Goal: Task Accomplishment & Management: Manage account settings

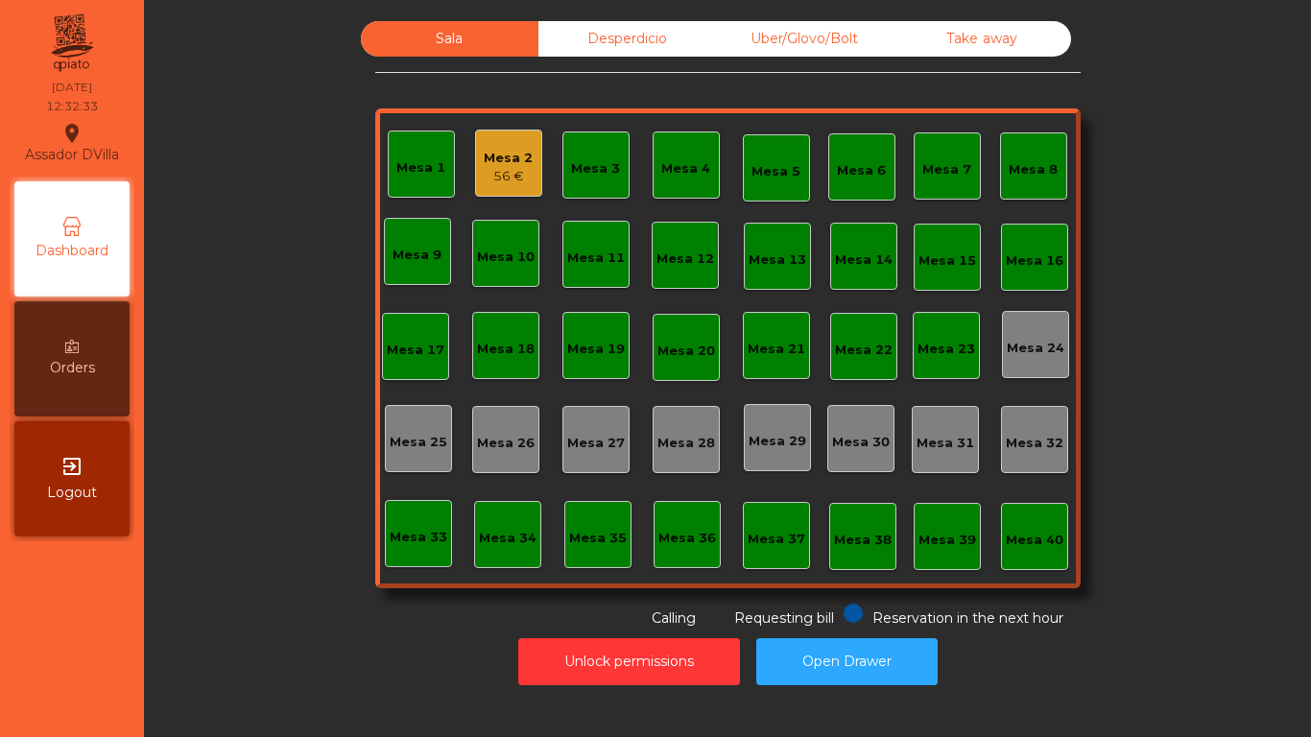
click at [487, 199] on div "Mesa 1 Mesa 2 56 € Mesa 3 Mesa 4 Mesa 5 Mesa 6 Mesa 7 Mesa 8 [GEOGRAPHIC_DATA] …" at bounding box center [728, 348] width 706 height 480
click at [475, 160] on div "Mesa 2 56 €" at bounding box center [508, 163] width 67 height 67
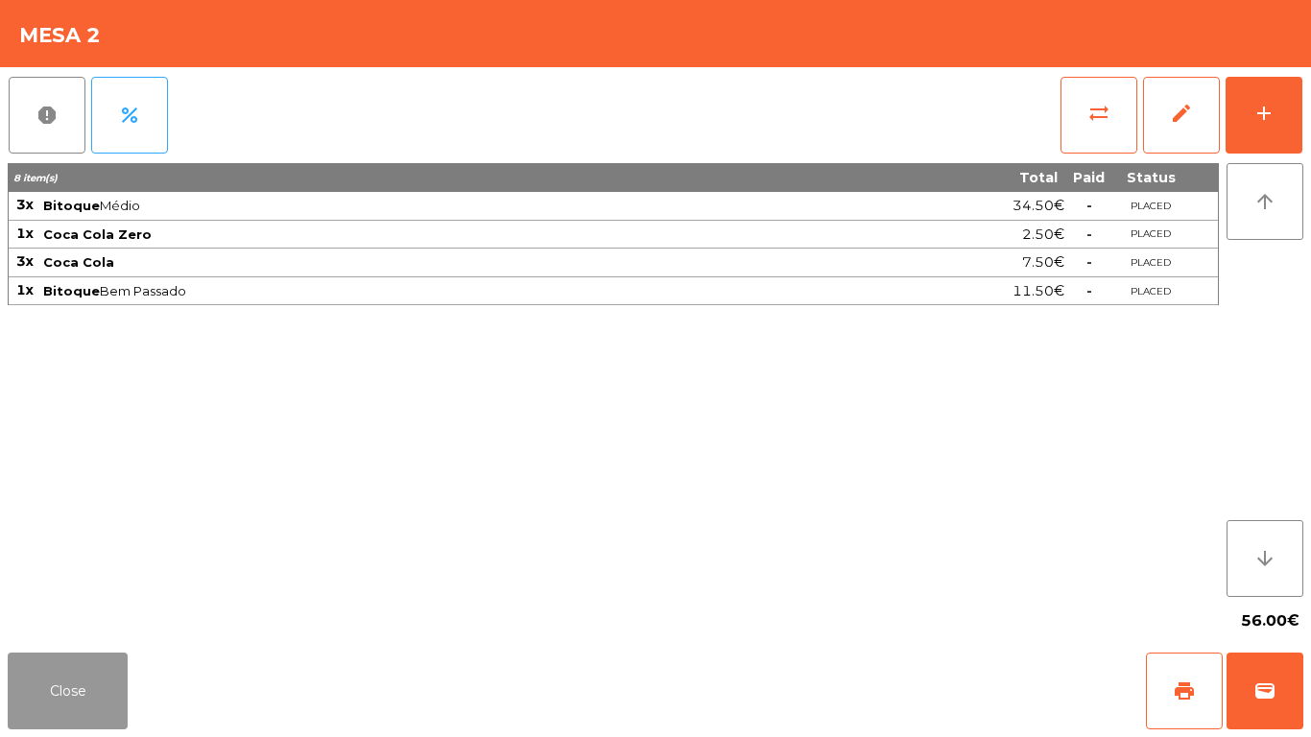
click at [69, 680] on button "Close" at bounding box center [68, 691] width 120 height 77
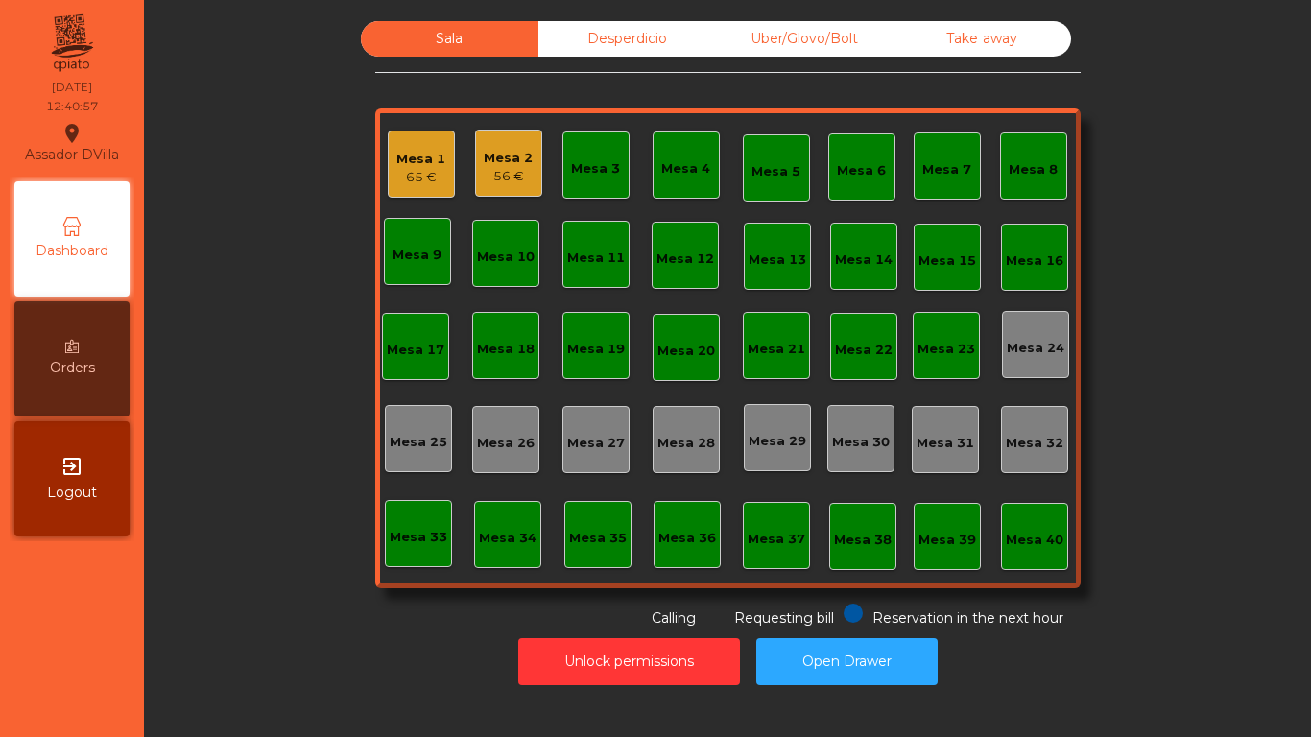
click at [475, 181] on div "Mesa 2 56 €" at bounding box center [508, 163] width 67 height 67
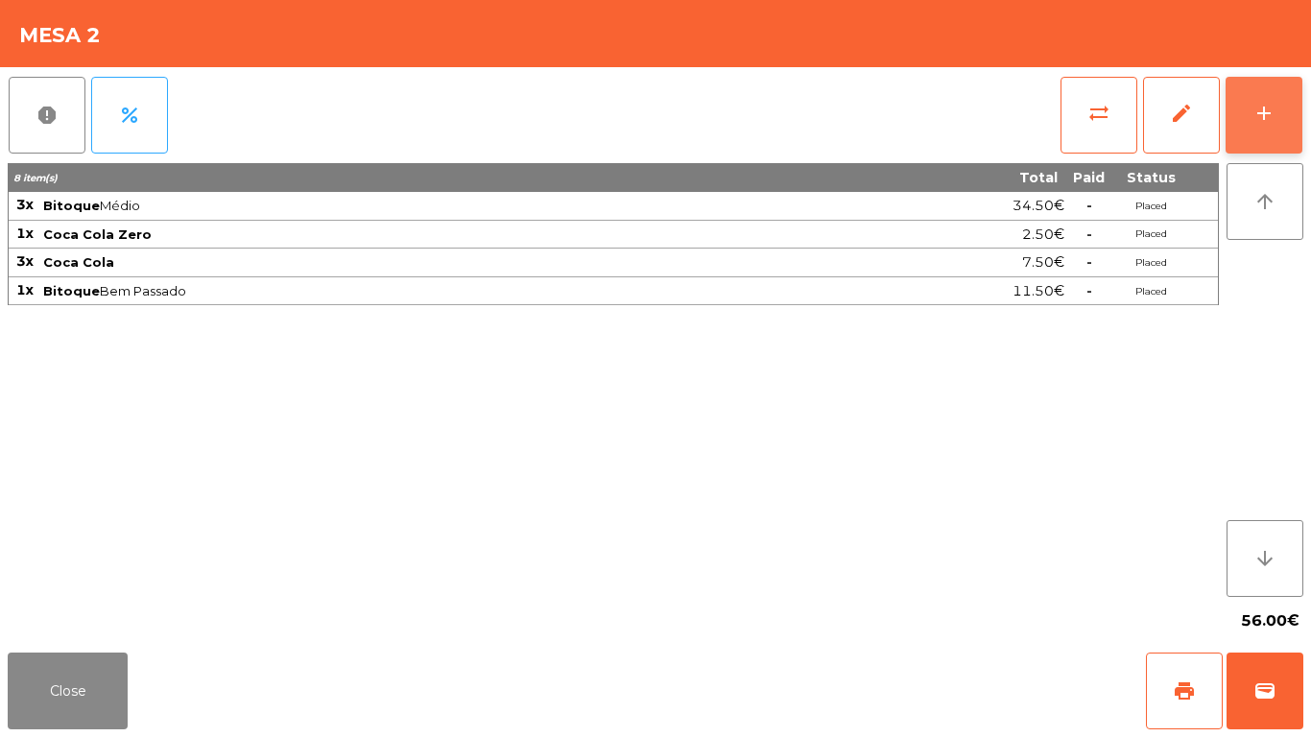
click at [1270, 112] on div "add" at bounding box center [1264, 113] width 23 height 23
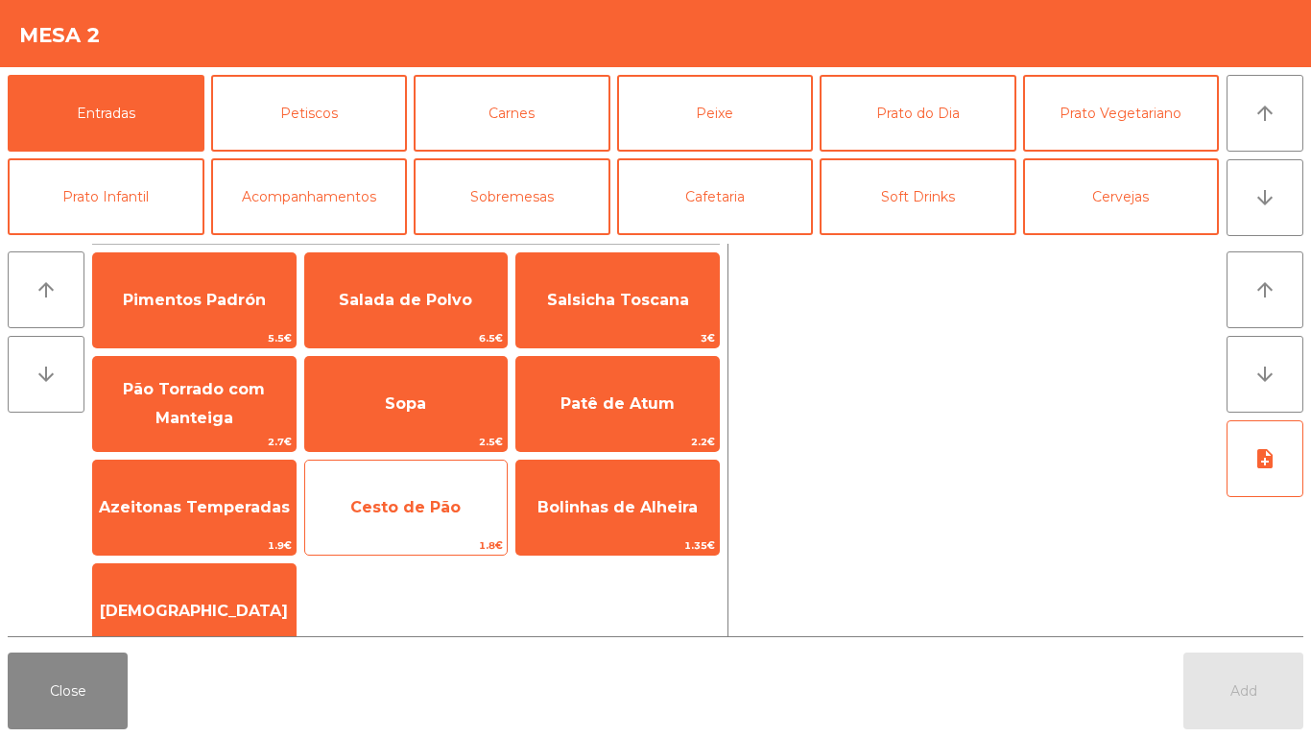
click at [367, 510] on span "Cesto de Pão" at bounding box center [405, 507] width 110 height 18
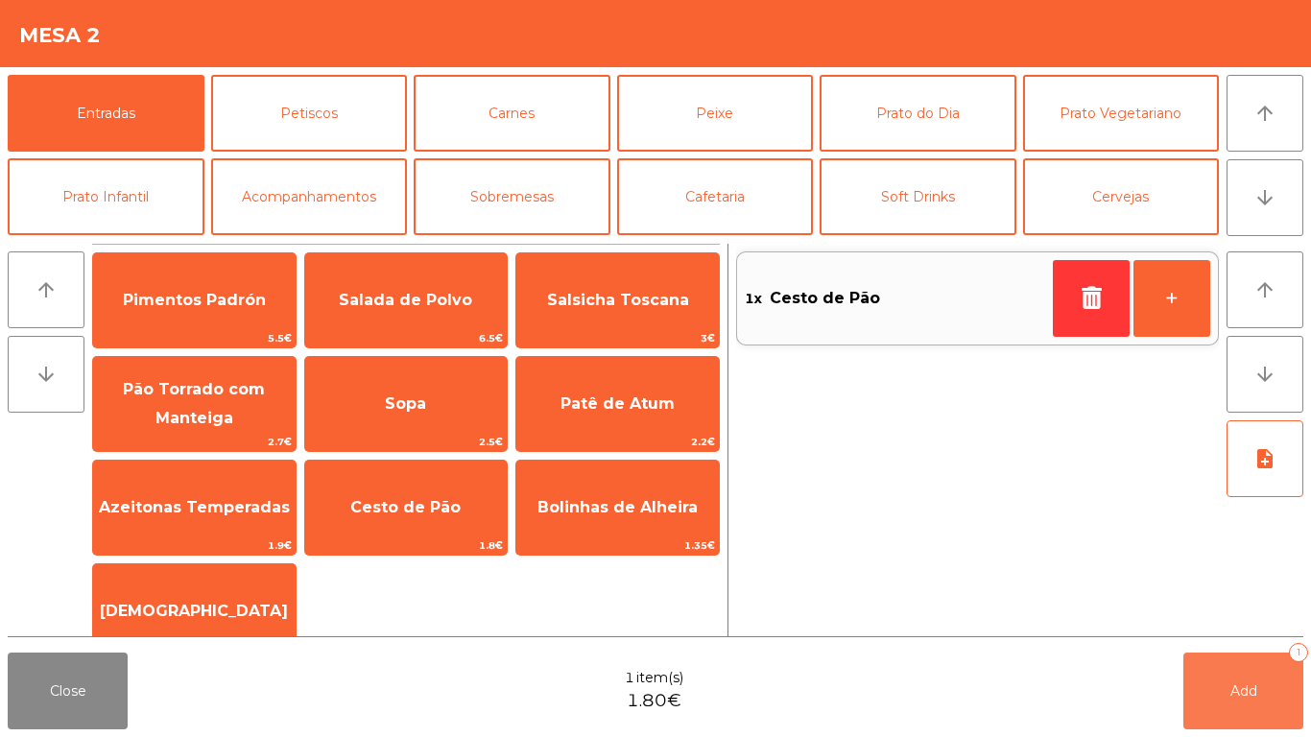
click at [1216, 664] on button "Add 1" at bounding box center [1244, 691] width 120 height 77
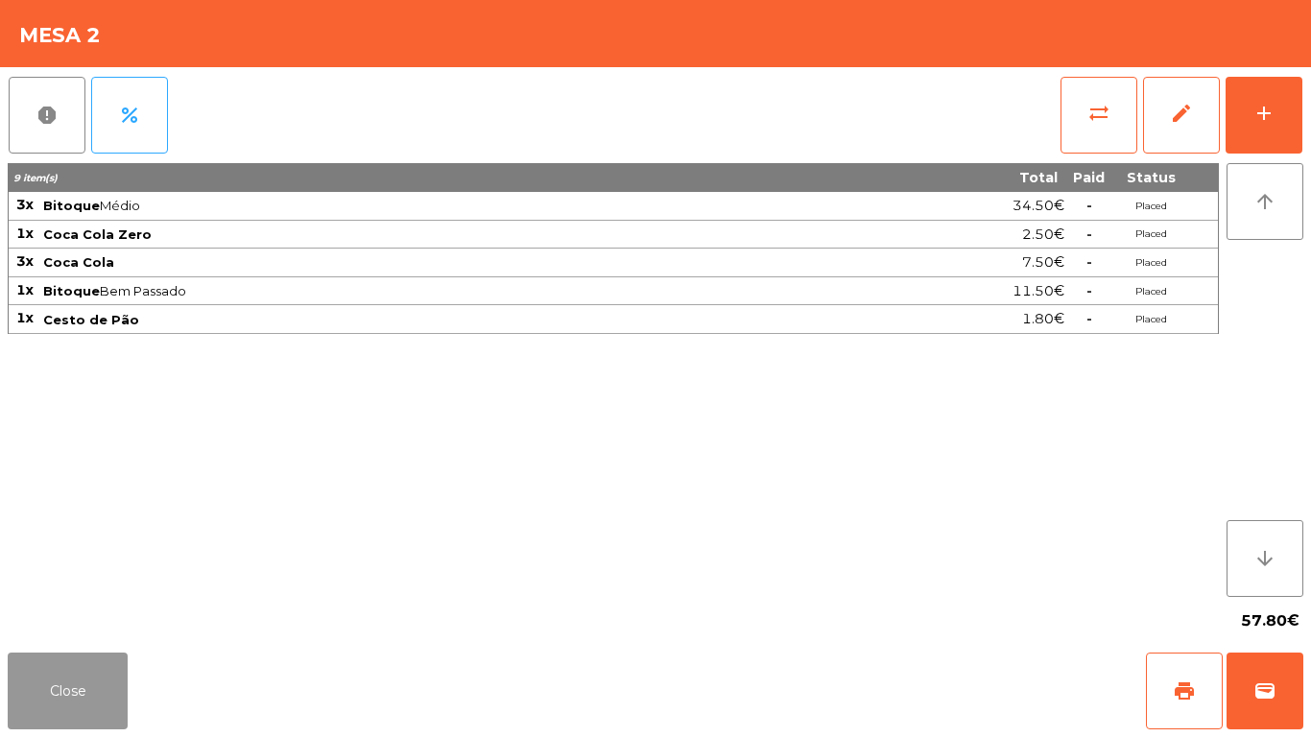
click at [52, 676] on button "Close" at bounding box center [68, 691] width 120 height 77
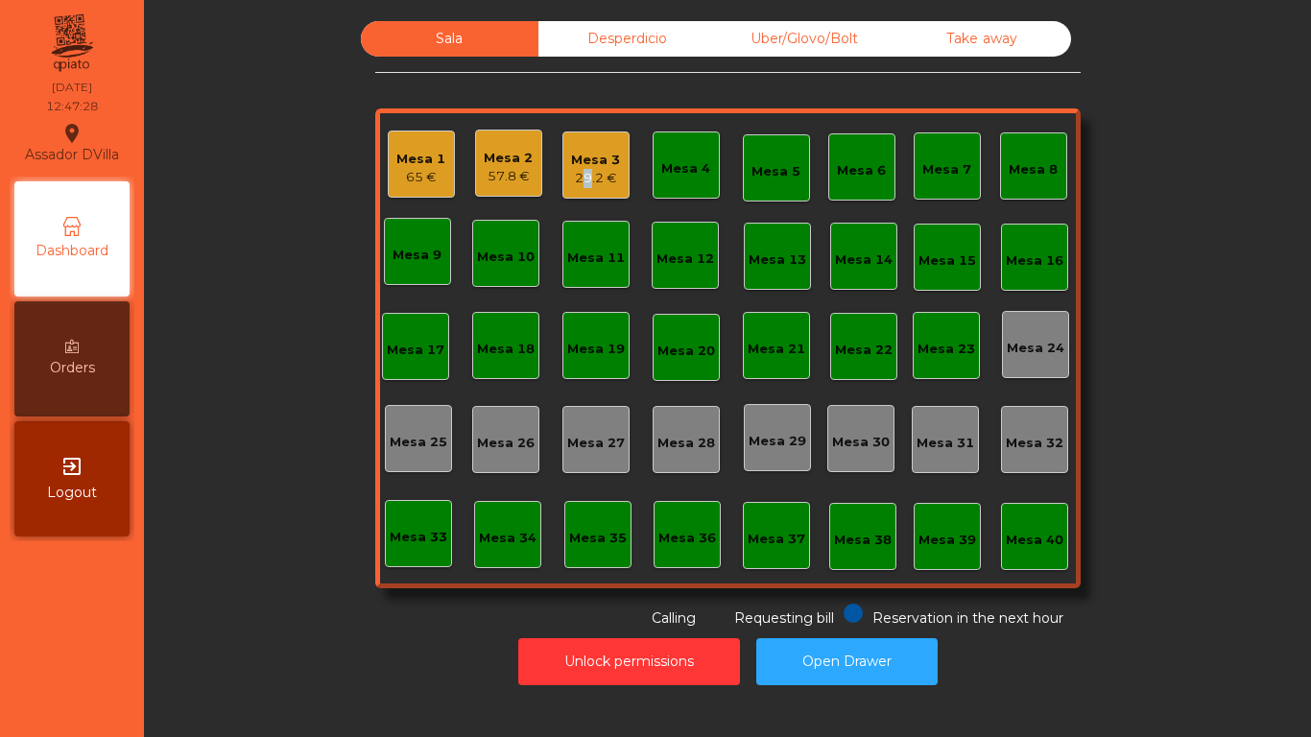
click at [572, 188] on div "Mesa 3 29.2 €" at bounding box center [596, 165] width 67 height 67
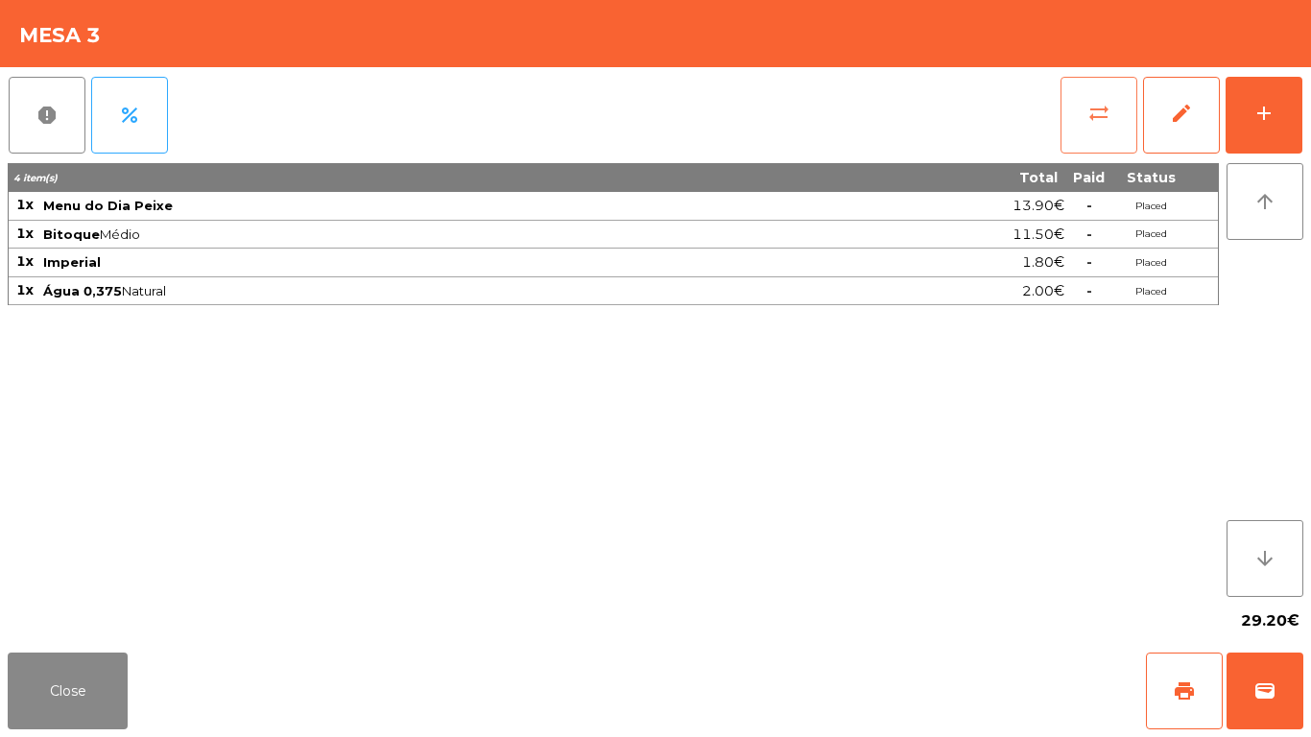
click at [1110, 108] on button "sync_alt" at bounding box center [1099, 115] width 77 height 77
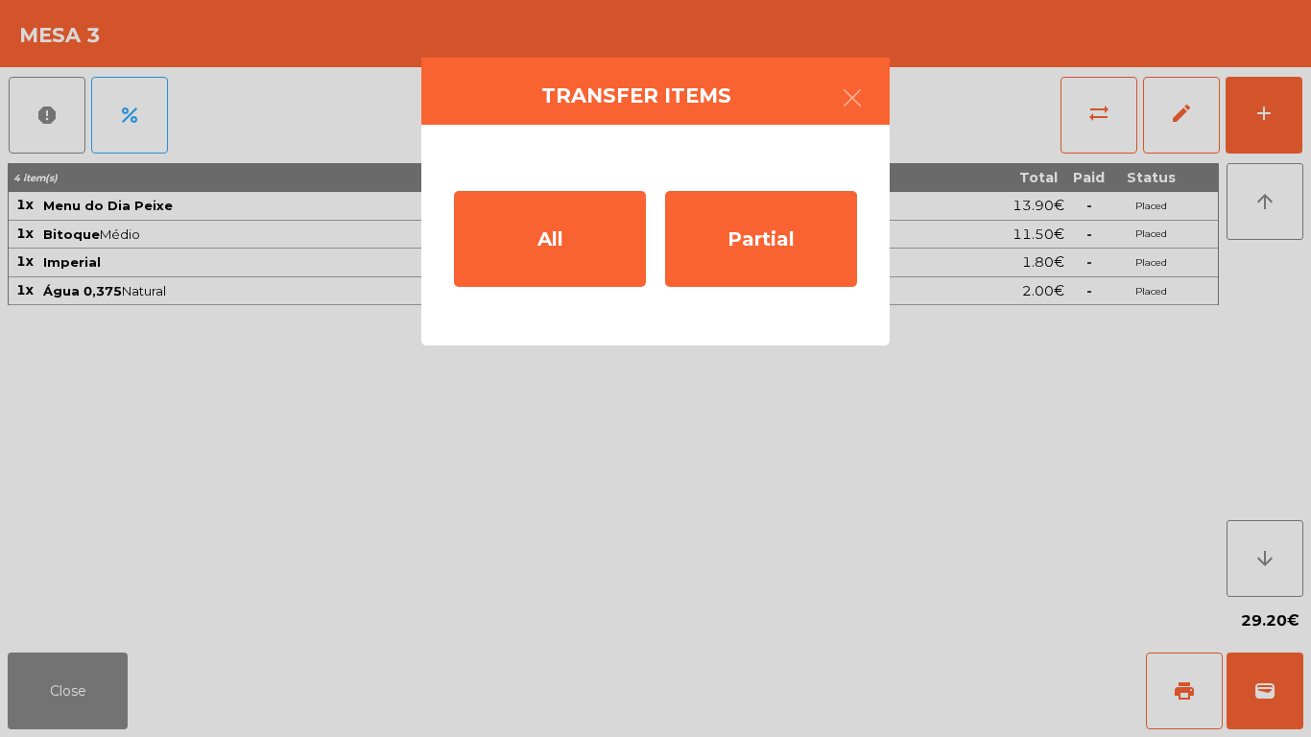
click at [604, 534] on ngb-modal-window "Transfer items All Partial" at bounding box center [655, 368] width 1311 height 737
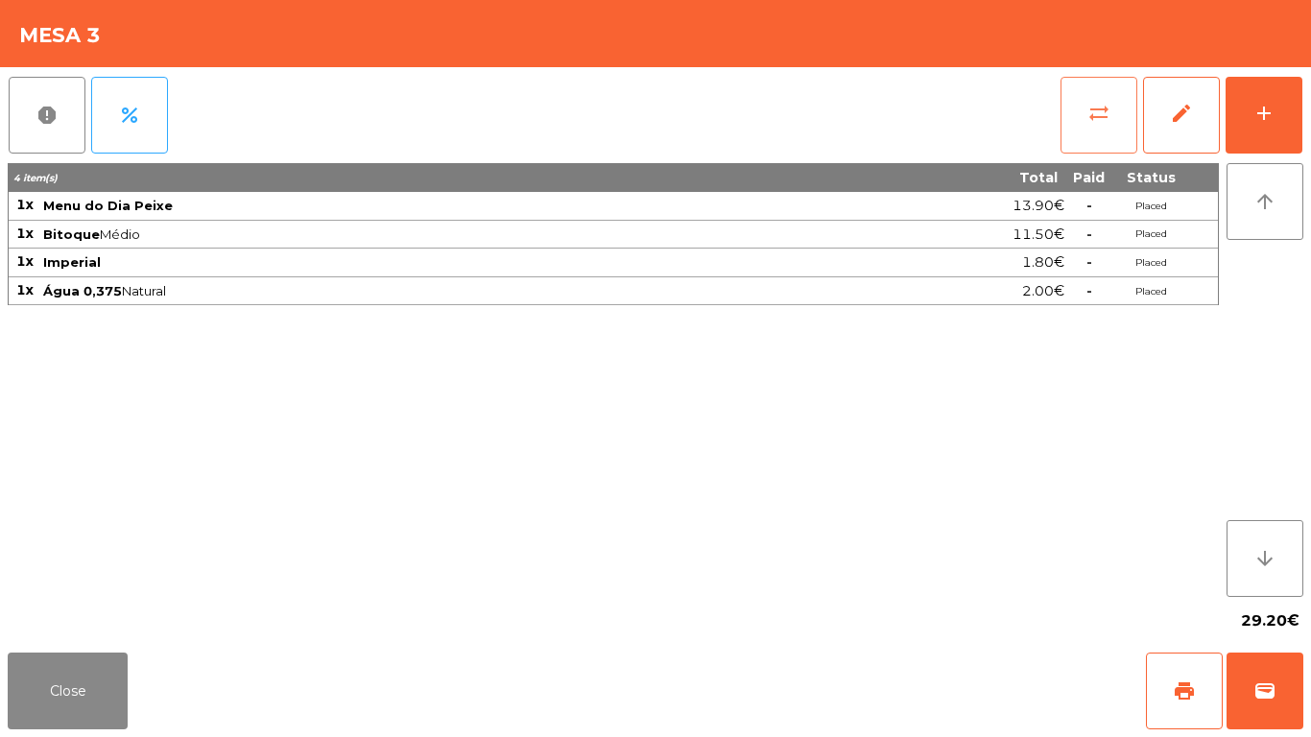
click at [1100, 118] on span "sync_alt" at bounding box center [1099, 113] width 23 height 23
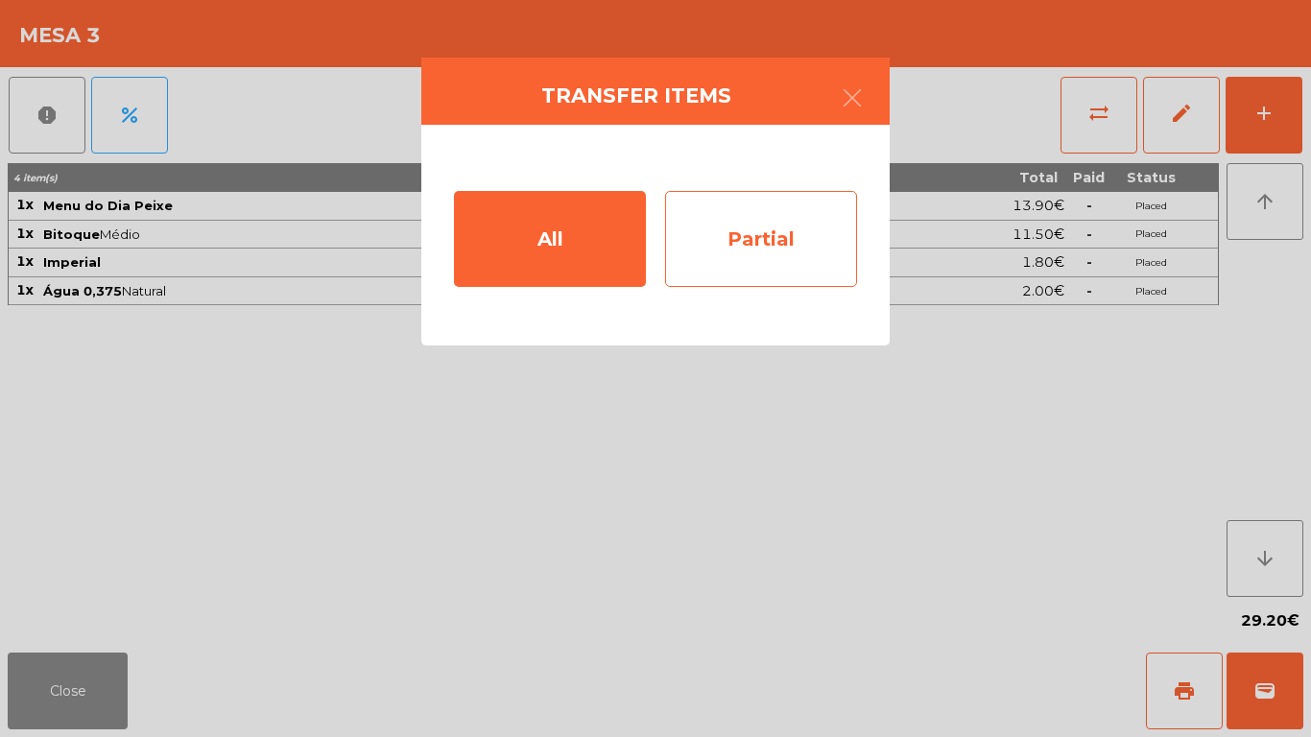
click at [788, 251] on div "Partial" at bounding box center [761, 239] width 192 height 96
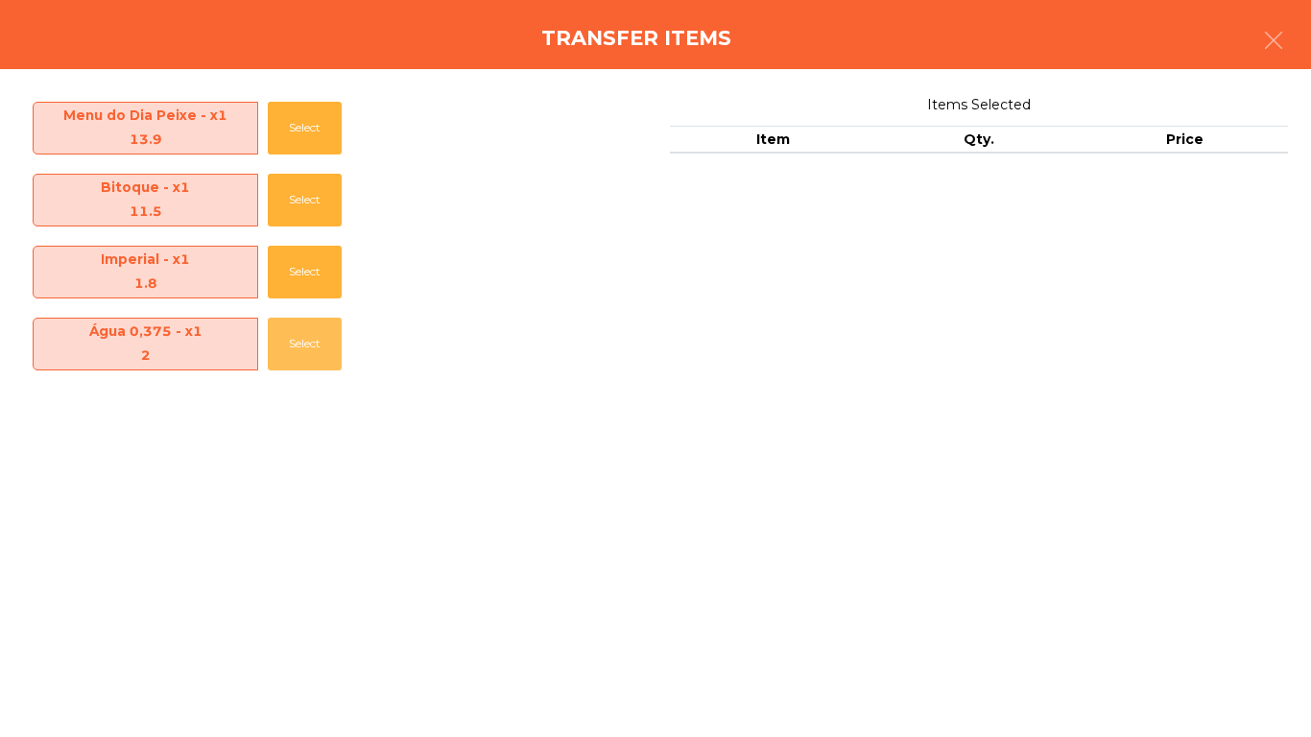
click at [277, 337] on button "Select" at bounding box center [305, 344] width 74 height 53
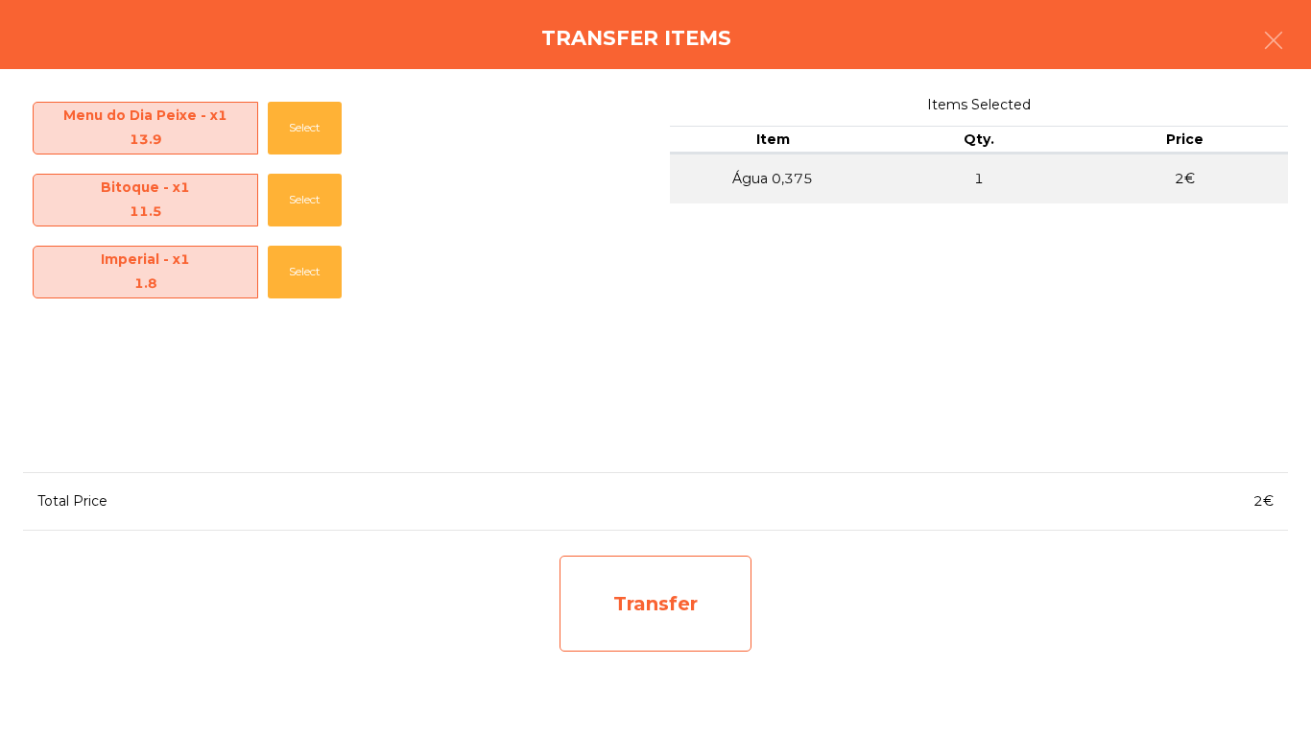
click at [688, 599] on div "Transfer" at bounding box center [656, 604] width 192 height 96
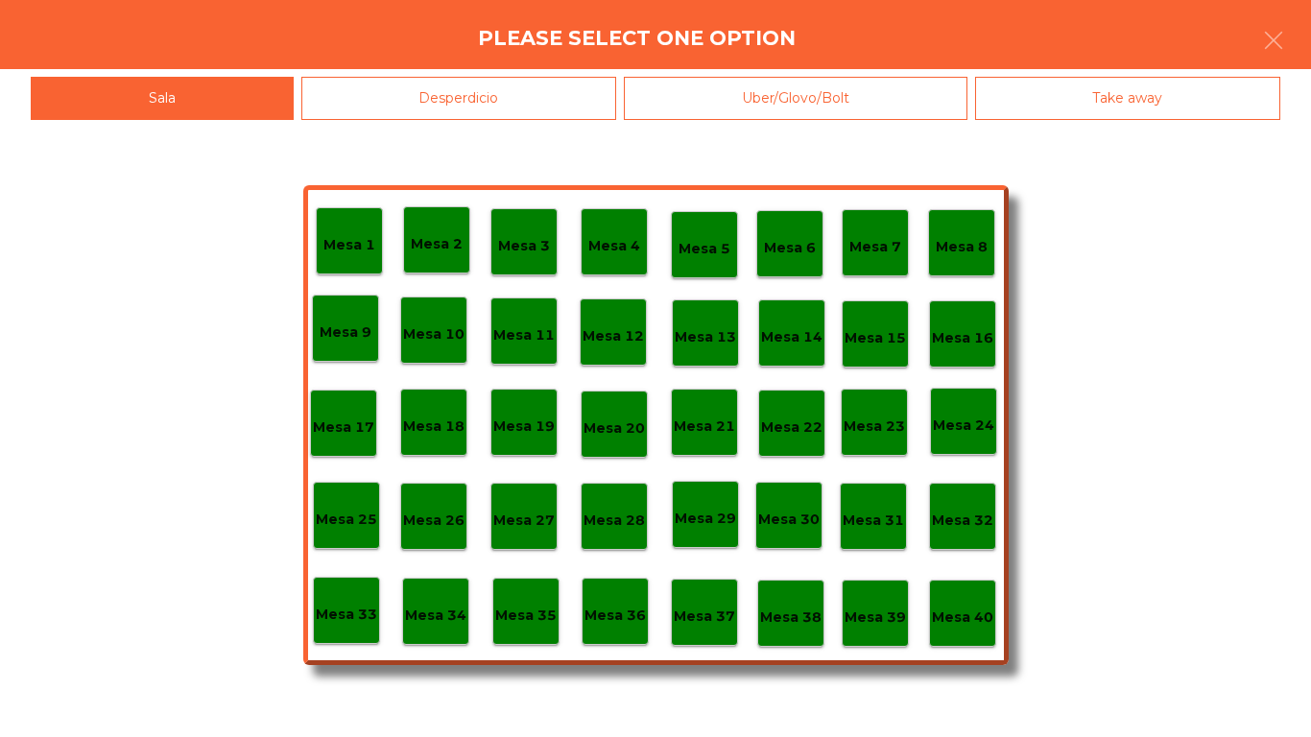
click at [502, 102] on div "Desperdicio" at bounding box center [459, 98] width 316 height 43
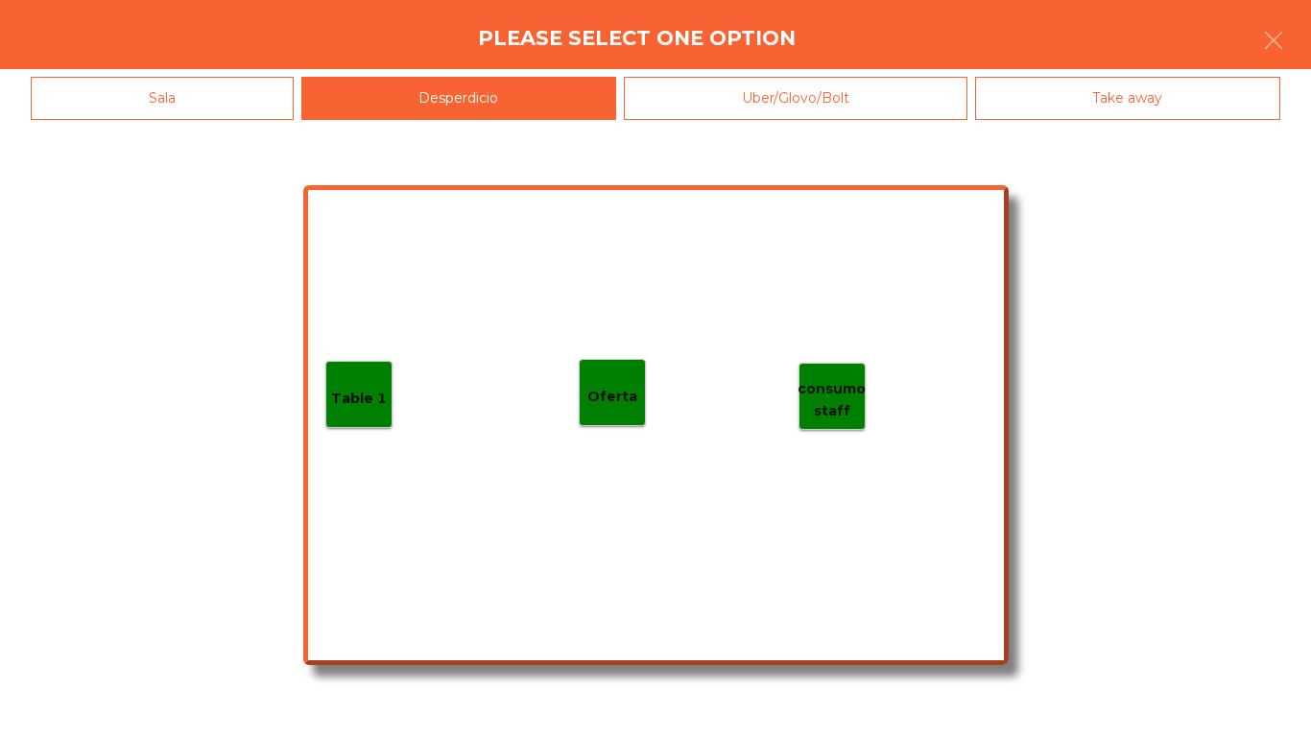
click at [345, 392] on p "Table 1" at bounding box center [359, 399] width 56 height 22
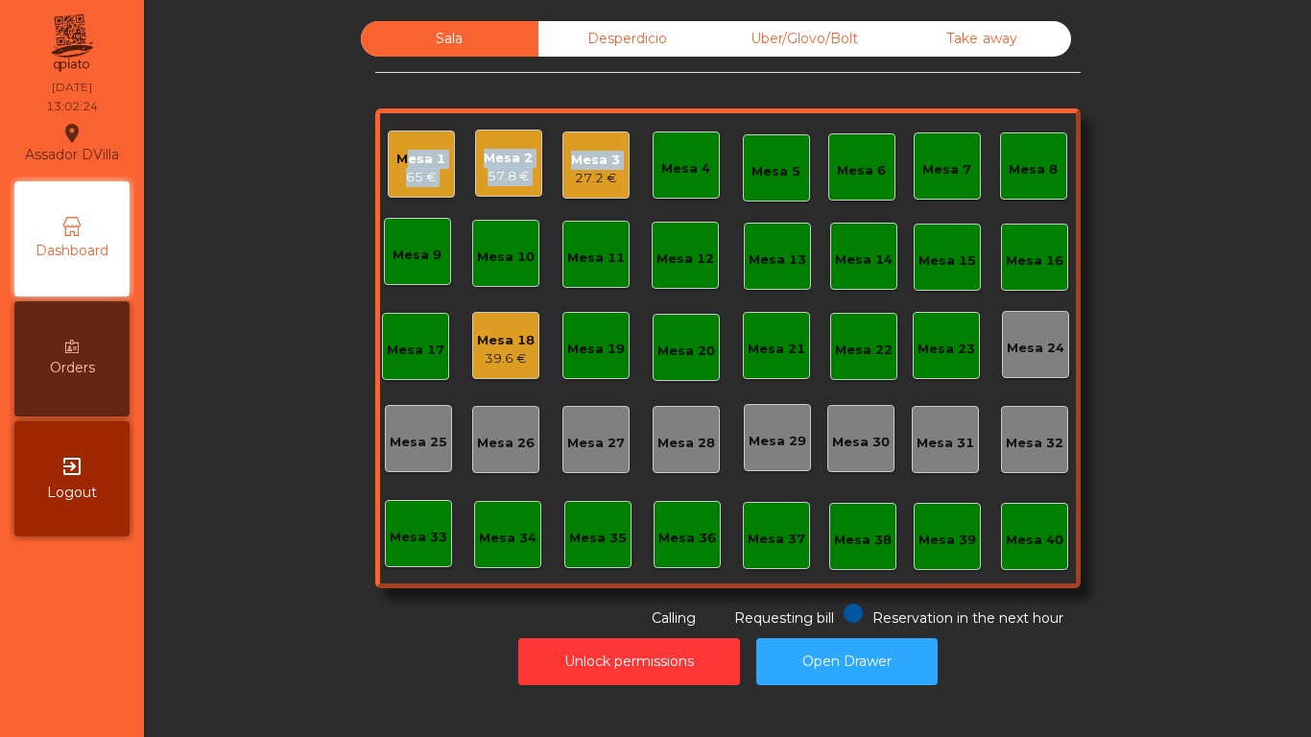
click at [554, 183] on div "Mesa 1 65 € Mesa 2 57.8 € Mesa 3 27.2 € Mesa 4 Mesa 5 Mesa 6 Mesa 7 Mesa 8 [GEO…" at bounding box center [728, 348] width 706 height 480
click at [589, 179] on div "27.2 €" at bounding box center [595, 178] width 49 height 19
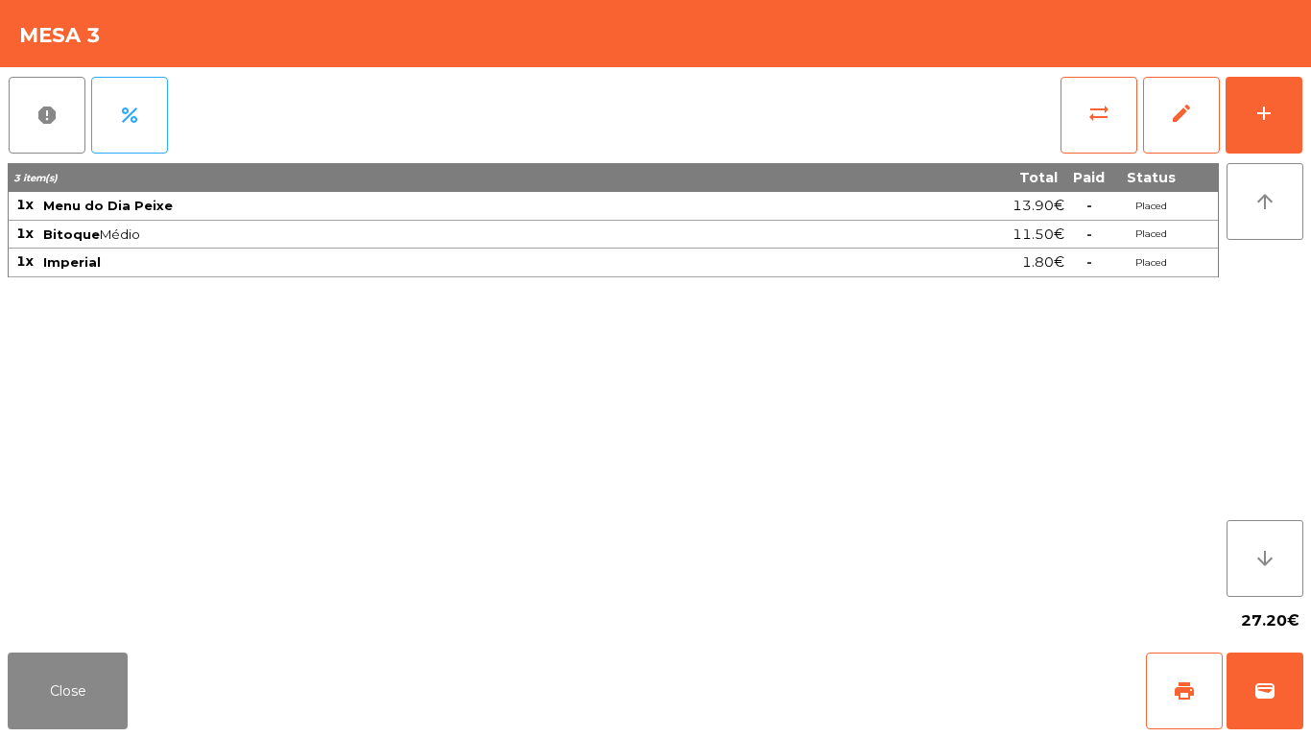
click at [1310, 123] on div "report percent sync_alt edit add 3 item(s) Total Paid Status 1x Menu do Dia Pei…" at bounding box center [655, 356] width 1311 height 578
click at [1273, 108] on div "add" at bounding box center [1264, 113] width 23 height 23
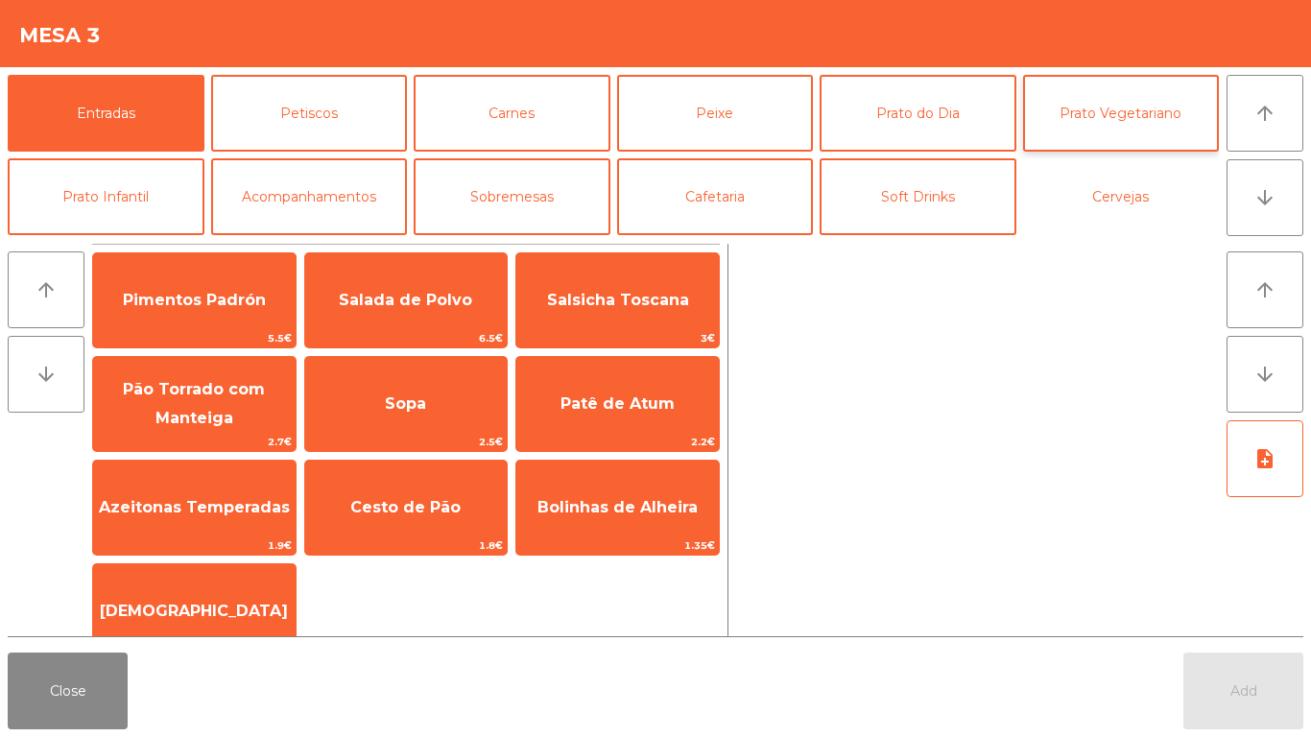
click at [1079, 134] on div "Entradas Petiscos Carnes Peixe [GEOGRAPHIC_DATA] do Dia Prato Vegetariano Prato…" at bounding box center [613, 155] width 1211 height 160
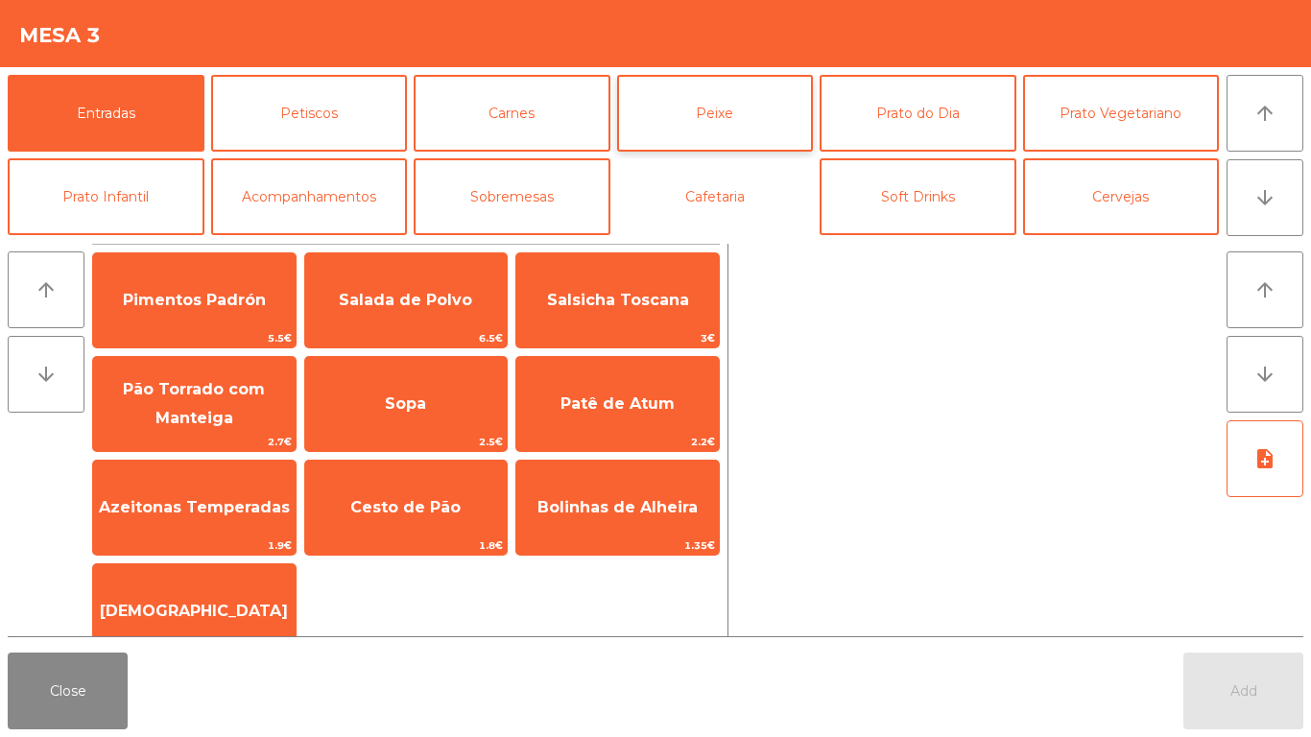
click at [669, 135] on div "Entradas Petiscos Carnes Peixe [GEOGRAPHIC_DATA] do Dia Prato Vegetariano Prato…" at bounding box center [613, 155] width 1211 height 160
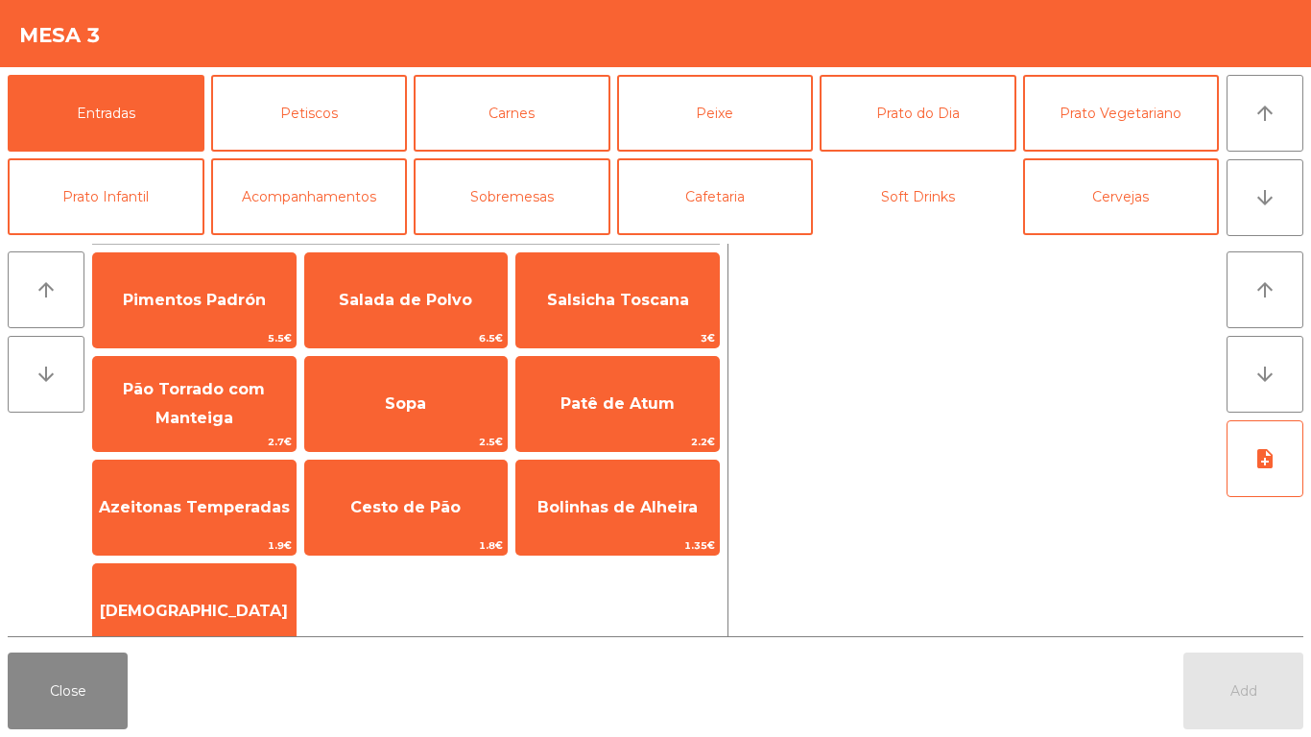
drag, startPoint x: 889, startPoint y: 153, endPoint x: 929, endPoint y: 48, distance: 112.1
click at [929, 48] on app-item-chooser-modal "Mesa 3 Entradas Petiscos Carnes Peixe Prato do Dia Prato Vegetariano Prato Infa…" at bounding box center [655, 368] width 1311 height 737
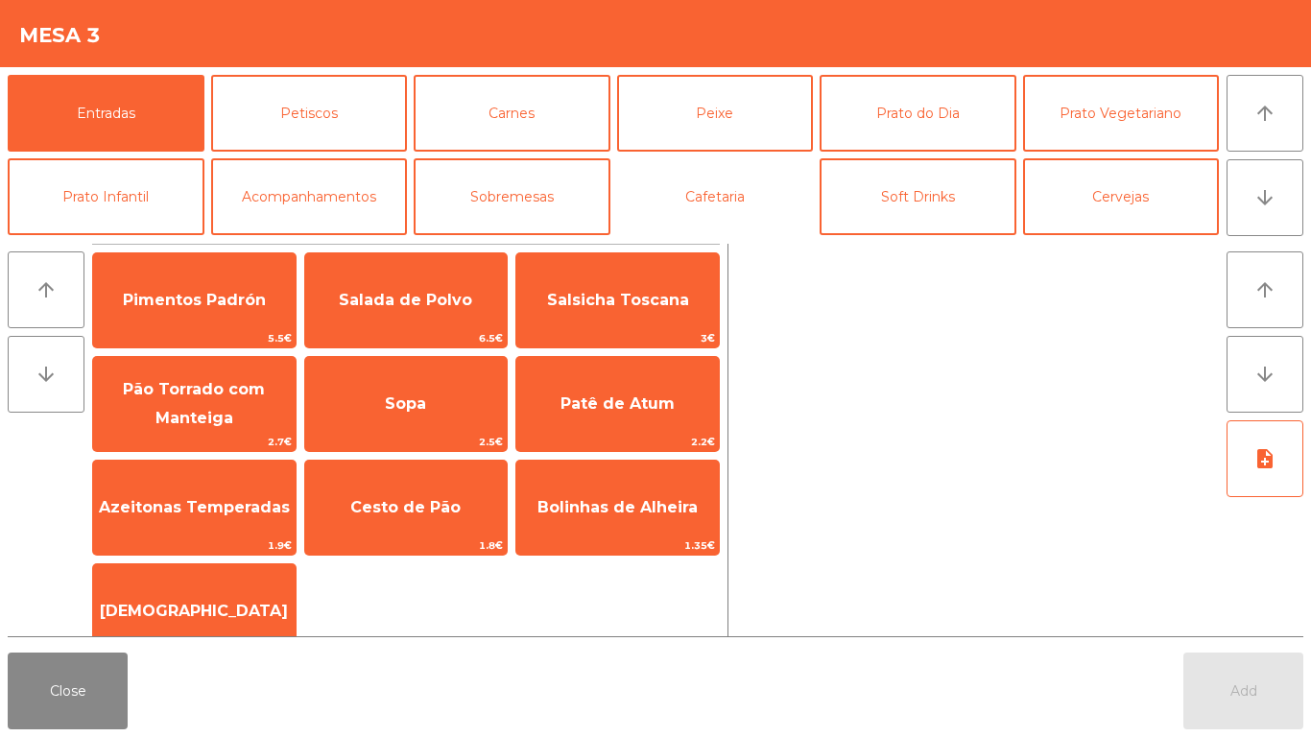
drag, startPoint x: 690, startPoint y: 198, endPoint x: 658, endPoint y: 68, distance: 133.6
click at [658, 68] on div "Entradas Petiscos Carnes Peixe Prato do Dia Prato Vegetariano Prato Infantil Ac…" at bounding box center [655, 151] width 1311 height 169
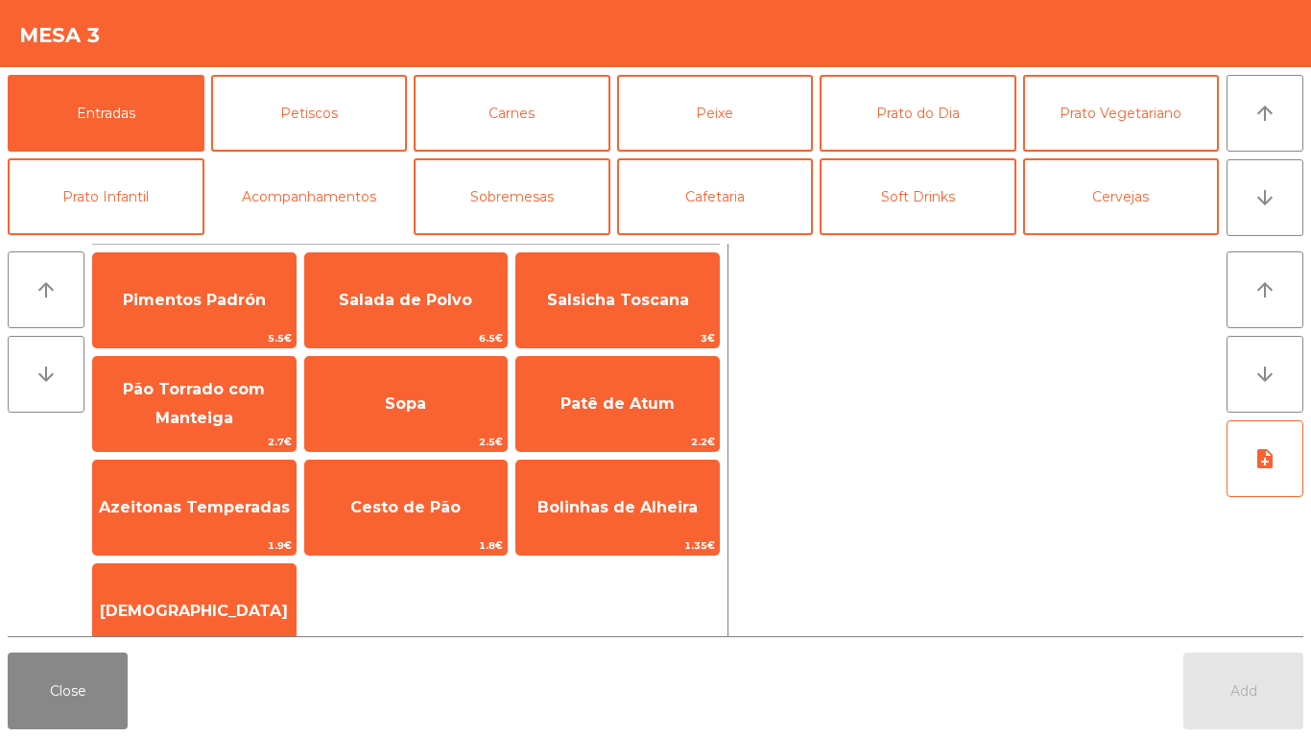
drag, startPoint x: 383, startPoint y: 129, endPoint x: 390, endPoint y: 66, distance: 62.8
click at [390, 66] on app-item-chooser-modal "Mesa 3 Entradas Petiscos Carnes Peixe Prato do Dia Prato Vegetariano Prato Infa…" at bounding box center [655, 368] width 1311 height 737
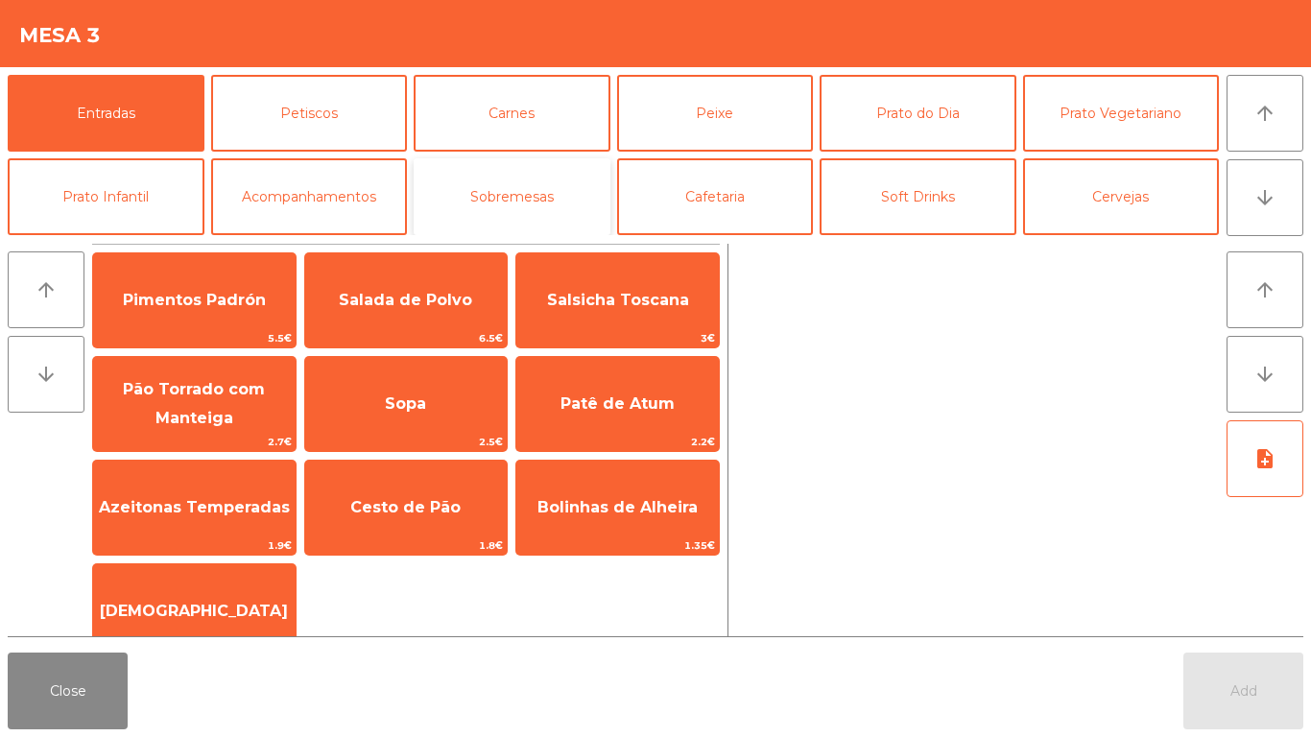
click at [528, 212] on button "Sobremesas" at bounding box center [512, 196] width 197 height 77
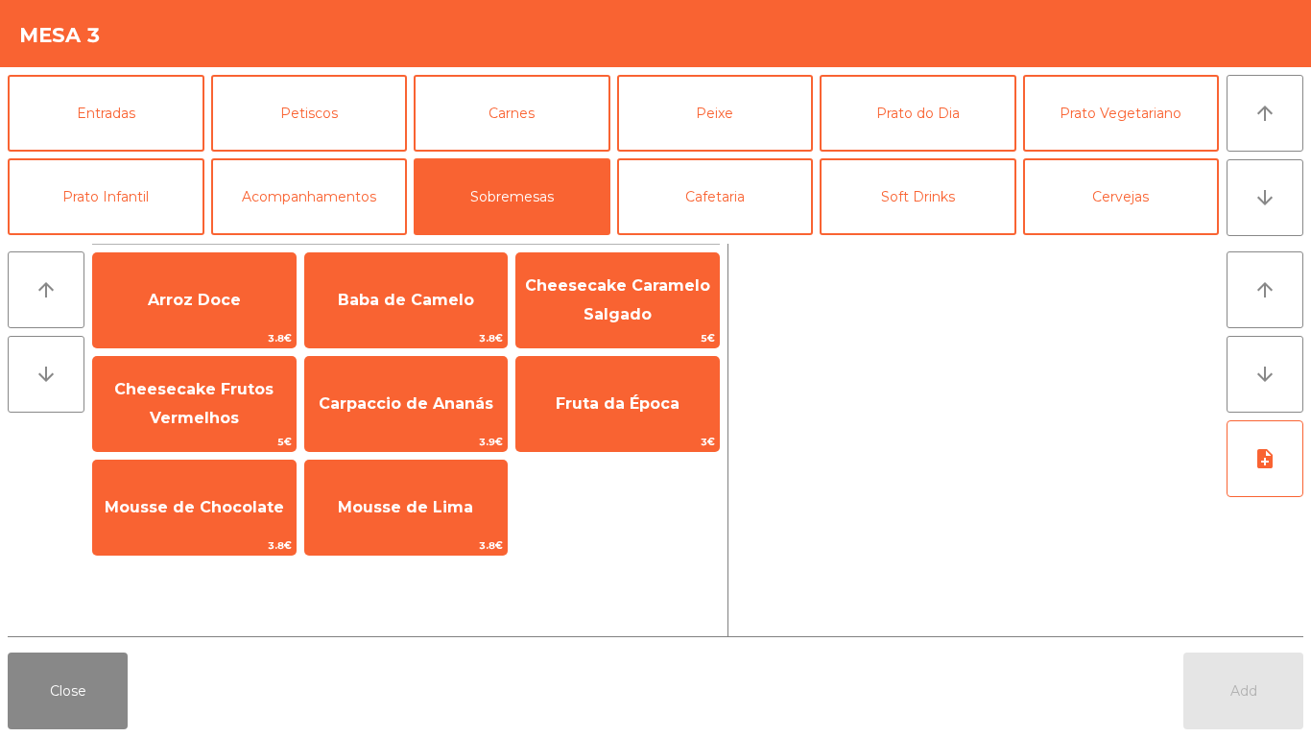
drag, startPoint x: 523, startPoint y: 167, endPoint x: 566, endPoint y: 30, distance: 143.9
click at [566, 30] on app-item-chooser-modal "Mesa 3 Entradas Petiscos Carnes Peixe Prato do Dia Prato Vegetariano Prato Infa…" at bounding box center [655, 368] width 1311 height 737
drag, startPoint x: 939, startPoint y: 113, endPoint x: 947, endPoint y: 32, distance: 82.1
click at [947, 32] on app-item-chooser-modal "Mesa 3 Entradas Petiscos Carnes Peixe Prato do Dia Prato Vegetariano Prato Infa…" at bounding box center [655, 368] width 1311 height 737
drag, startPoint x: 1054, startPoint y: 123, endPoint x: 1044, endPoint y: 26, distance: 97.4
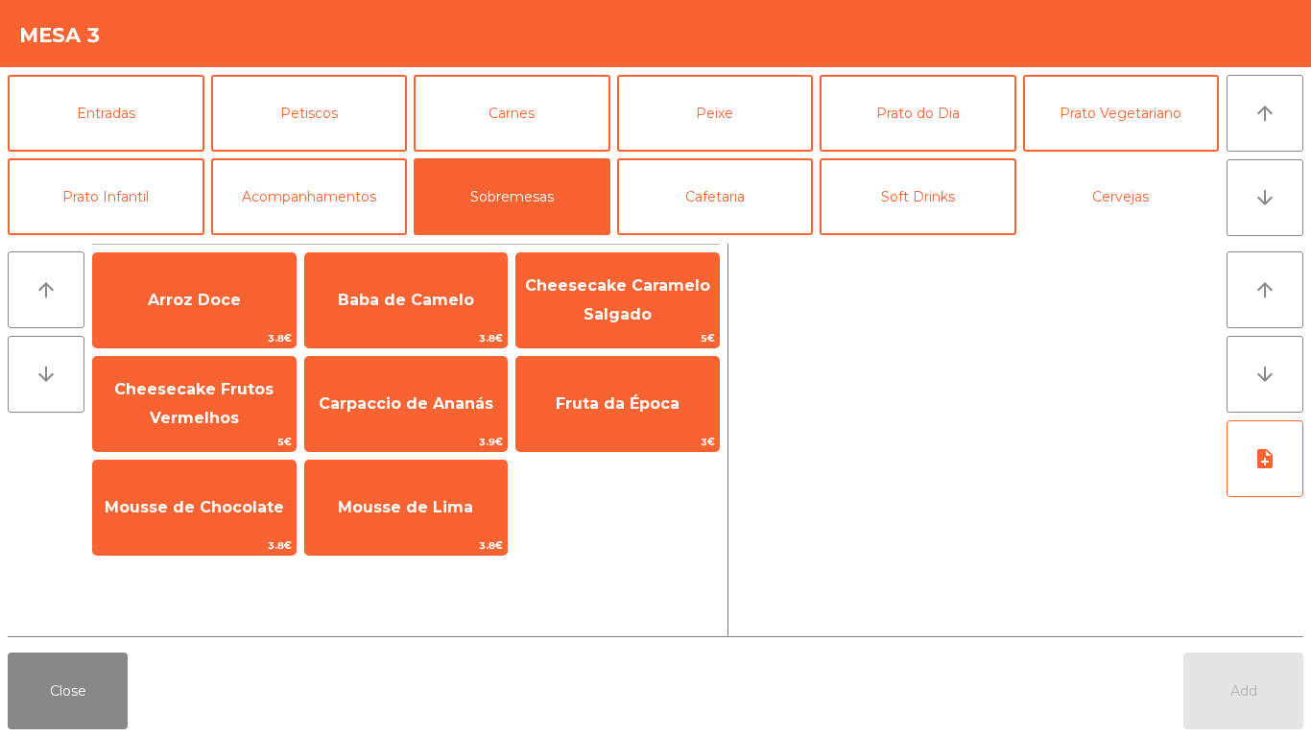
click at [1044, 26] on app-item-chooser-modal "Mesa 3 Entradas Petiscos Carnes Peixe Prato do Dia Prato Vegetariano Prato Infa…" at bounding box center [655, 368] width 1311 height 737
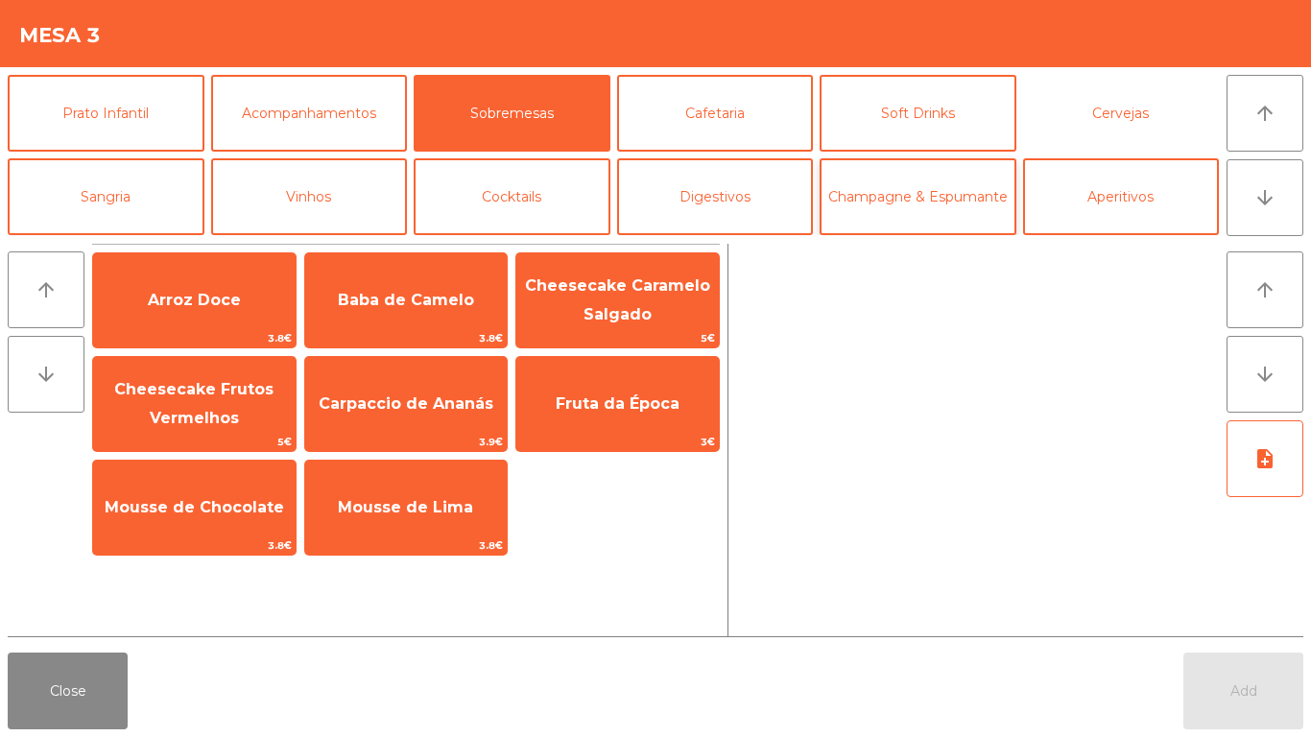
scroll to position [167, 0]
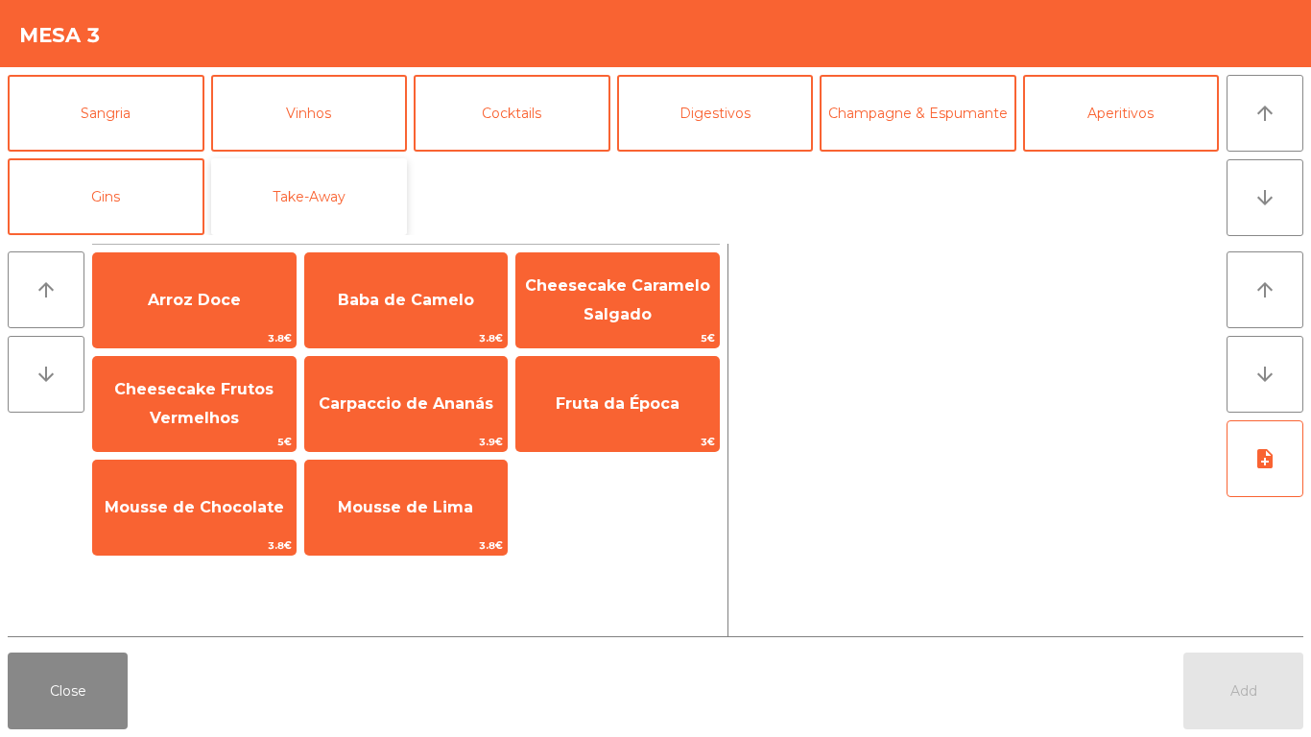
click at [268, 190] on button "Take-Away" at bounding box center [309, 196] width 197 height 77
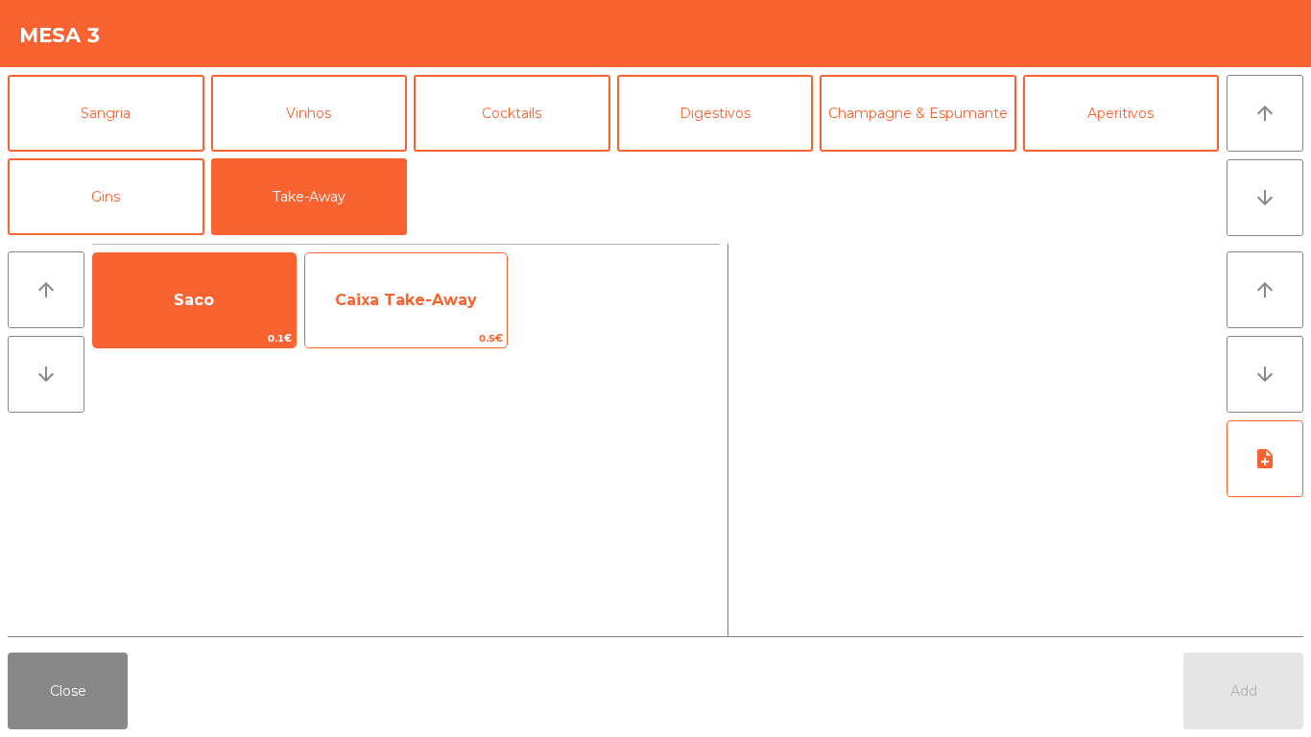
click at [399, 281] on span "Caixa Take-Away" at bounding box center [406, 301] width 203 height 52
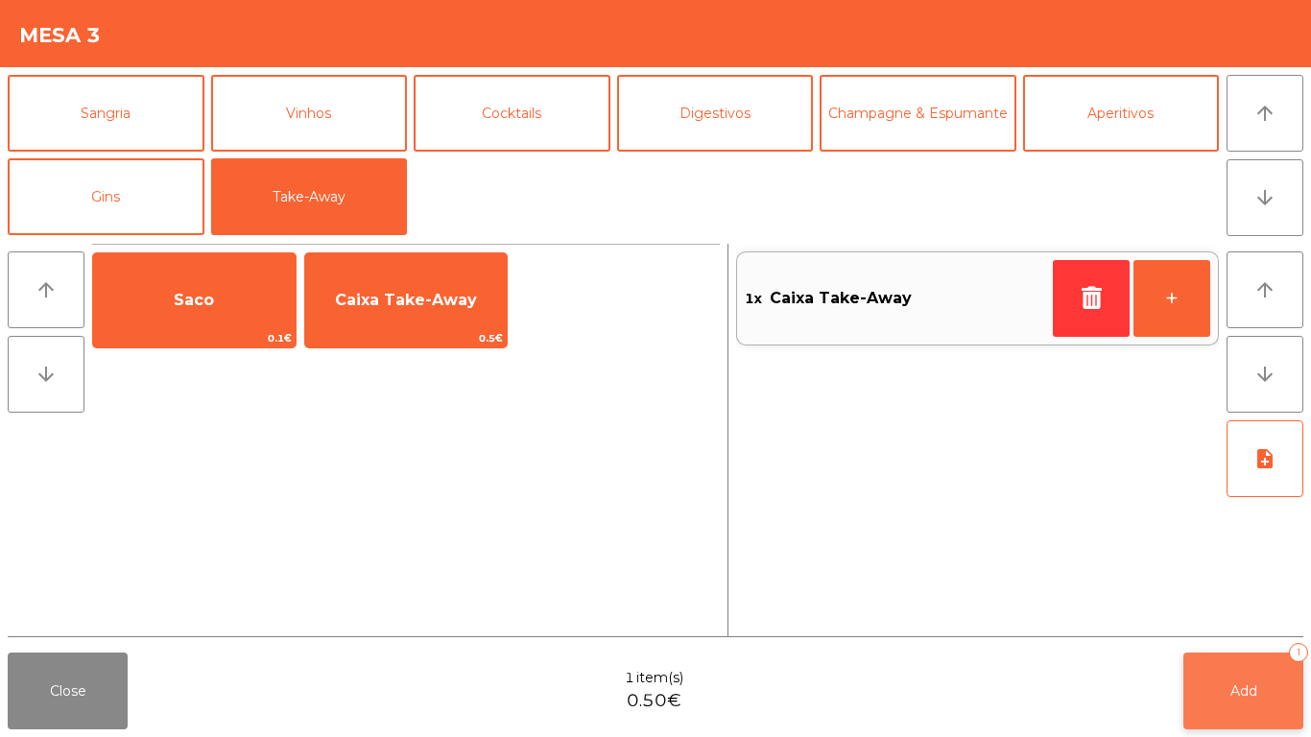
click at [1214, 697] on button "Add 1" at bounding box center [1244, 691] width 120 height 77
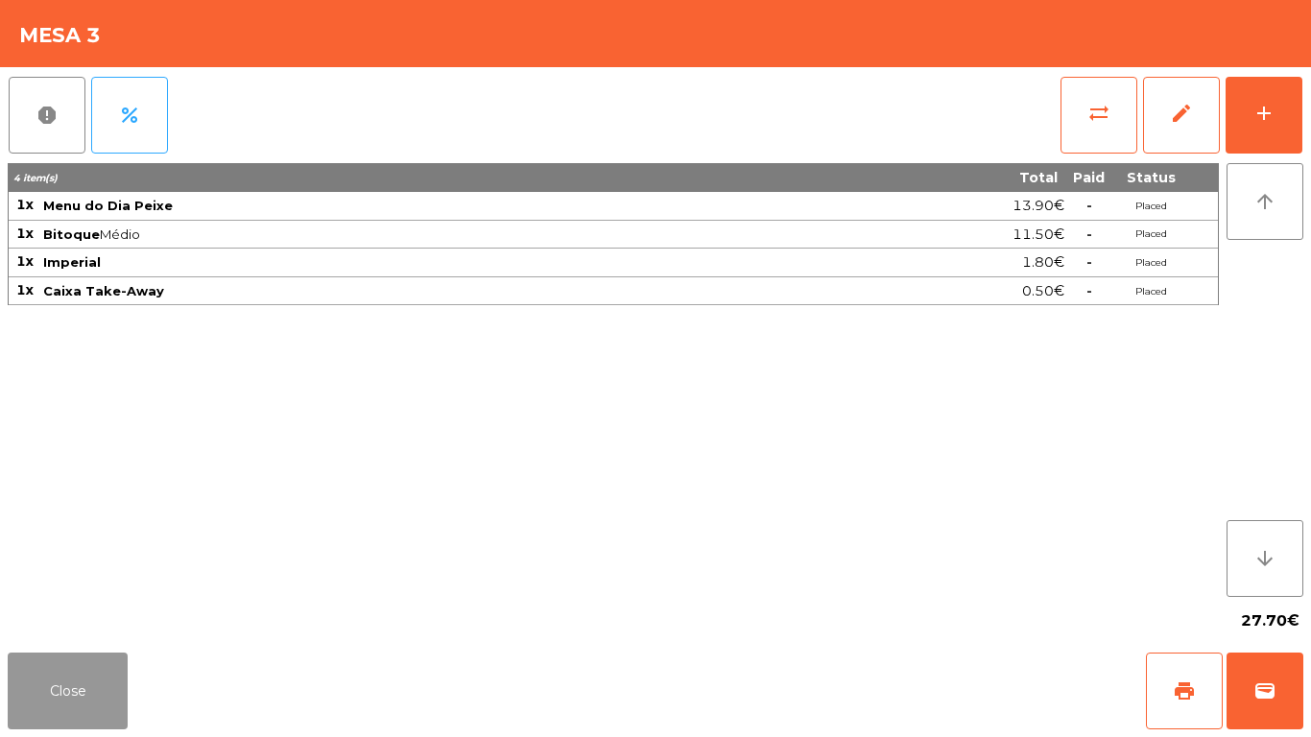
click at [75, 688] on button "Close" at bounding box center [68, 691] width 120 height 77
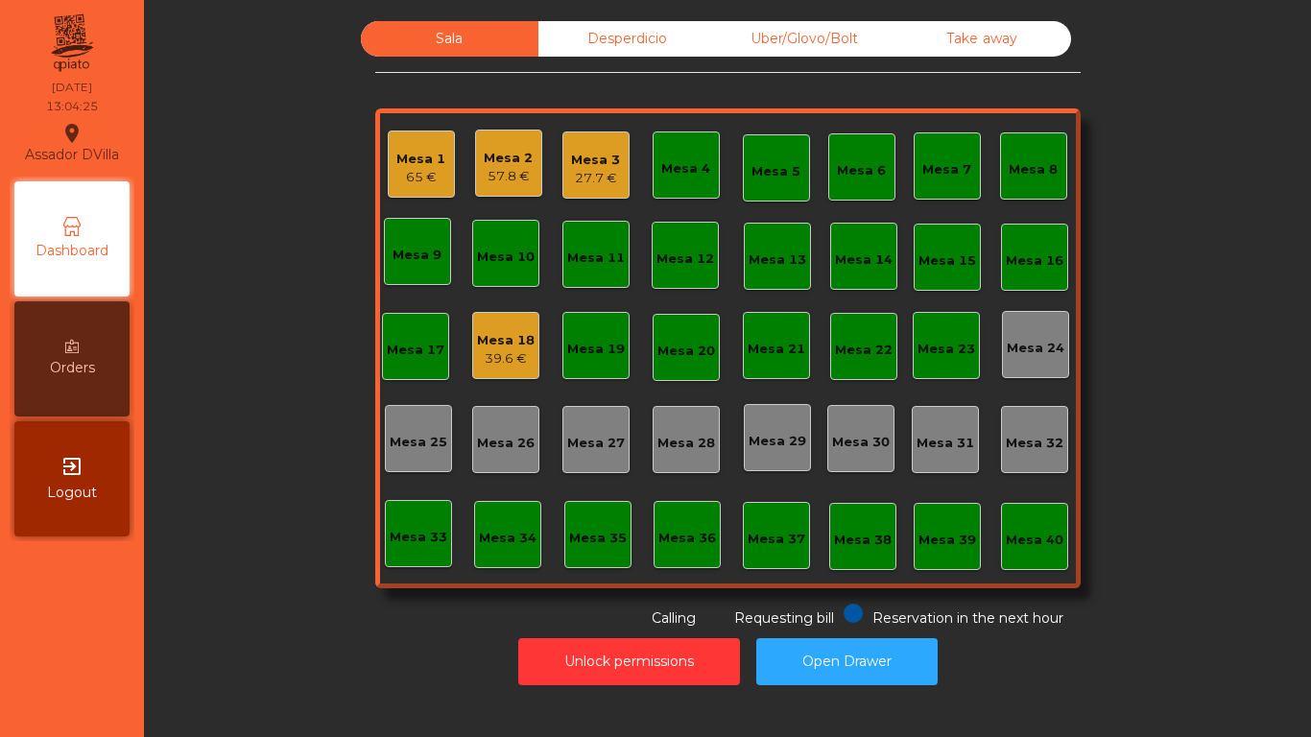
click at [488, 160] on div "Mesa 2" at bounding box center [508, 158] width 49 height 19
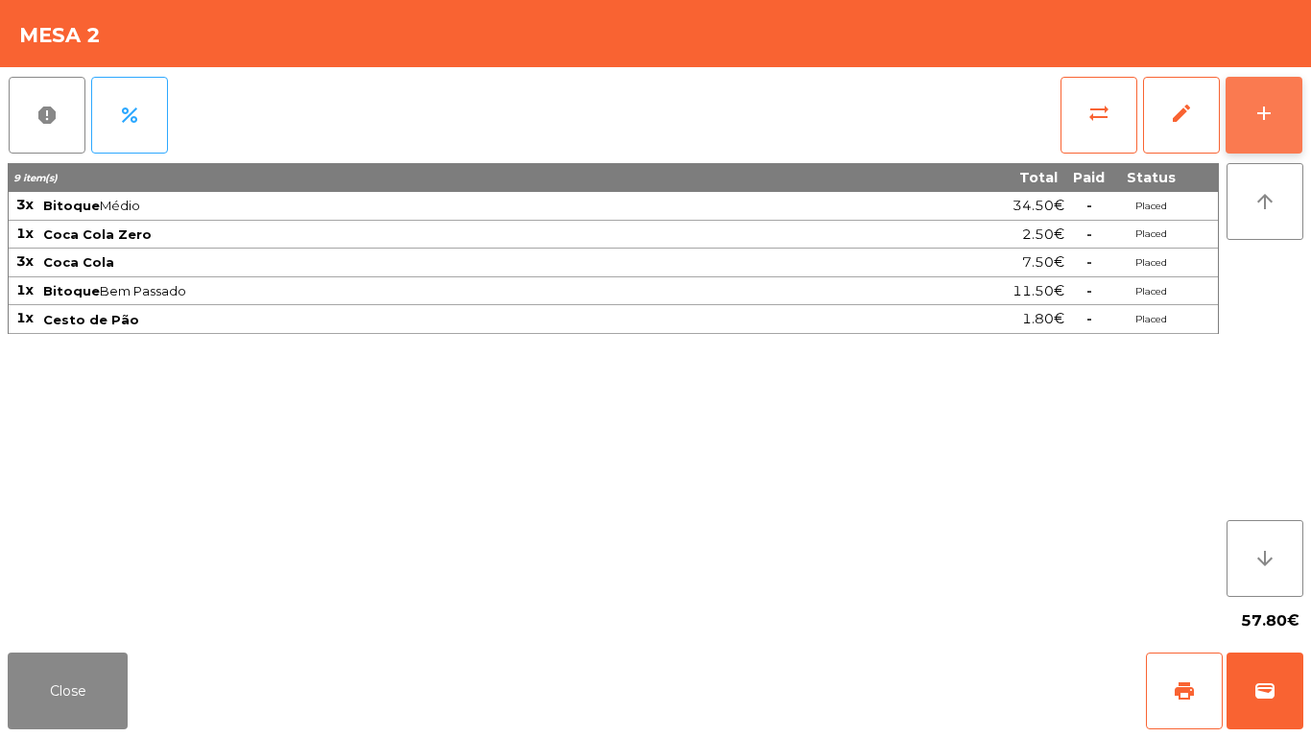
click at [1284, 110] on button "add" at bounding box center [1264, 115] width 77 height 77
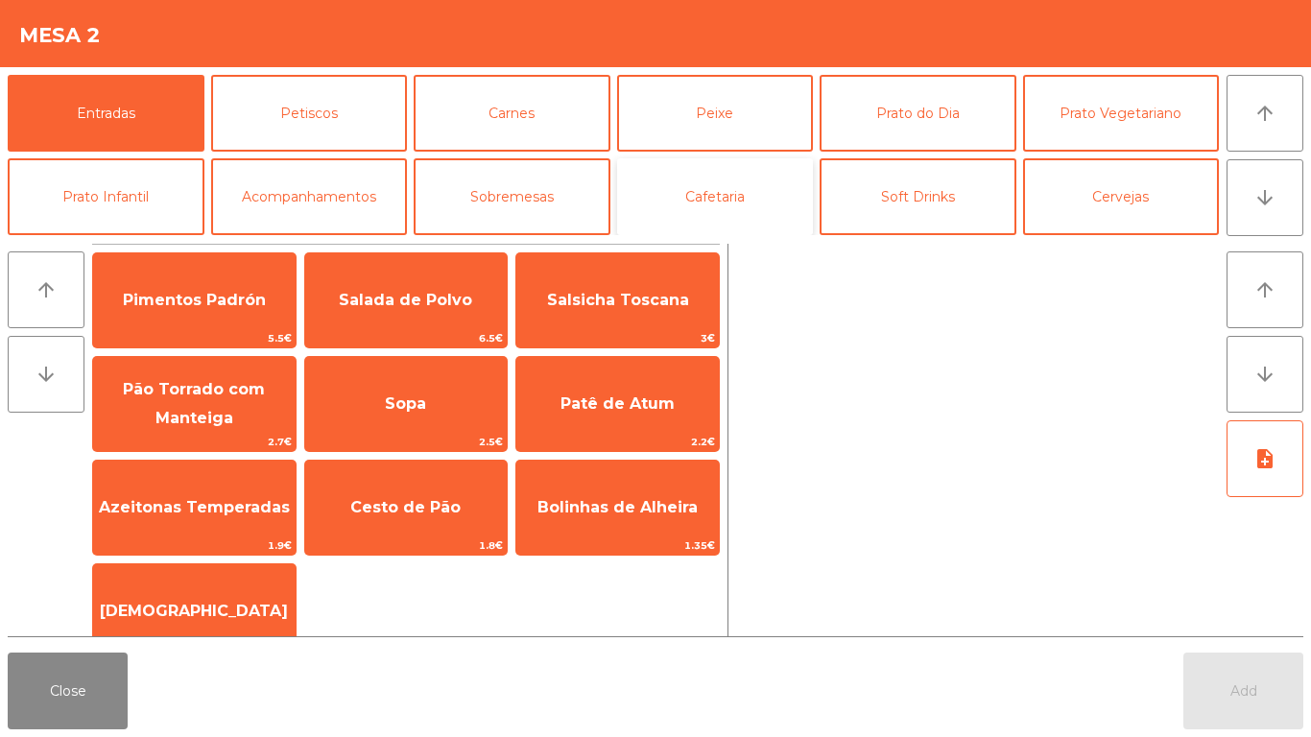
click at [712, 202] on button "Cafetaria" at bounding box center [715, 196] width 197 height 77
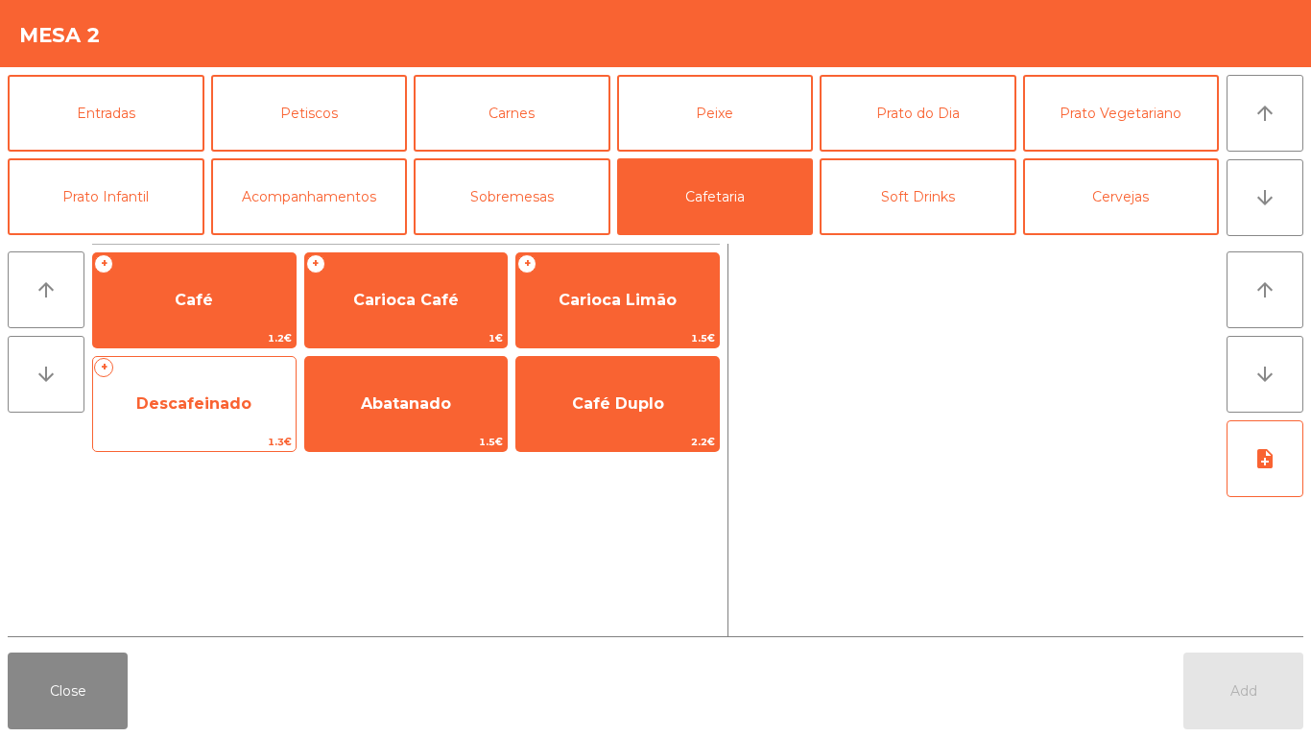
click at [190, 406] on span "Descafeinado" at bounding box center [193, 404] width 115 height 18
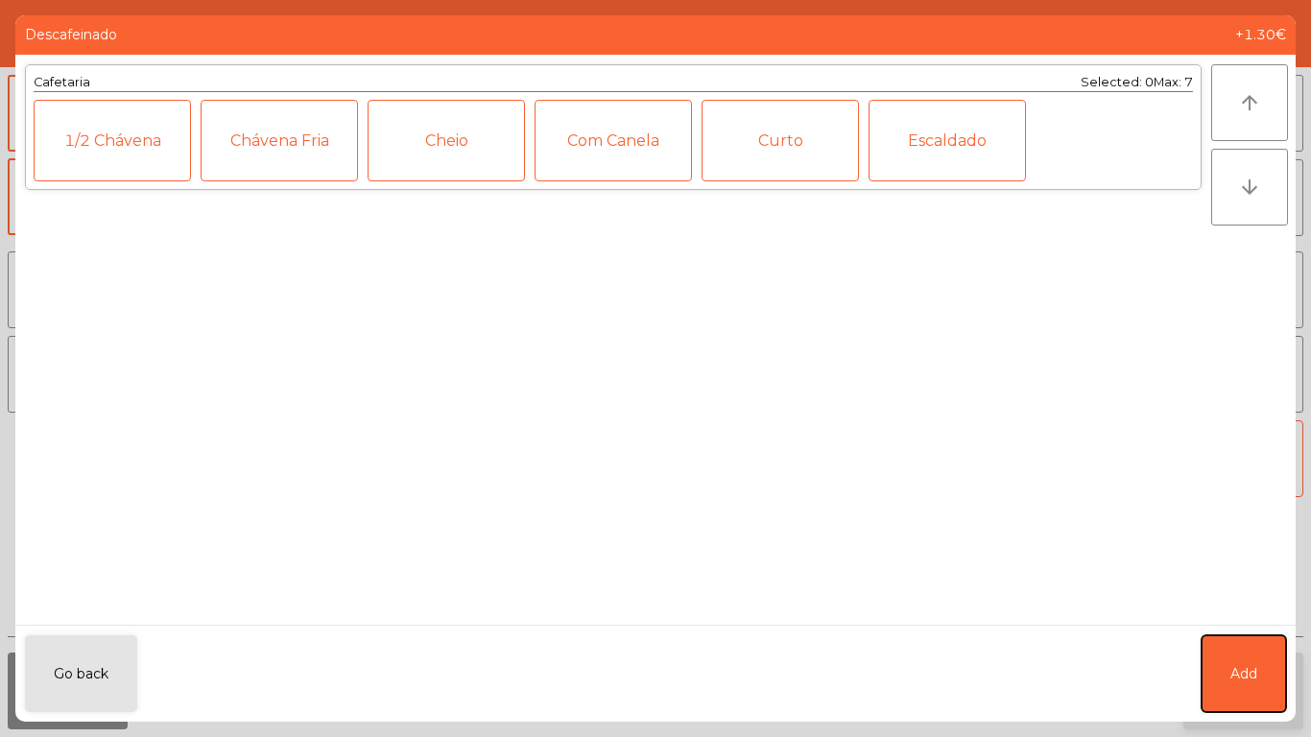
click at [1274, 673] on button "Add" at bounding box center [1244, 674] width 84 height 77
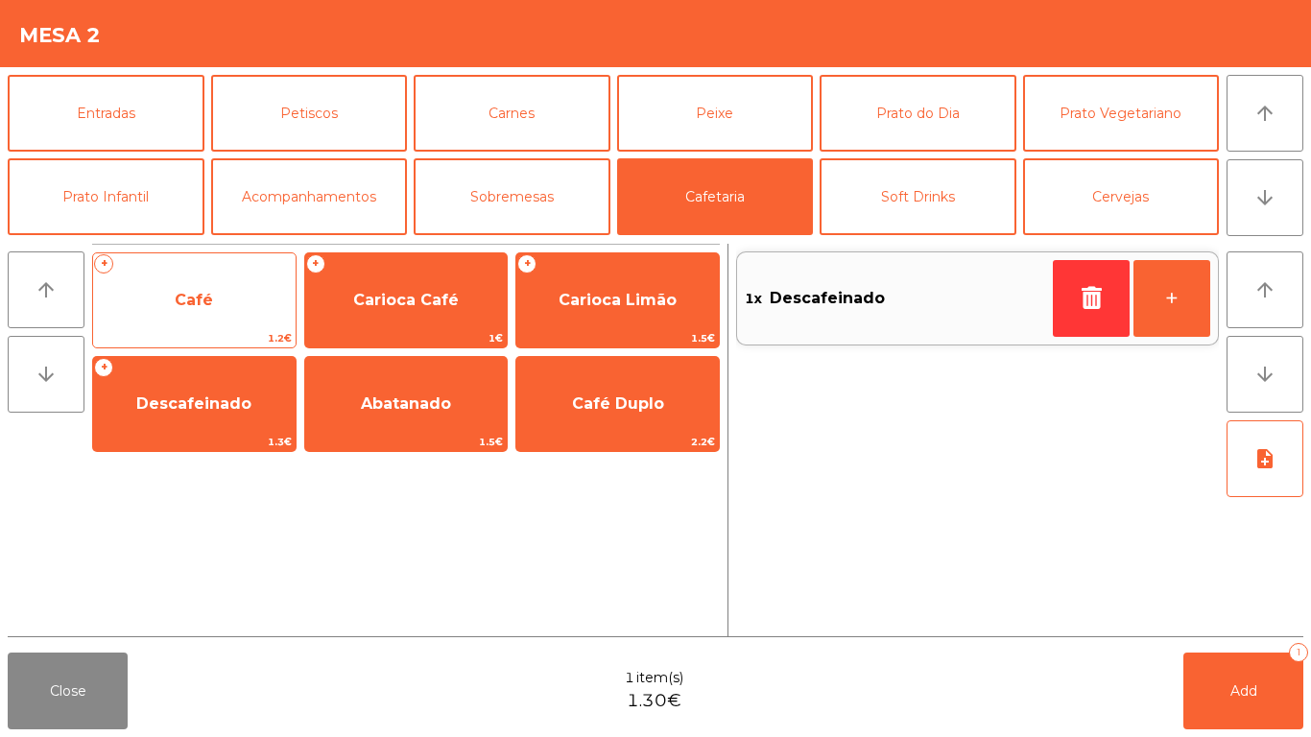
click at [178, 301] on span "Café" at bounding box center [194, 301] width 203 height 52
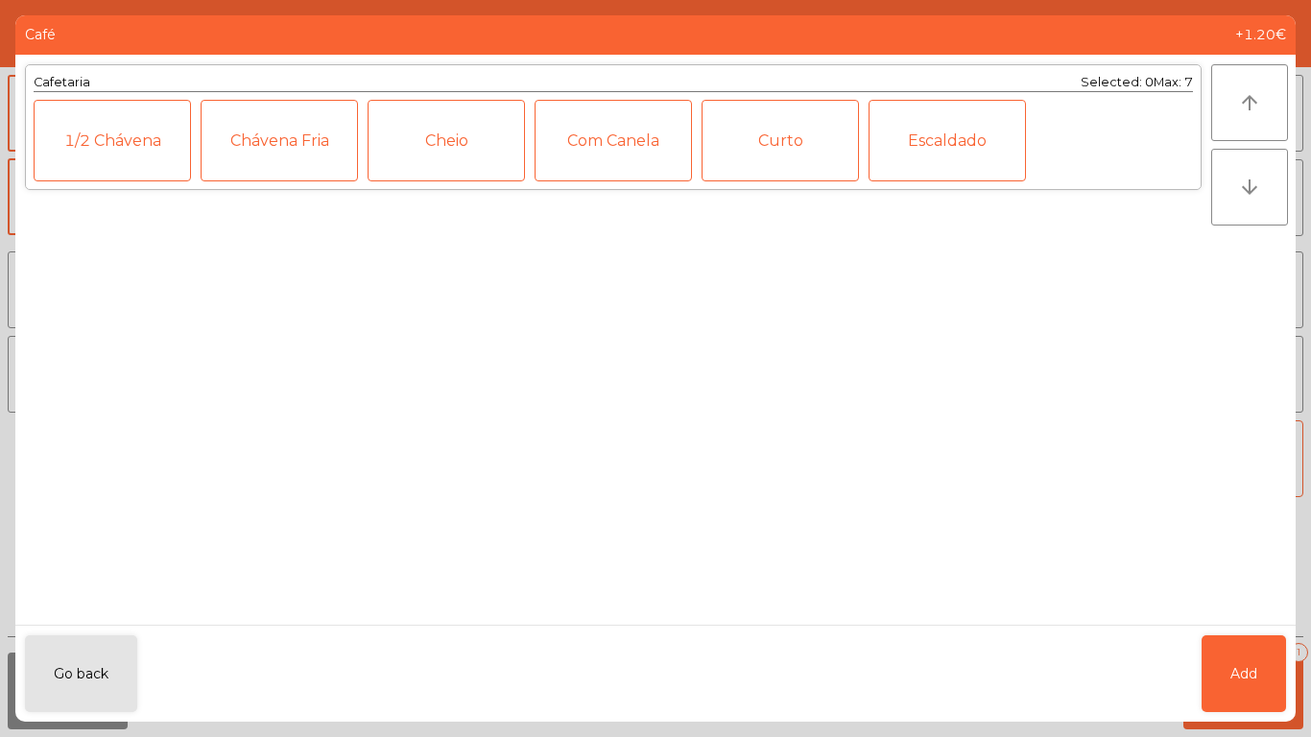
click at [1288, 679] on div "Go back Add" at bounding box center [655, 673] width 1281 height 97
click at [1235, 668] on span "Add" at bounding box center [1244, 674] width 27 height 20
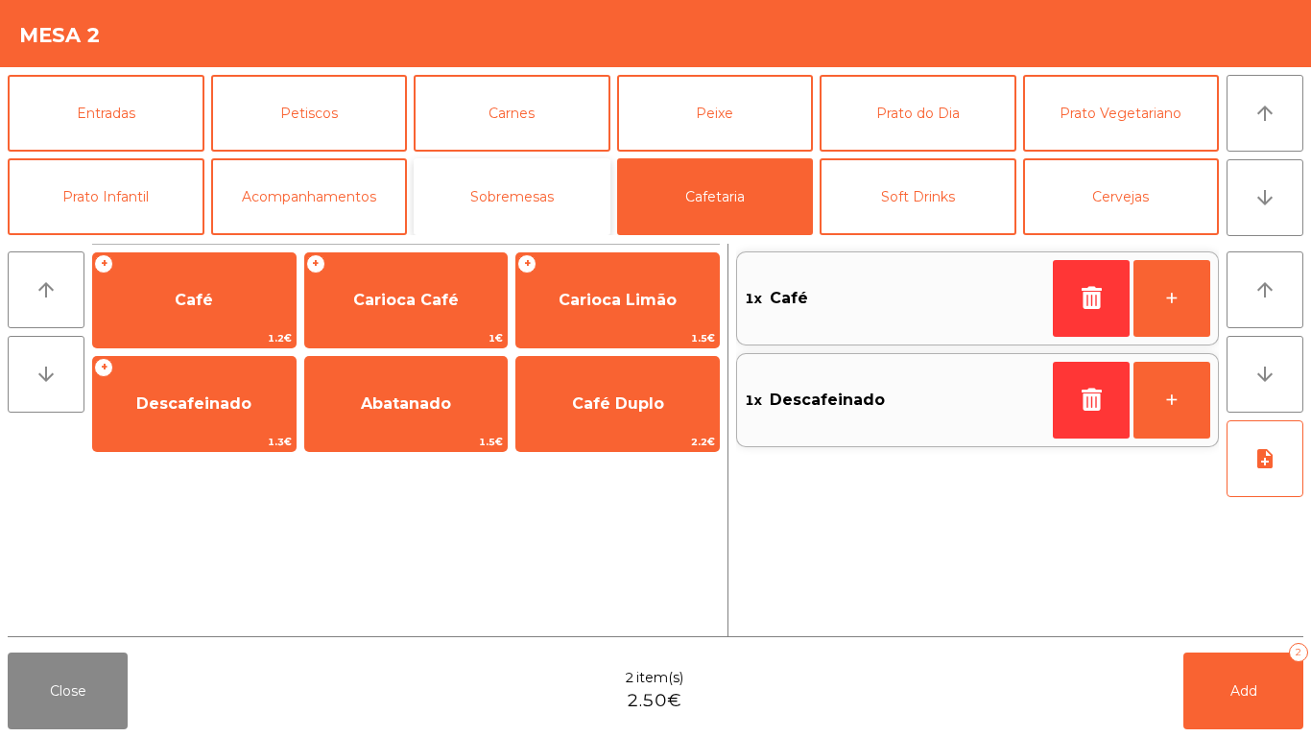
click at [498, 221] on button "Sobremesas" at bounding box center [512, 196] width 197 height 77
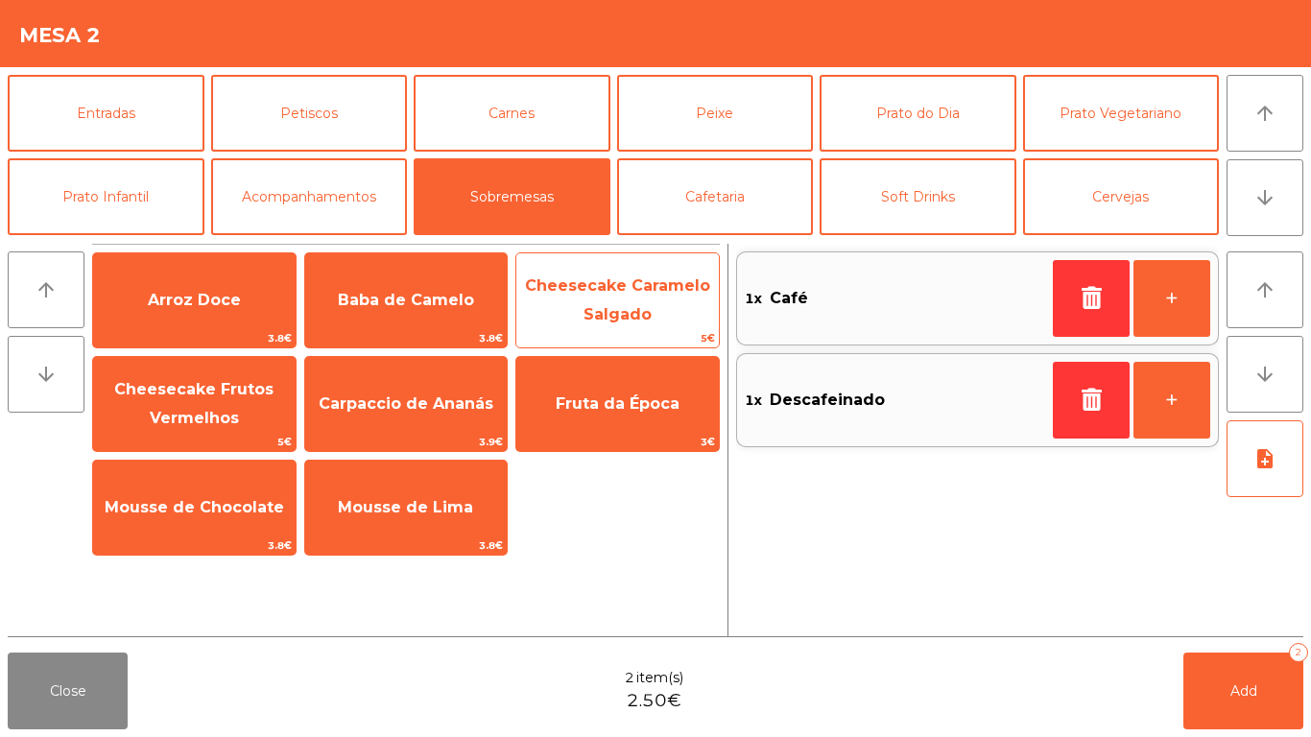
click at [597, 312] on span "Cheesecake Caramelo Salgado" at bounding box center [617, 299] width 185 height 47
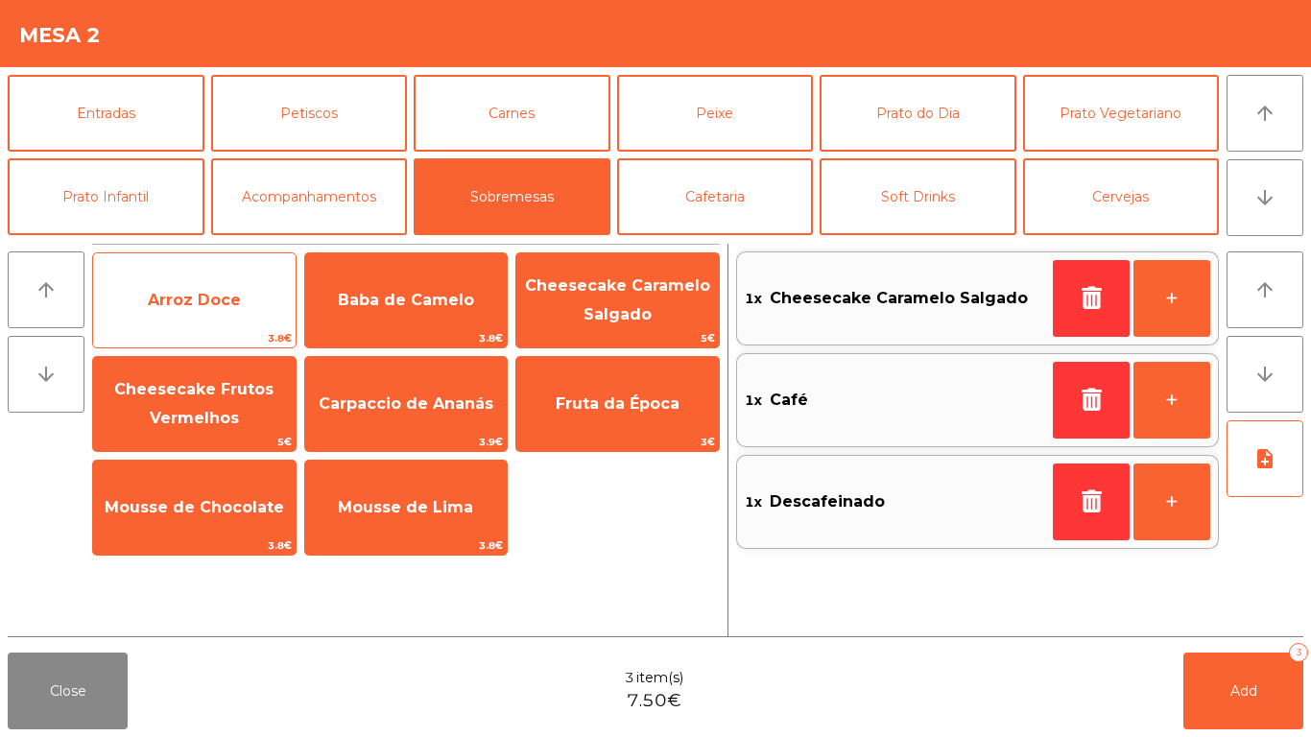
click at [150, 323] on span "Arroz Doce" at bounding box center [194, 301] width 203 height 52
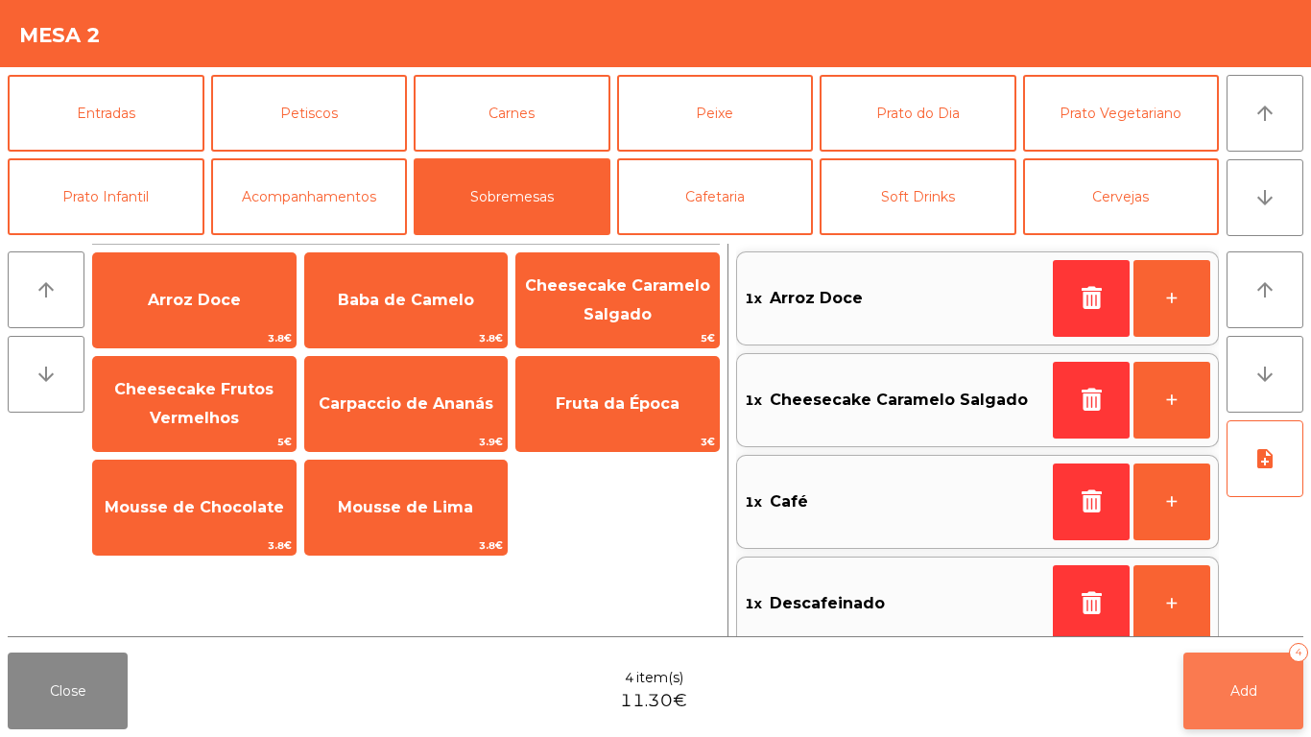
click at [1210, 684] on button "Add 4" at bounding box center [1244, 691] width 120 height 77
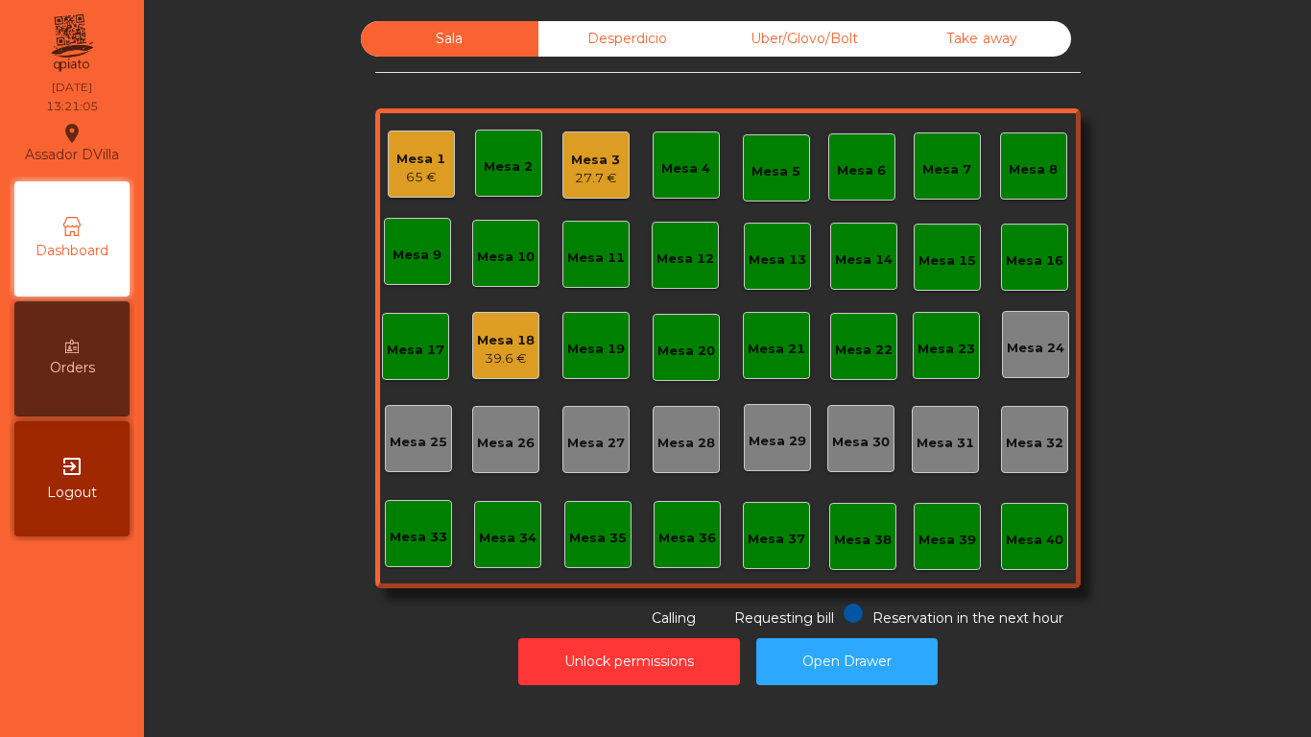
click at [496, 359] on div "39.6 €" at bounding box center [506, 358] width 58 height 19
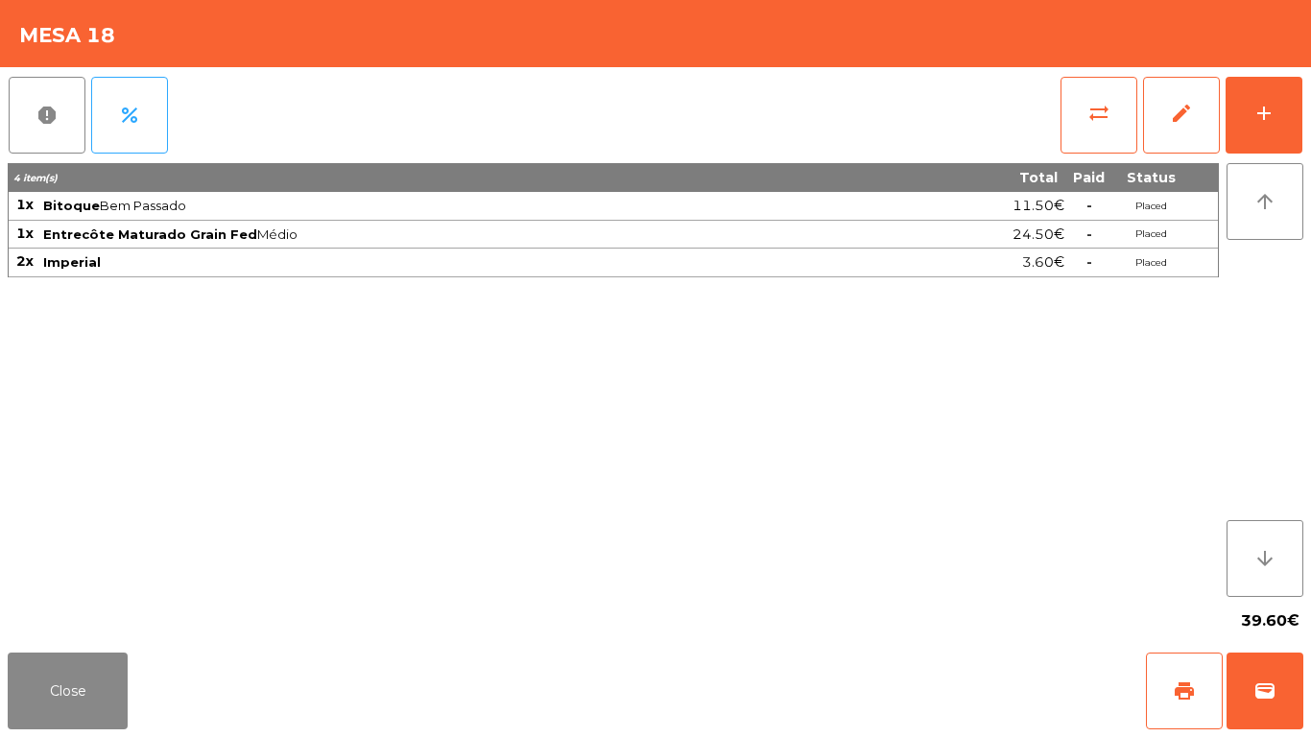
click at [1306, 119] on div "report percent sync_alt edit add 4 item(s) Total Paid Status 1x Bitoque Bem Pas…" at bounding box center [655, 356] width 1311 height 578
click at [1253, 112] on div "add" at bounding box center [1264, 113] width 23 height 23
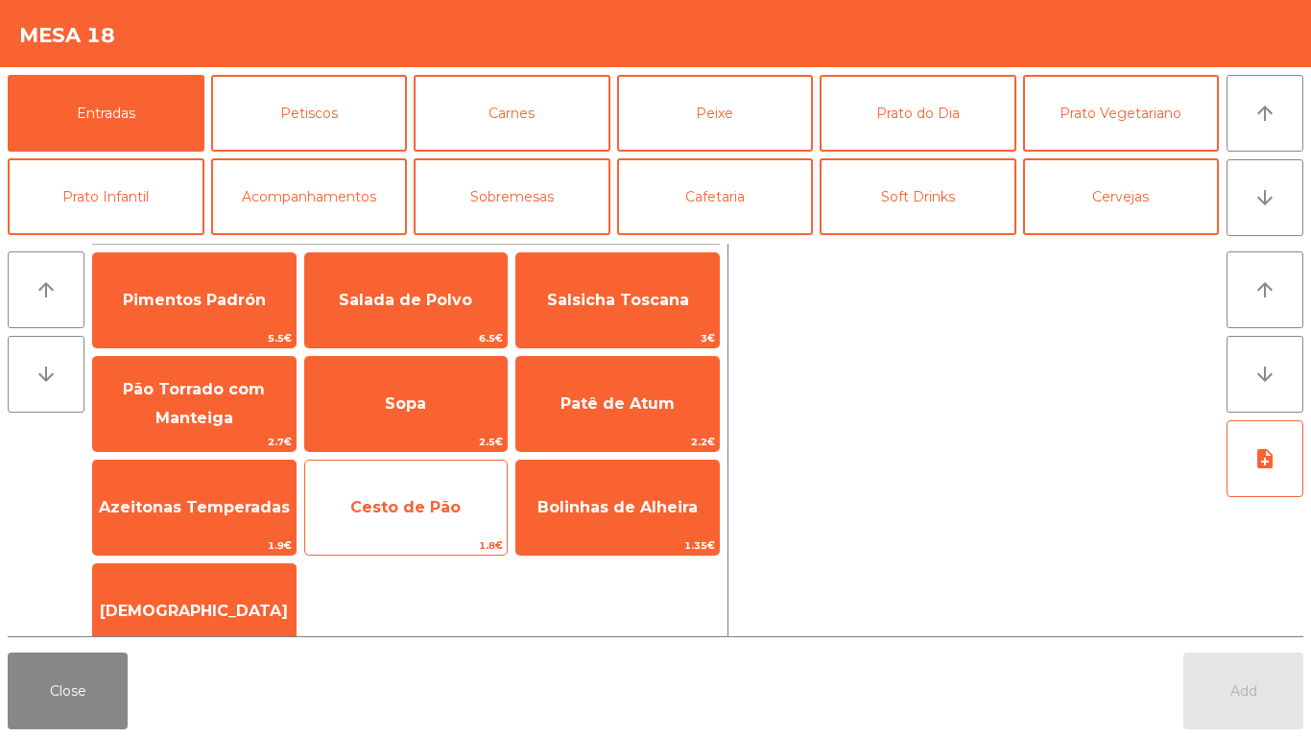
click at [447, 525] on span "Cesto de Pão" at bounding box center [406, 508] width 203 height 52
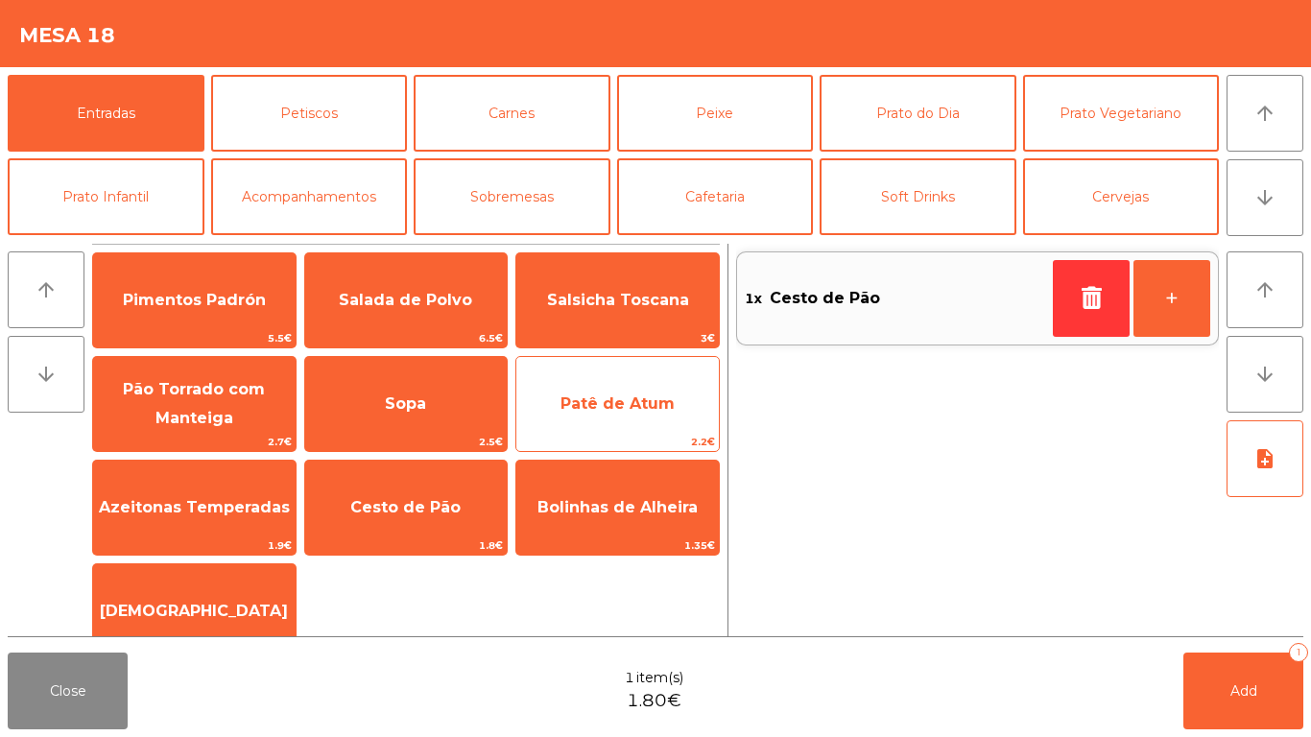
click at [636, 398] on span "Patê de Atum" at bounding box center [618, 404] width 114 height 18
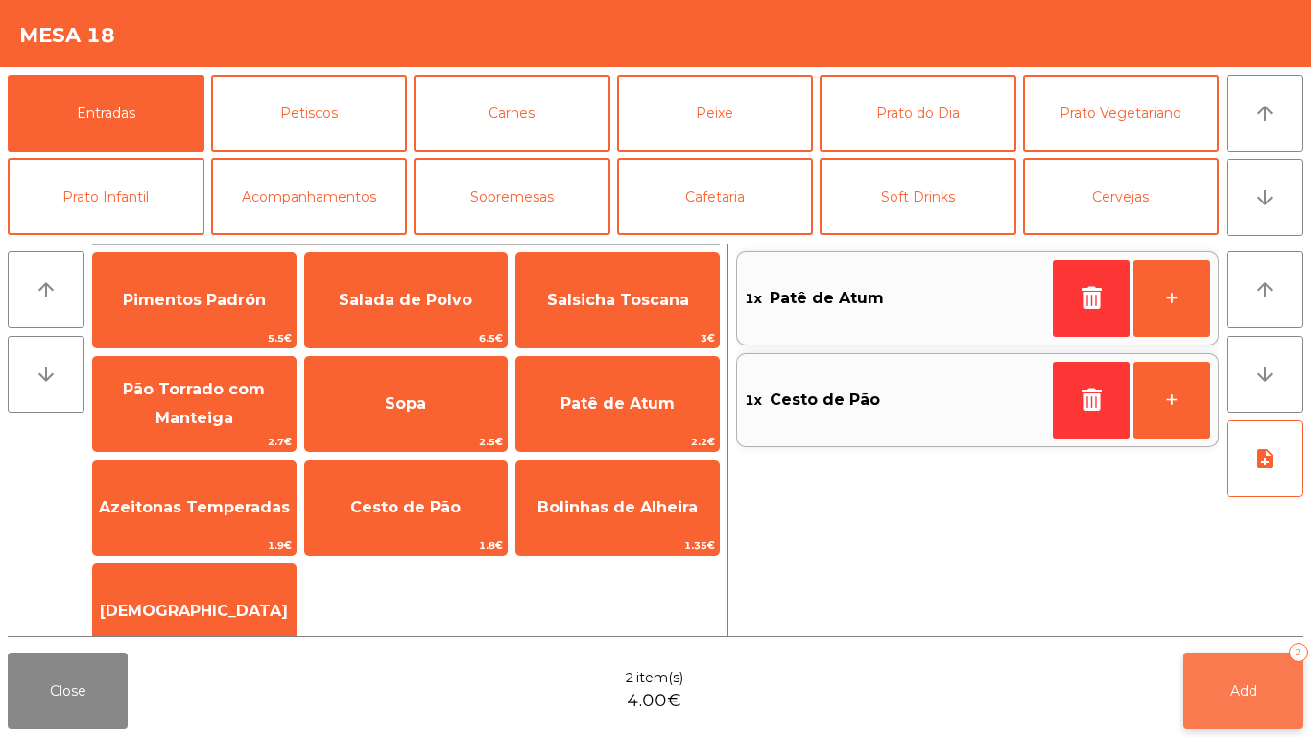
click at [1259, 689] on button "Add 2" at bounding box center [1244, 691] width 120 height 77
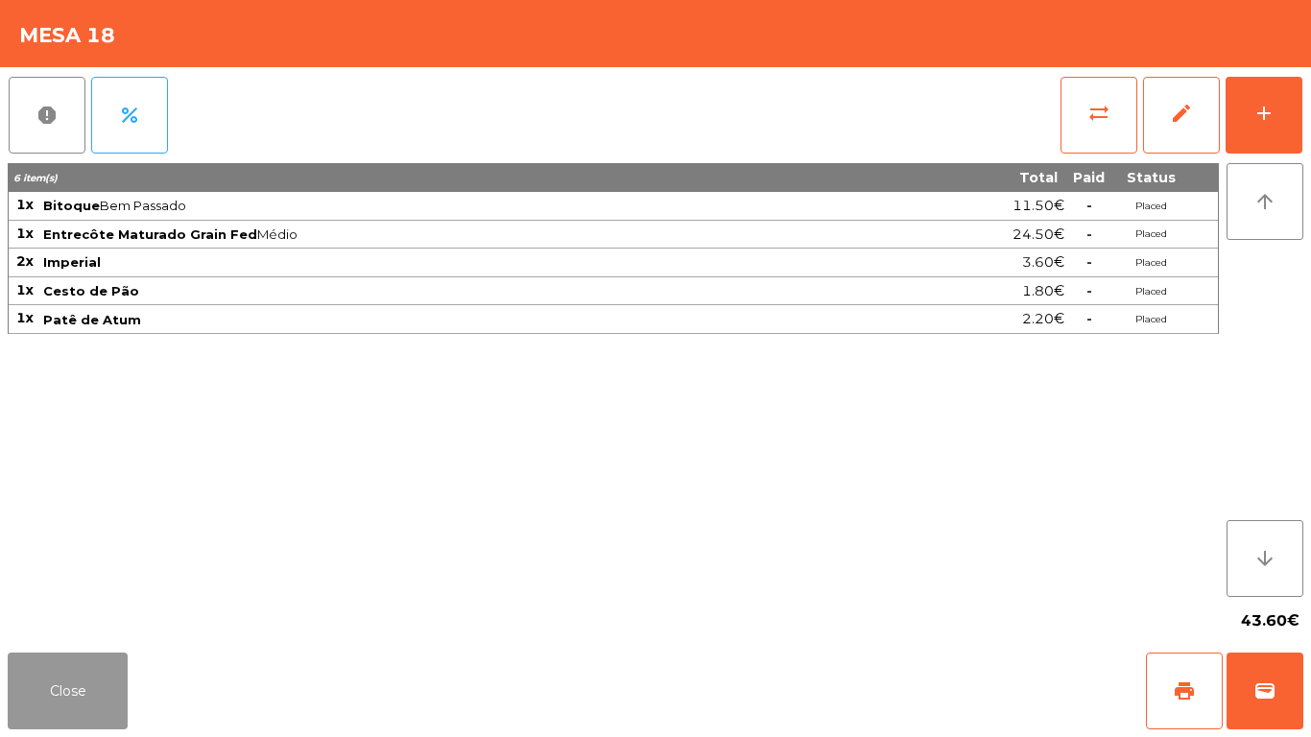
click at [58, 688] on button "Close" at bounding box center [68, 691] width 120 height 77
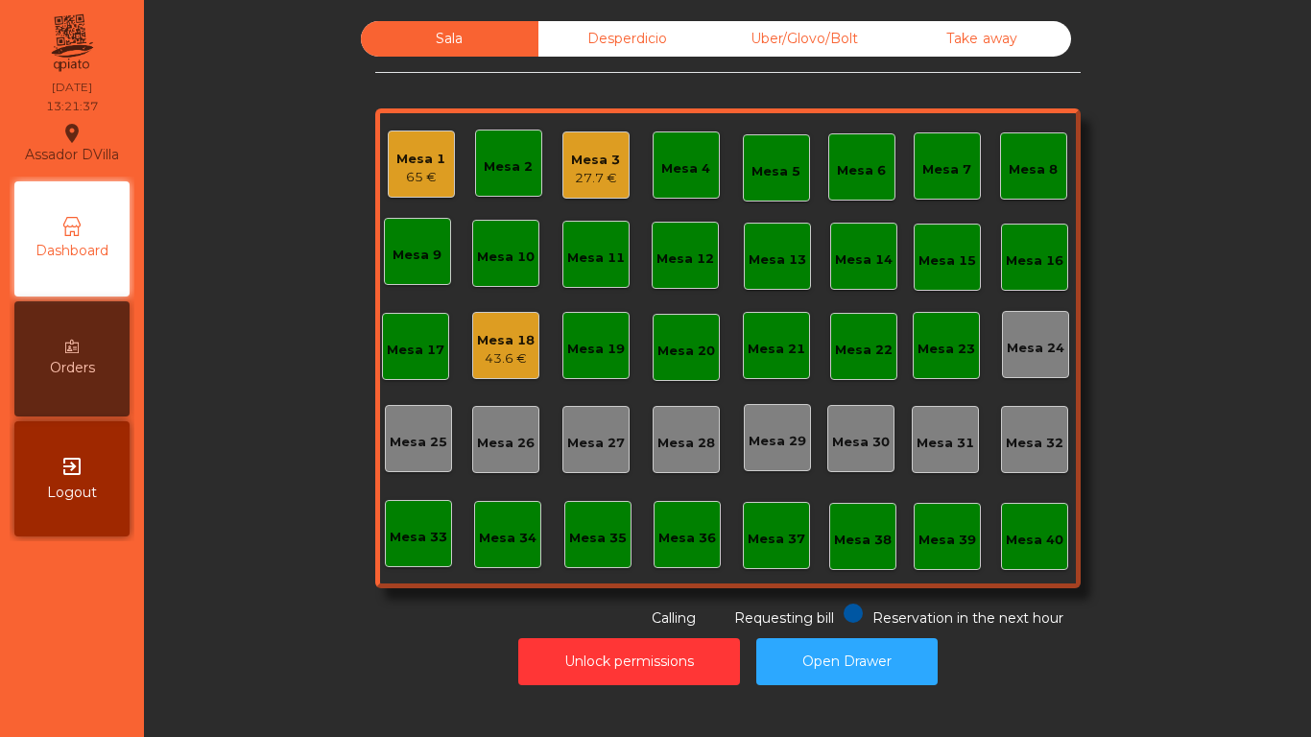
click at [571, 156] on div "Mesa 3" at bounding box center [595, 160] width 49 height 19
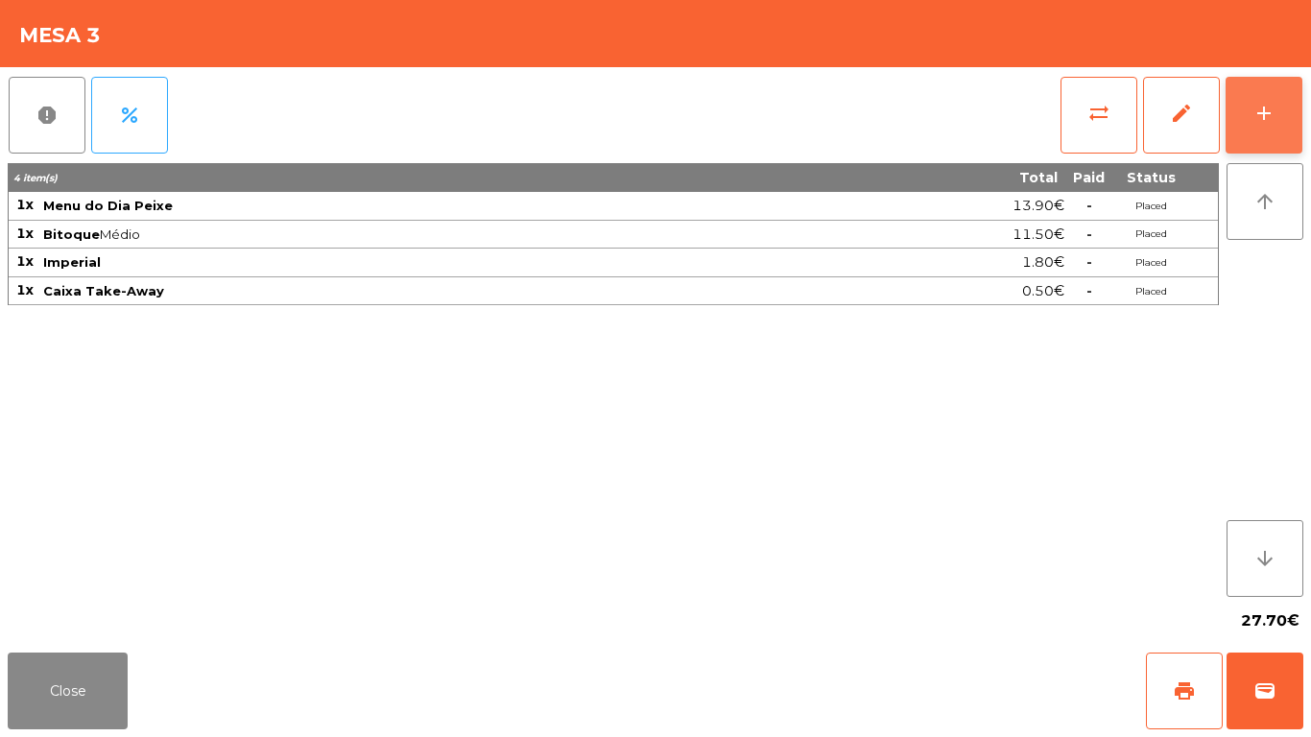
click at [1302, 125] on div "report percent sync_alt edit add 4 item(s) Total Paid Status 1x Menu do Dia Pei…" at bounding box center [655, 356] width 1311 height 578
click at [1284, 124] on button "add" at bounding box center [1264, 115] width 77 height 77
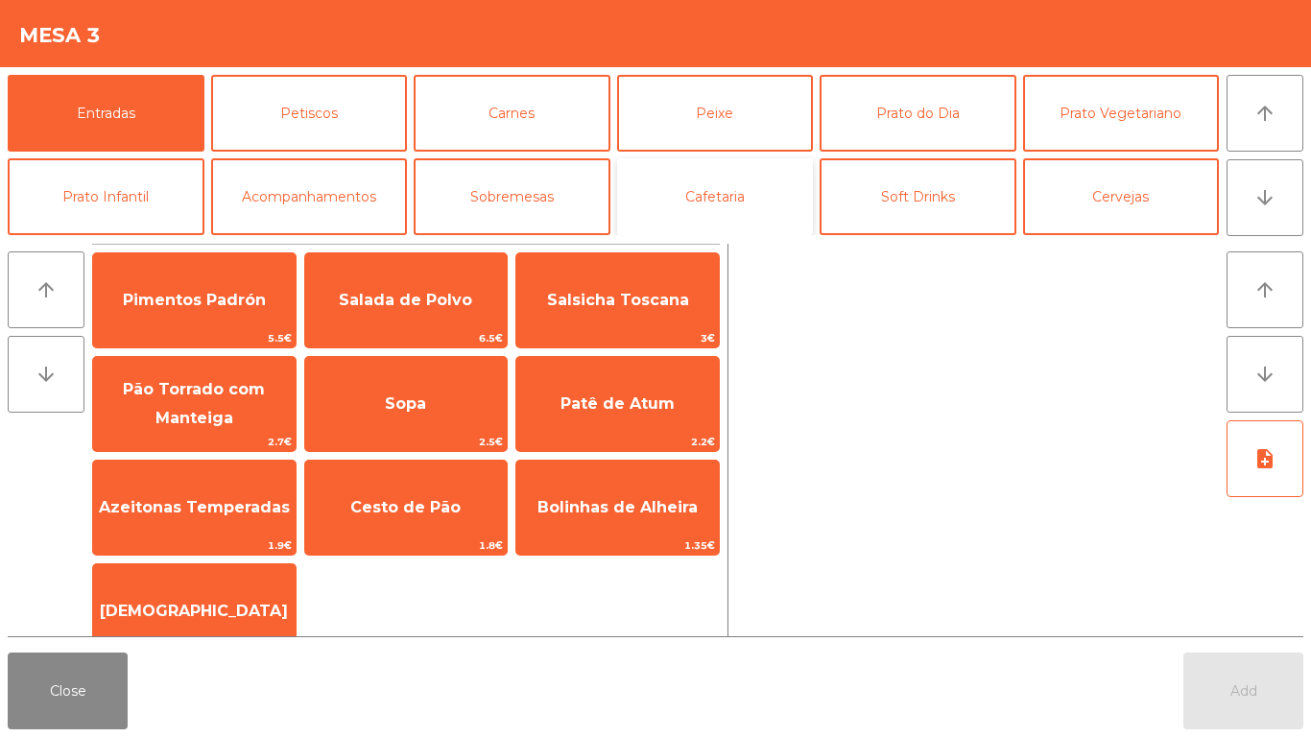
click at [737, 209] on button "Cafetaria" at bounding box center [715, 196] width 197 height 77
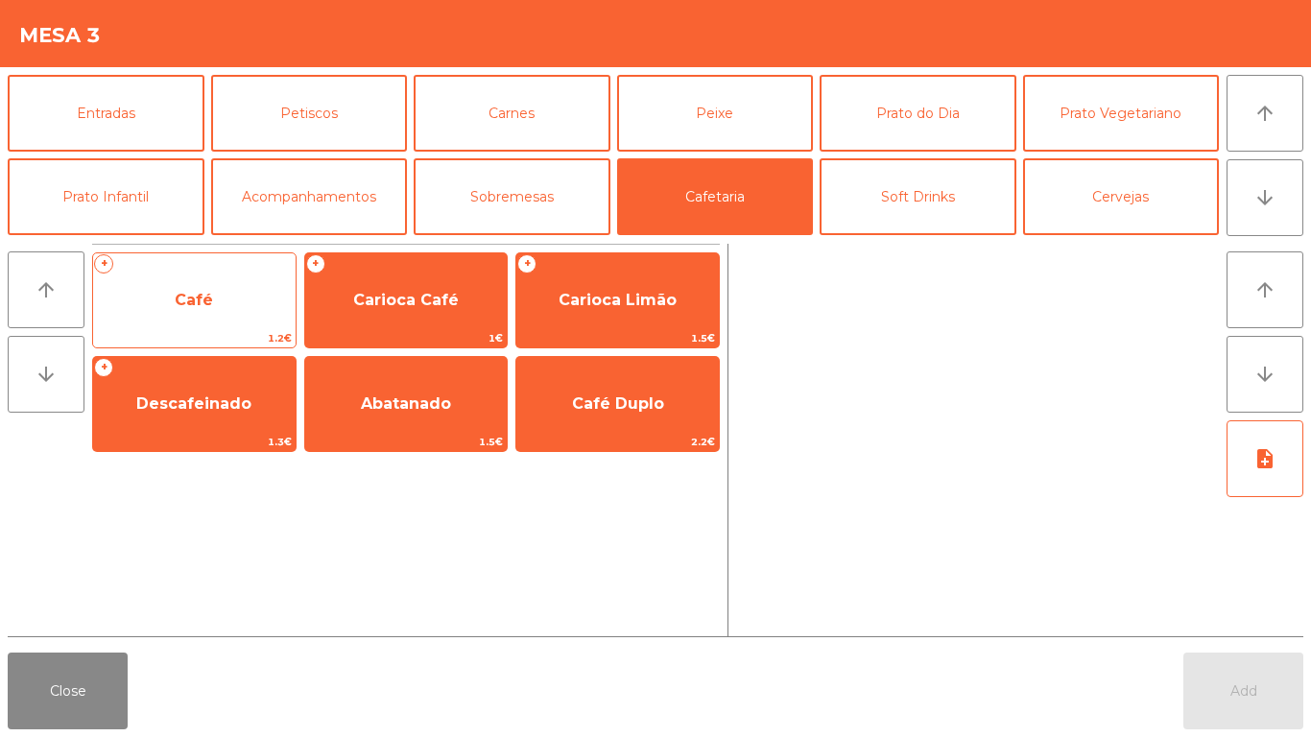
click at [177, 318] on span "Café" at bounding box center [194, 301] width 203 height 52
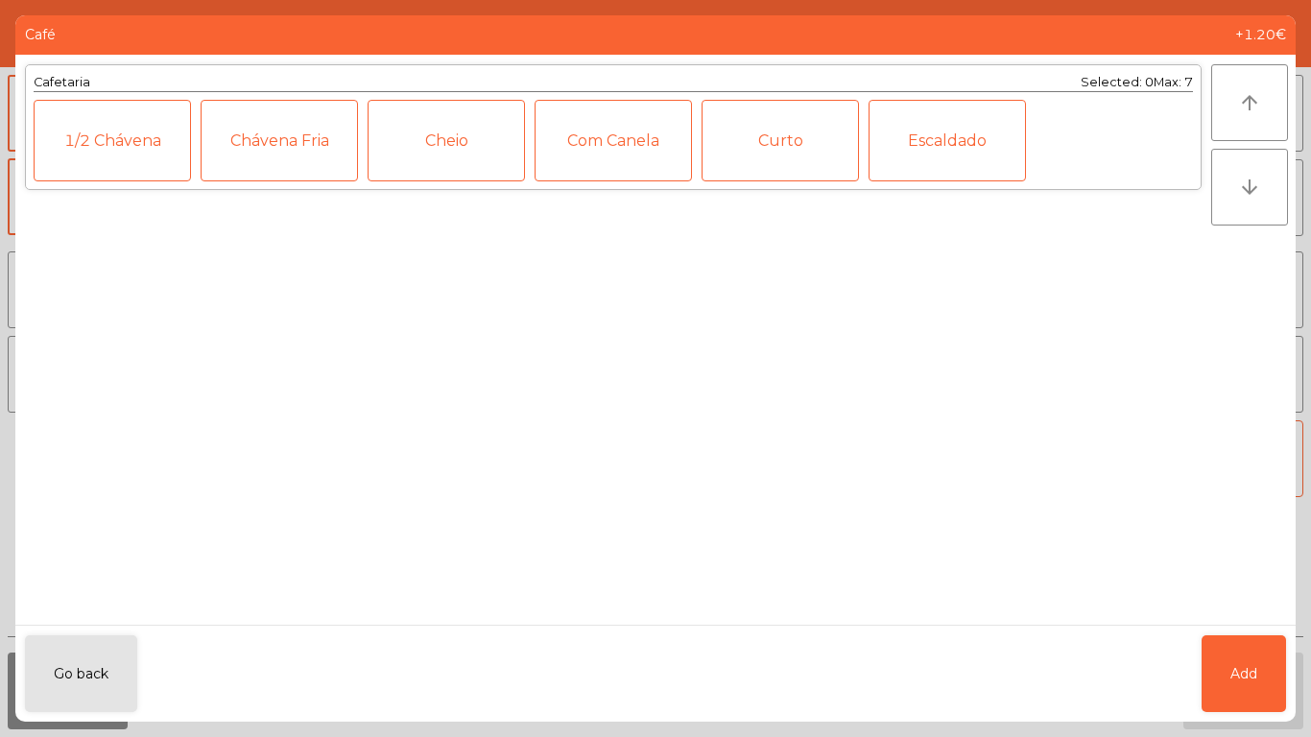
click at [422, 156] on div "Cheio" at bounding box center [446, 141] width 157 height 82
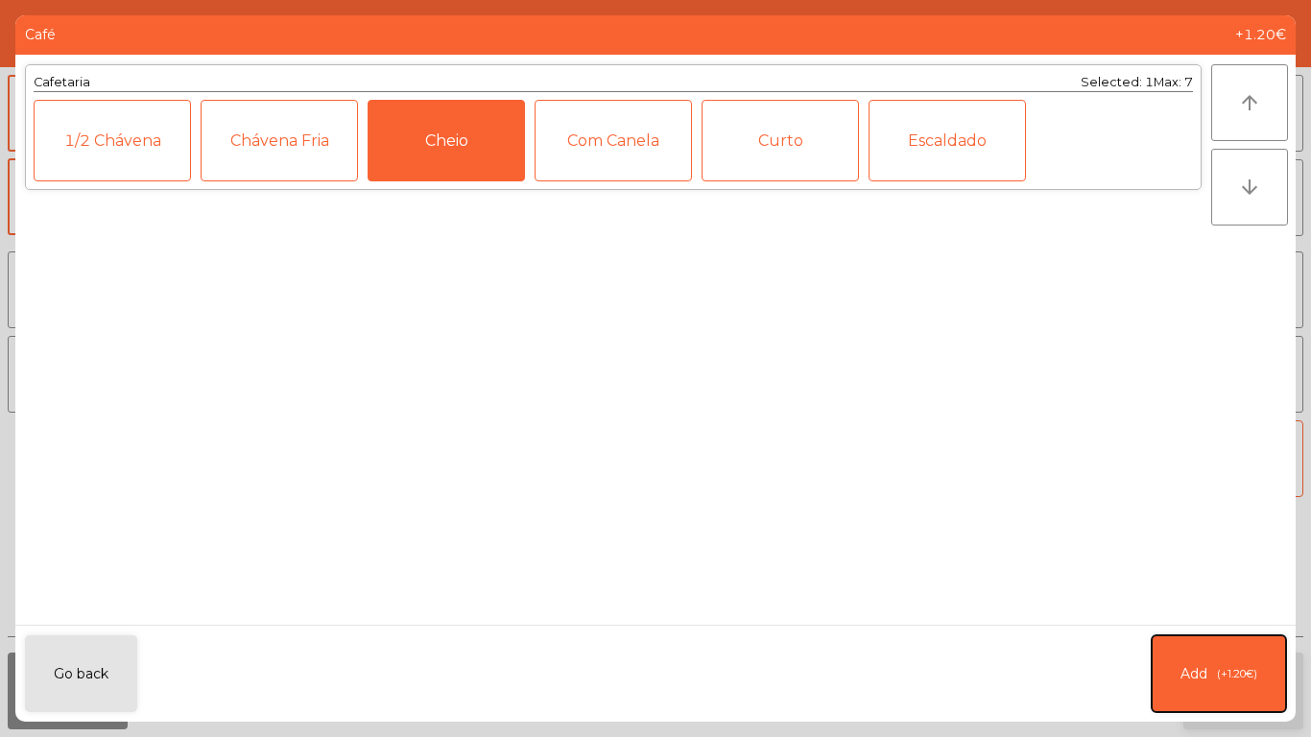
click at [1200, 661] on button "Add (+1.20€)" at bounding box center [1219, 674] width 134 height 77
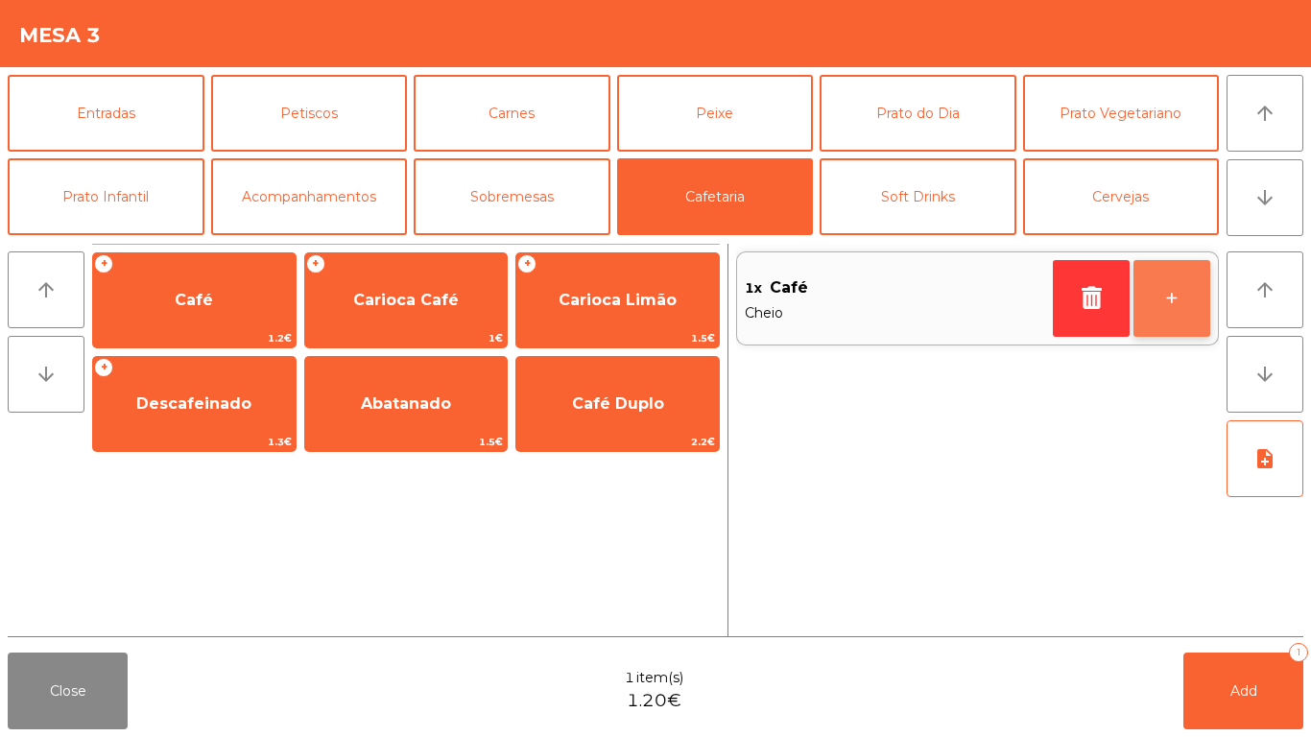
click at [1190, 294] on button "+" at bounding box center [1172, 298] width 77 height 77
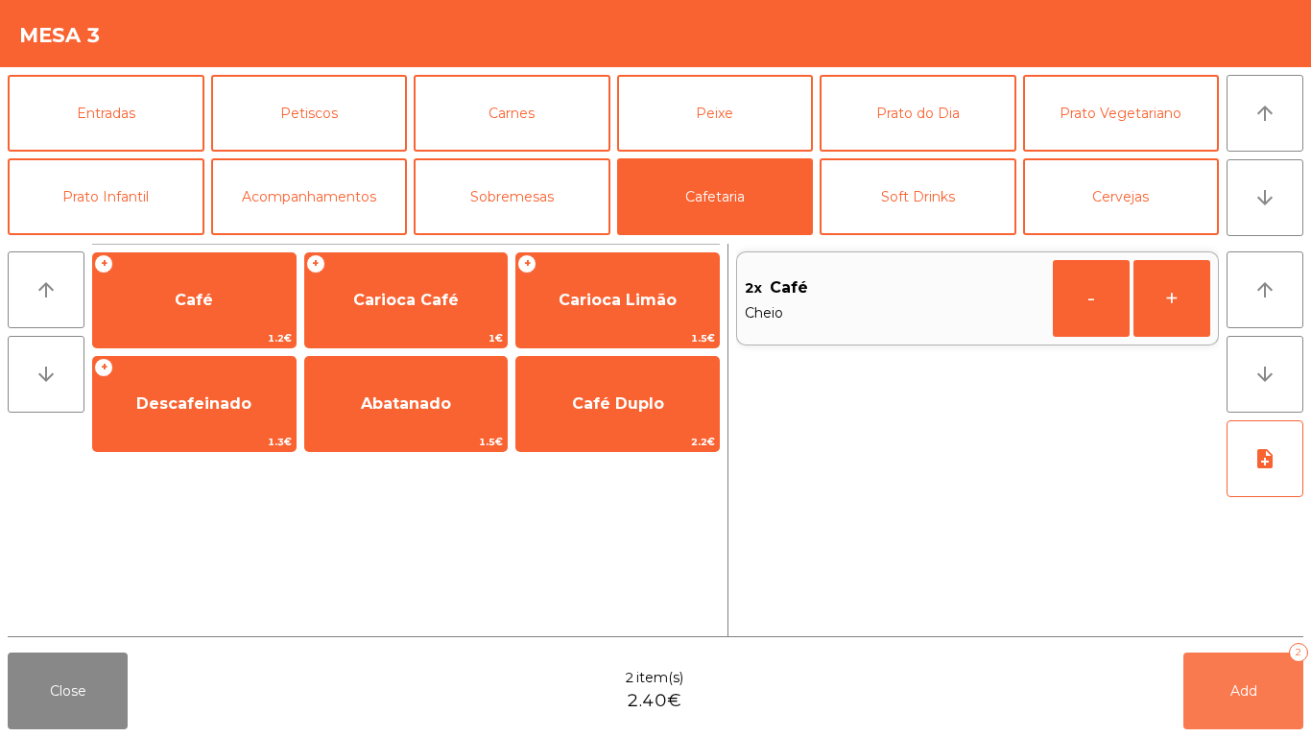
click at [1223, 679] on button "Add 2" at bounding box center [1244, 691] width 120 height 77
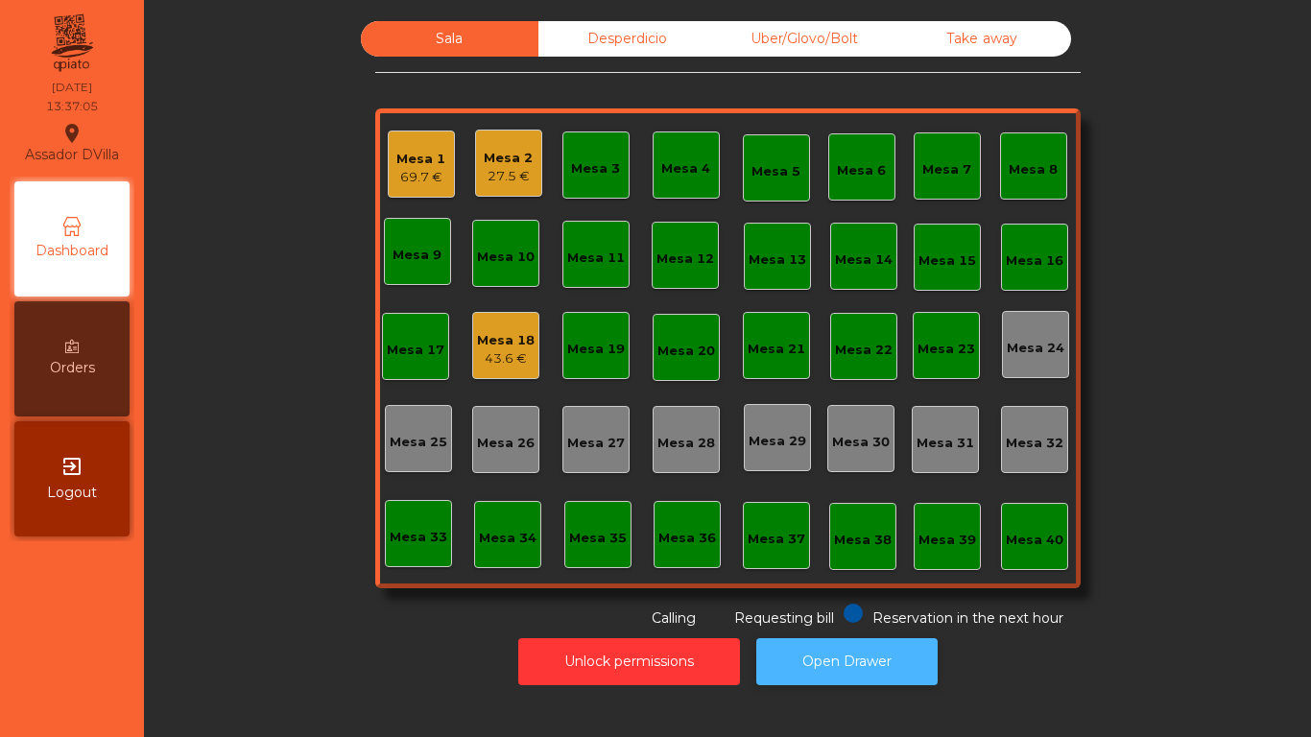
click at [838, 661] on button "Open Drawer" at bounding box center [846, 661] width 181 height 47
click at [497, 360] on div "43.6 €" at bounding box center [506, 358] width 58 height 19
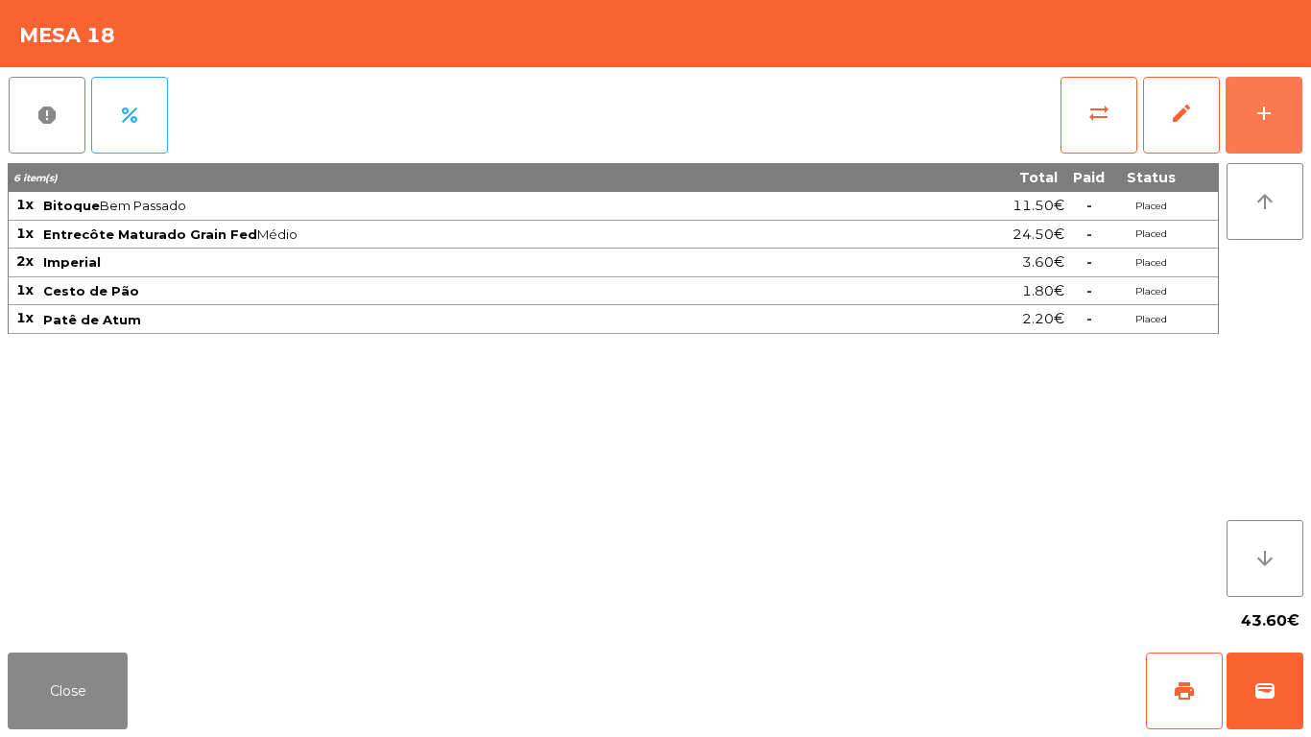
drag, startPoint x: 1290, startPoint y: 114, endPoint x: 1221, endPoint y: 85, distance: 74.9
click at [1289, 112] on button "add" at bounding box center [1264, 115] width 77 height 77
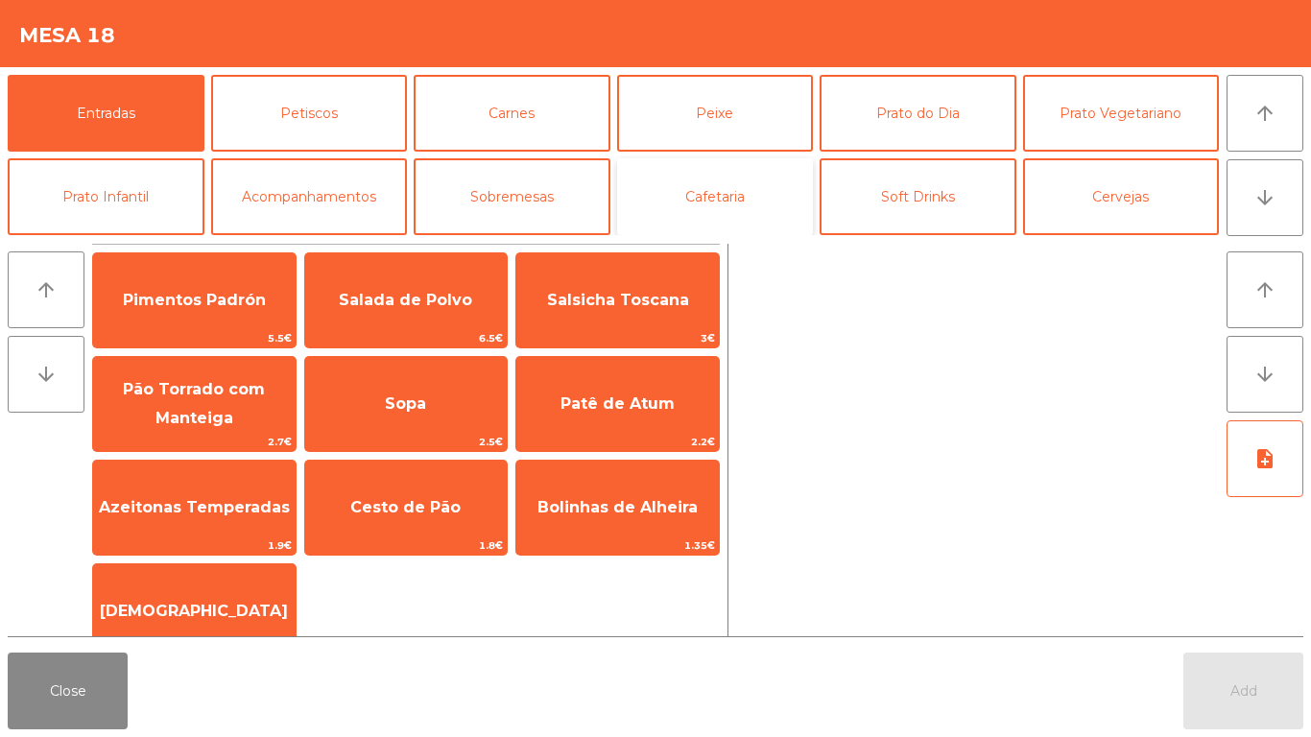
click at [754, 195] on button "Cafetaria" at bounding box center [715, 196] width 197 height 77
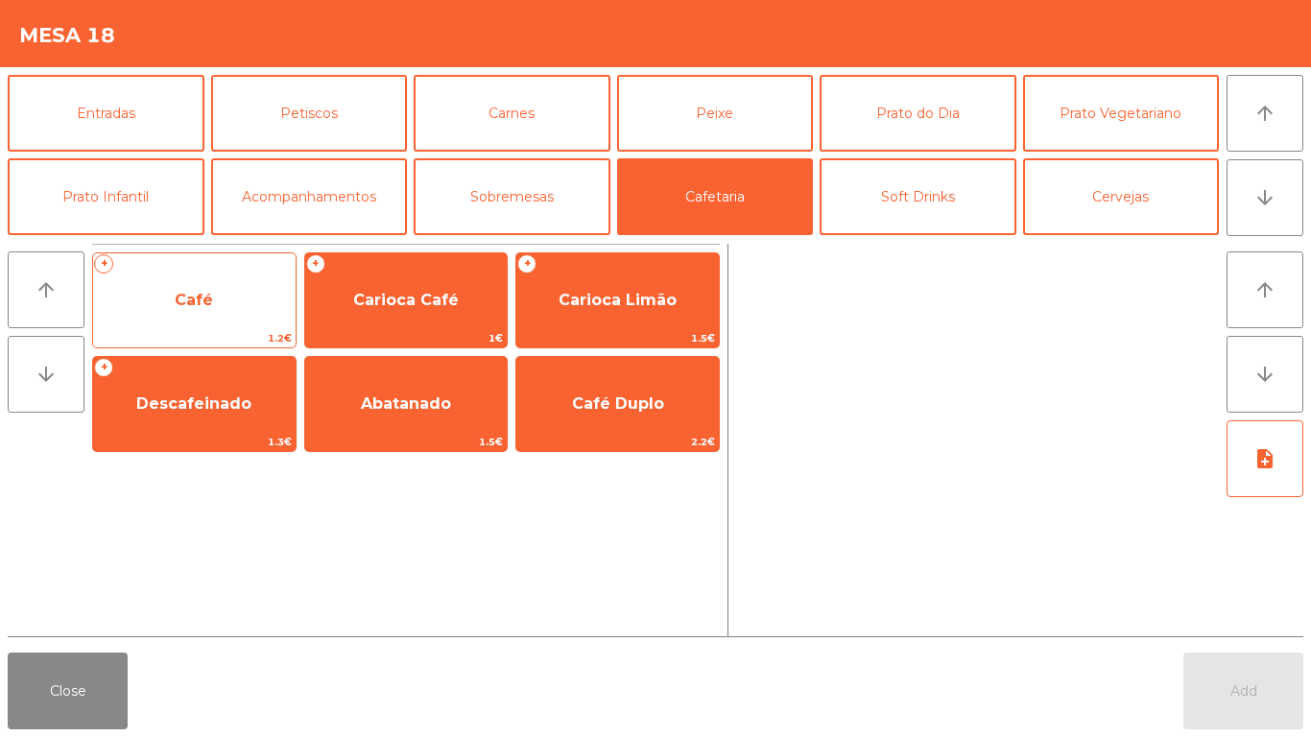
click at [282, 275] on span "Café" at bounding box center [194, 301] width 203 height 52
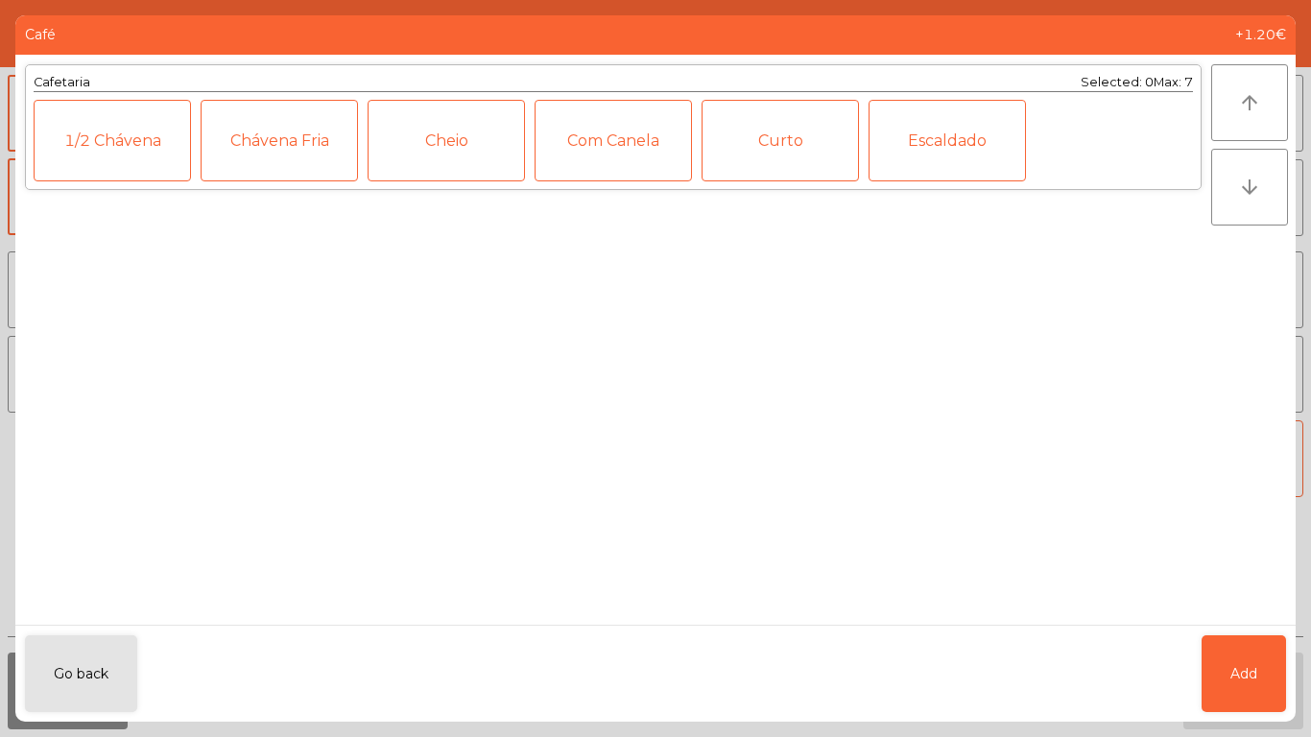
drag, startPoint x: 475, startPoint y: 128, endPoint x: 754, endPoint y: 372, distance: 370.1
click at [475, 129] on div "Cheio" at bounding box center [446, 141] width 157 height 82
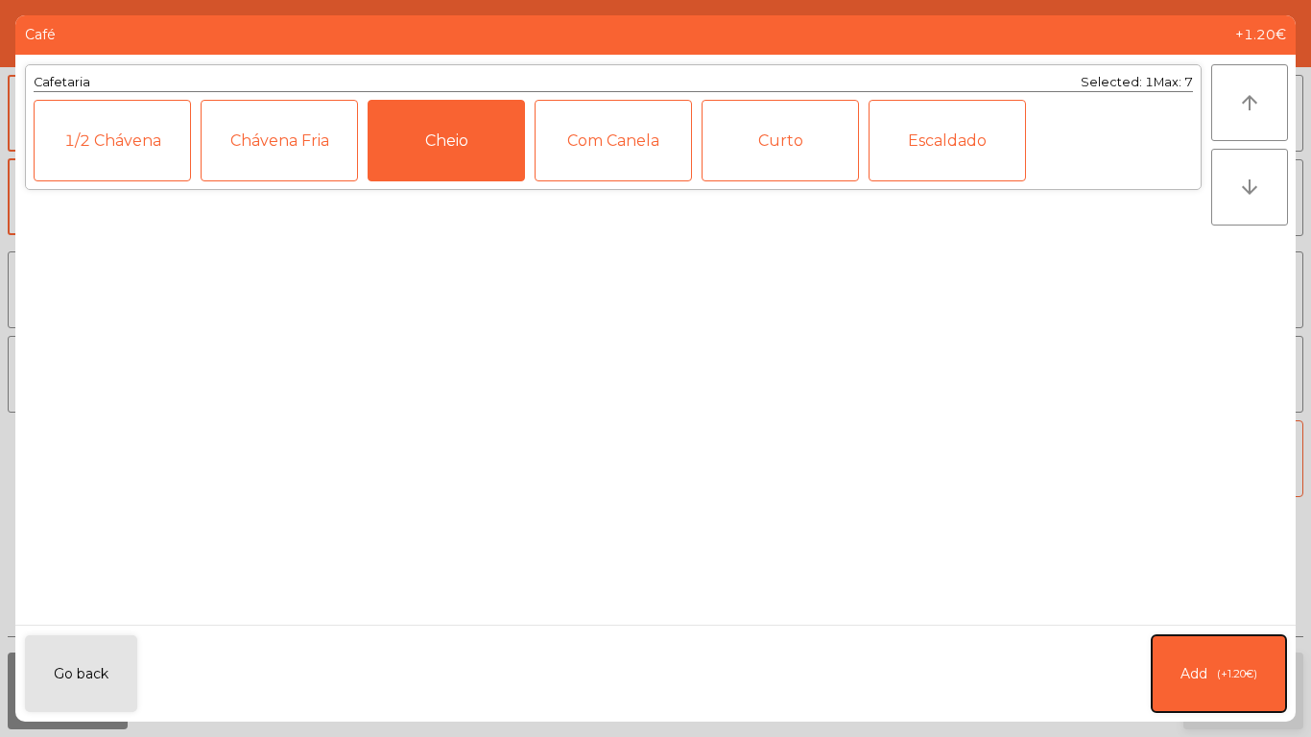
click at [1182, 684] on button "Add (+1.20€)" at bounding box center [1219, 674] width 134 height 77
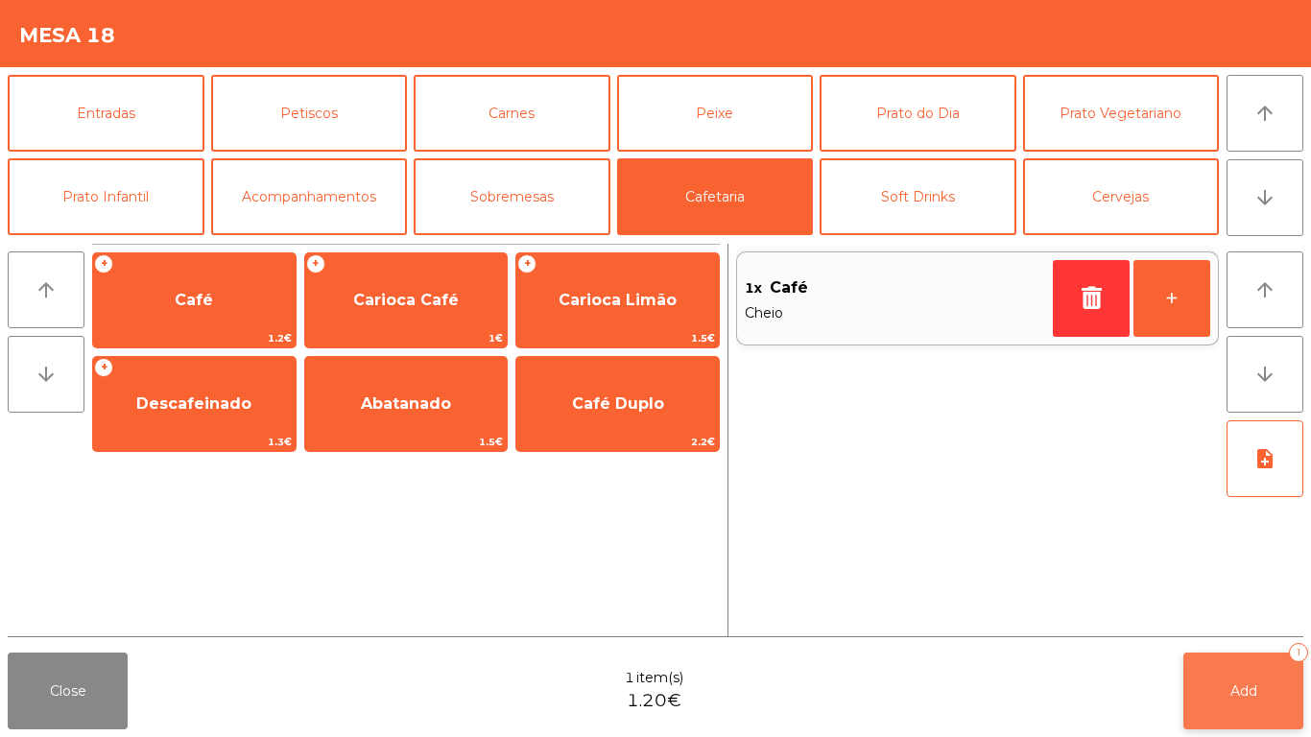
click at [1220, 717] on button "Add 1" at bounding box center [1244, 691] width 120 height 77
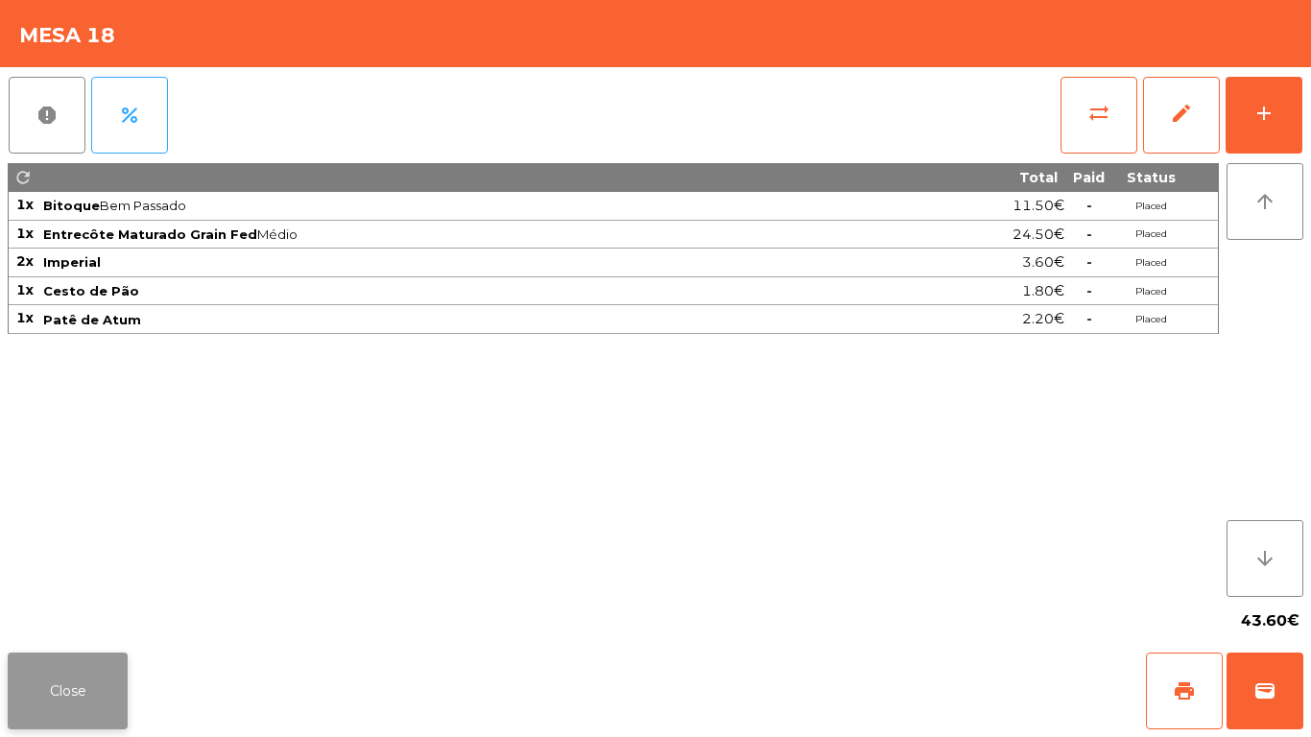
click at [102, 713] on button "Close" at bounding box center [68, 691] width 120 height 77
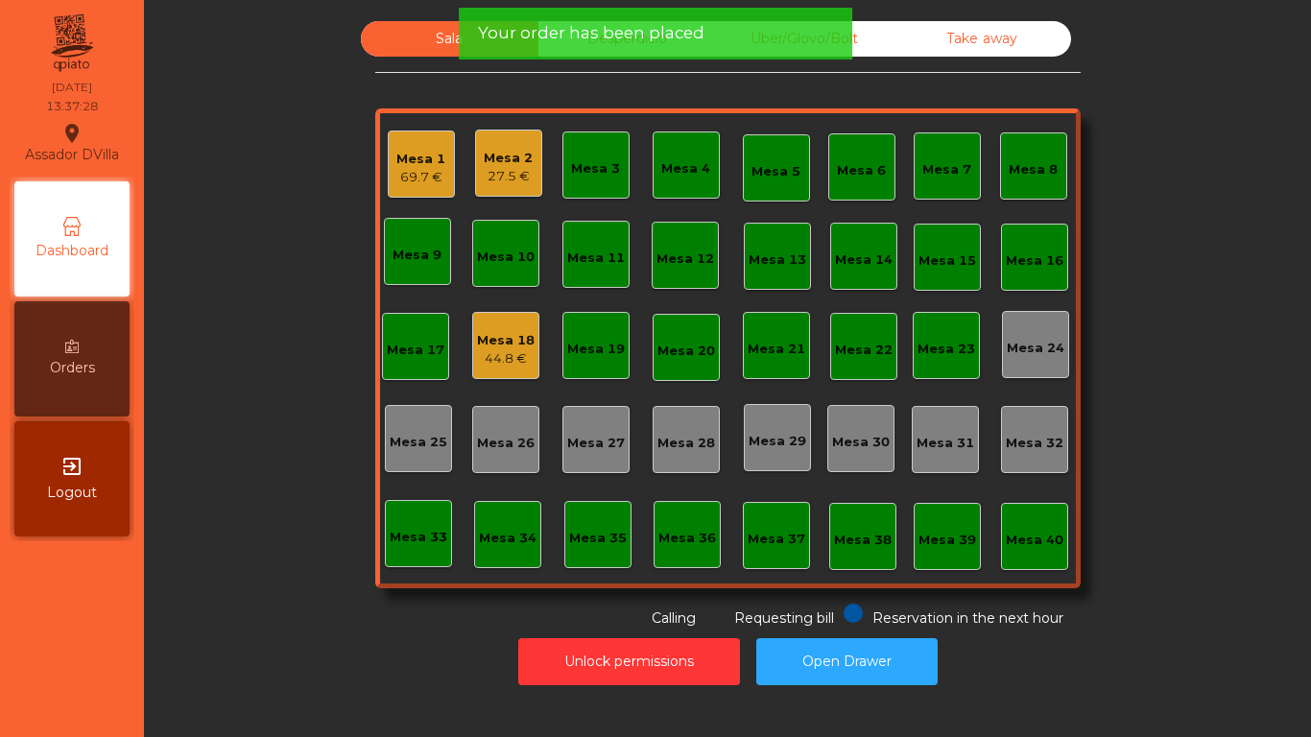
click at [436, 156] on div "Mesa 1" at bounding box center [420, 159] width 49 height 19
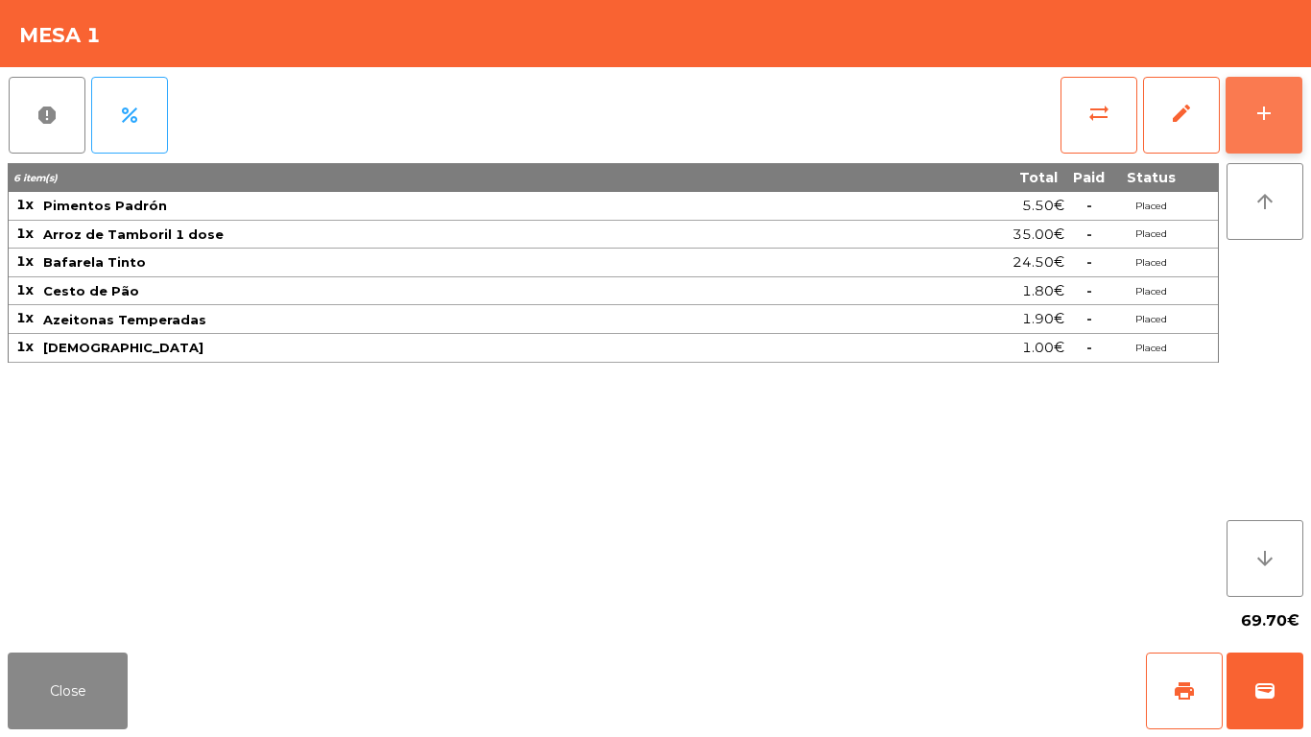
click at [1241, 123] on button "add" at bounding box center [1264, 115] width 77 height 77
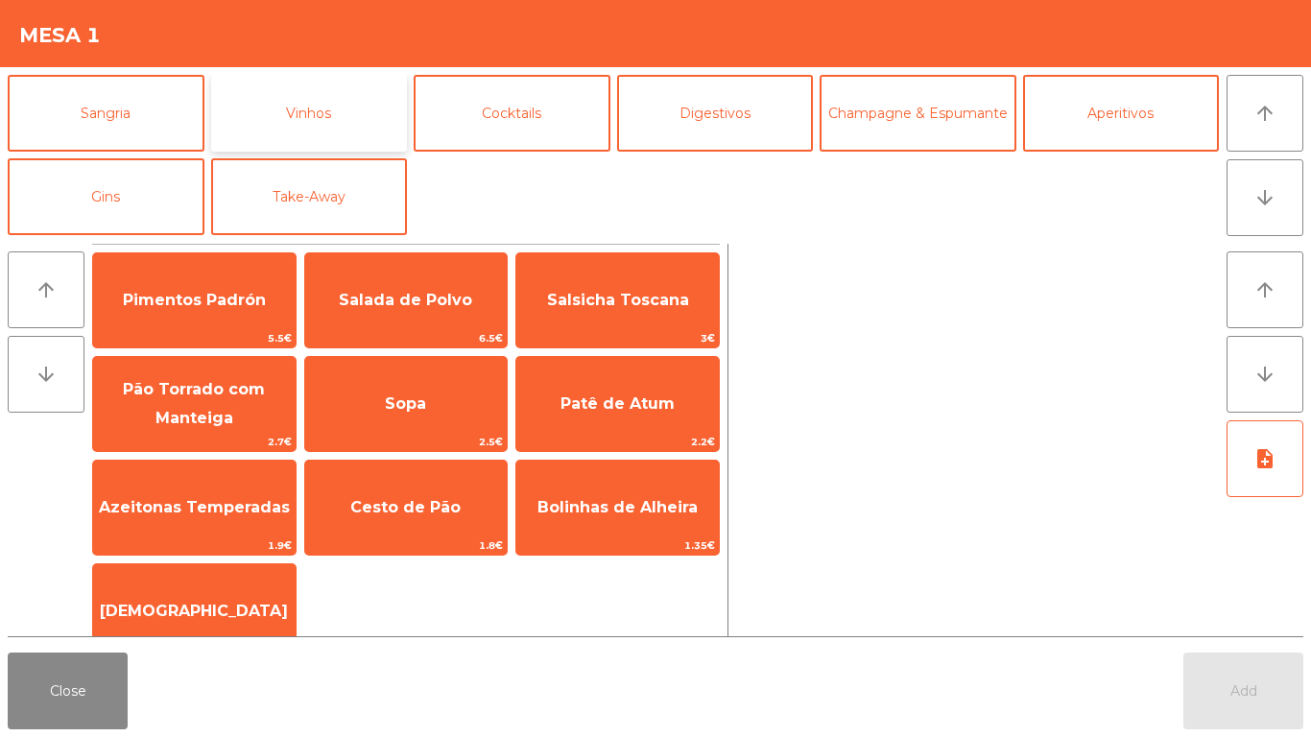
click at [308, 114] on button "Vinhos" at bounding box center [309, 113] width 197 height 77
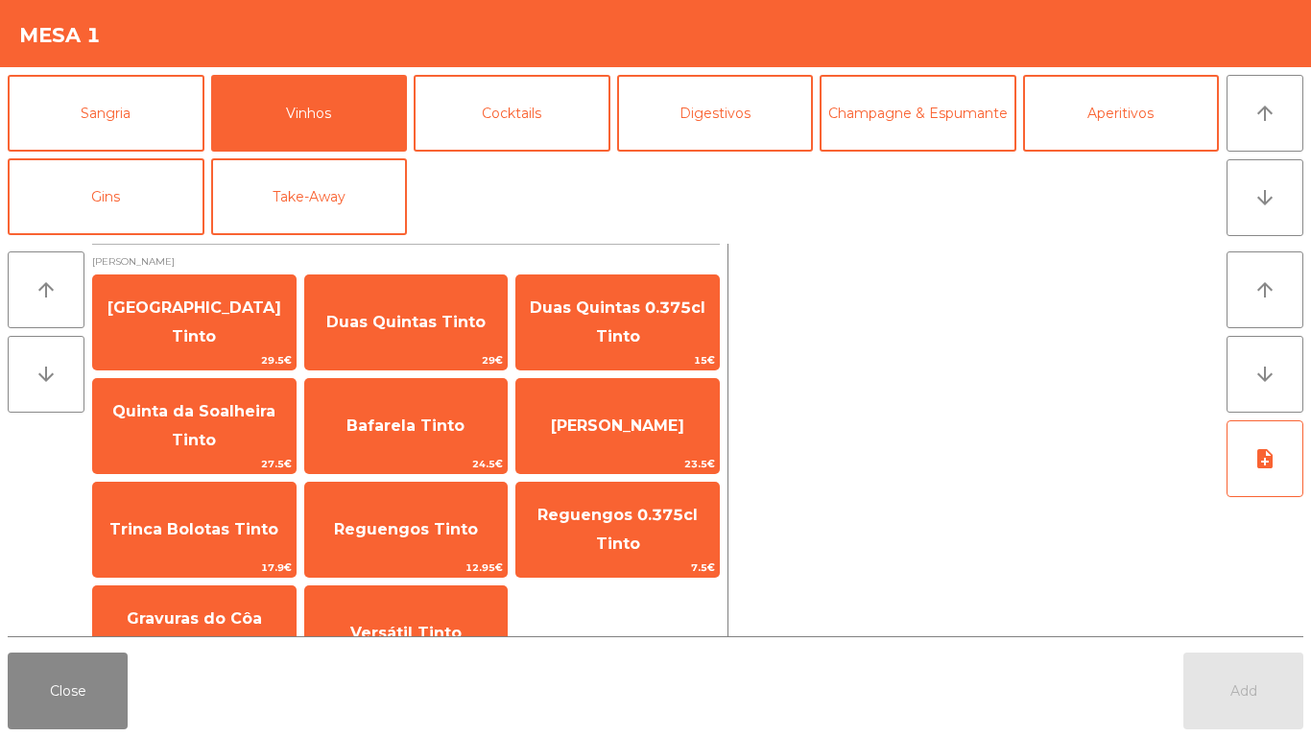
click at [723, 332] on div "arrow_upward arrow_downward Vinho Tinto [GEOGRAPHIC_DATA] Tinto 29.5€ Duas Quin…" at bounding box center [368, 440] width 720 height 393
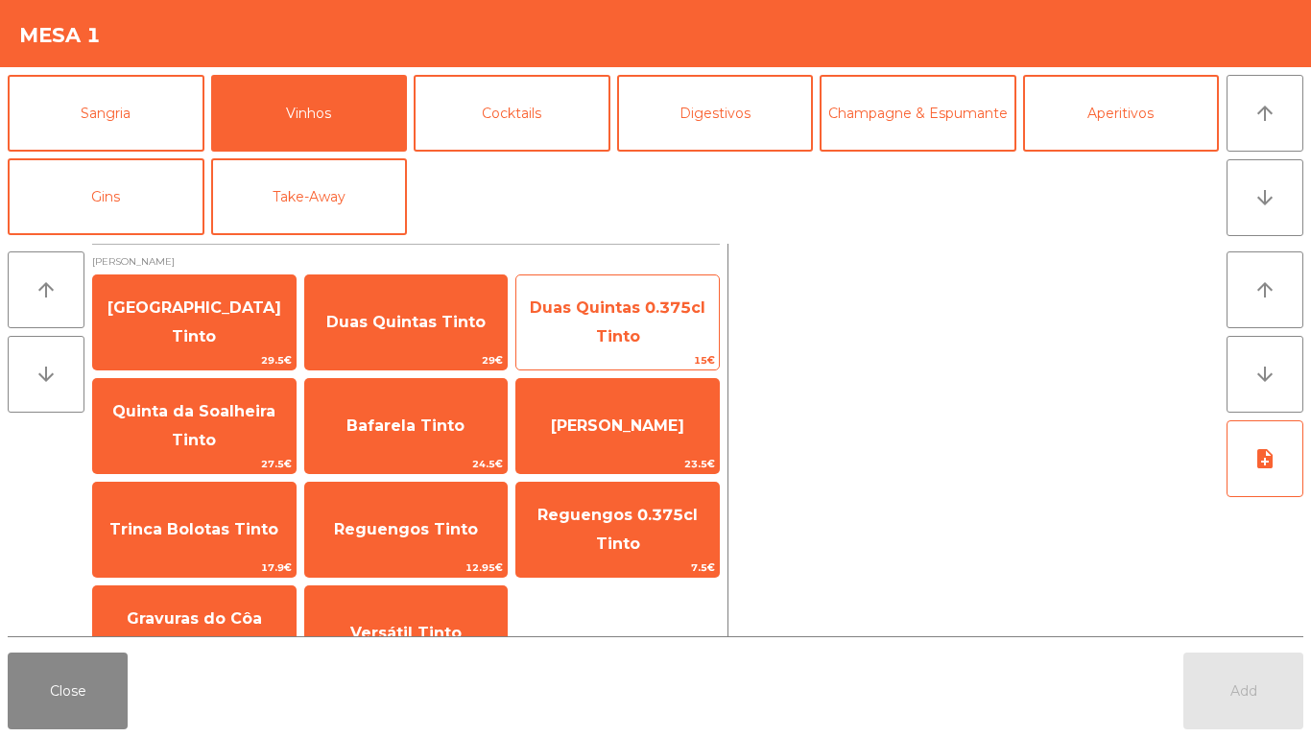
click at [665, 338] on span "Duas Quintas 0.375cl Tinto" at bounding box center [617, 323] width 203 height 82
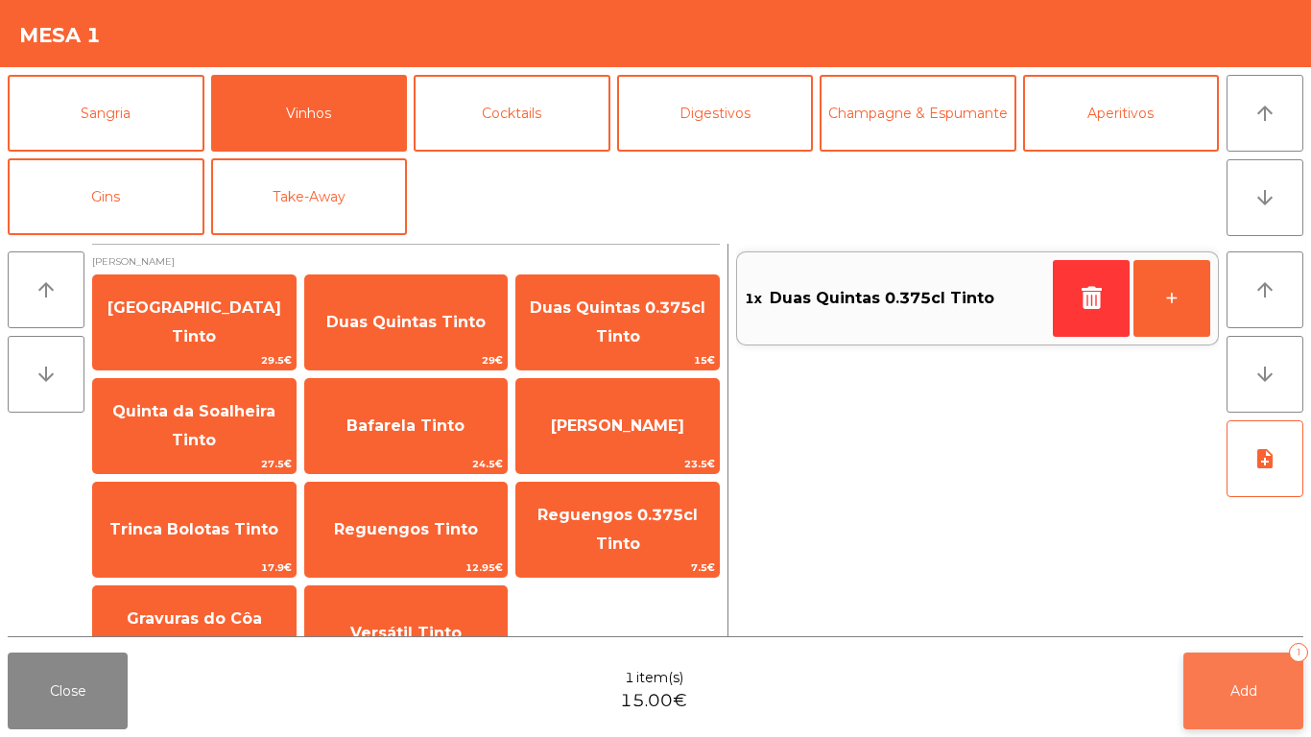
click at [1291, 694] on button "Add 1" at bounding box center [1244, 691] width 120 height 77
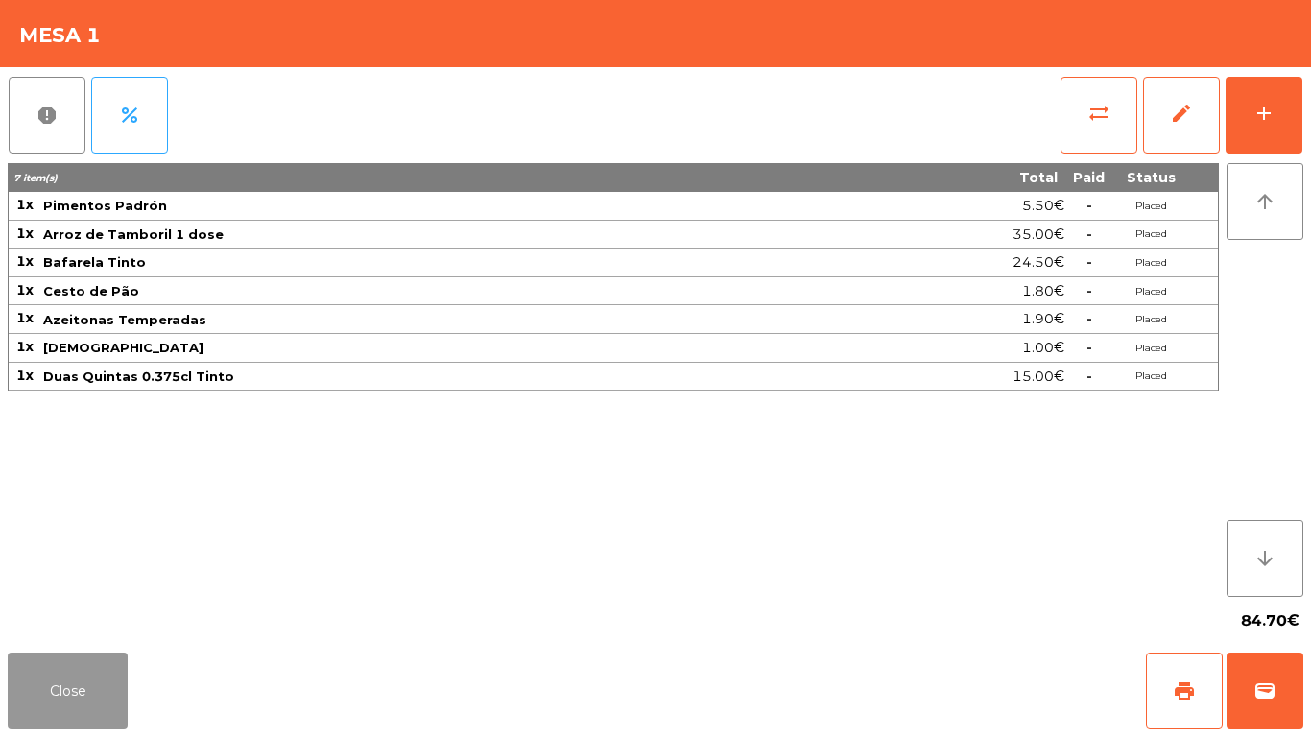
drag, startPoint x: 85, startPoint y: 715, endPoint x: 90, endPoint y: 736, distance: 21.7
click at [90, 736] on div "Close print wallet" at bounding box center [655, 691] width 1311 height 92
click at [92, 736] on div "Close print wallet" at bounding box center [655, 691] width 1311 height 92
drag, startPoint x: 20, startPoint y: 696, endPoint x: 40, endPoint y: 695, distance: 20.2
click at [24, 699] on button "Close" at bounding box center [68, 691] width 120 height 77
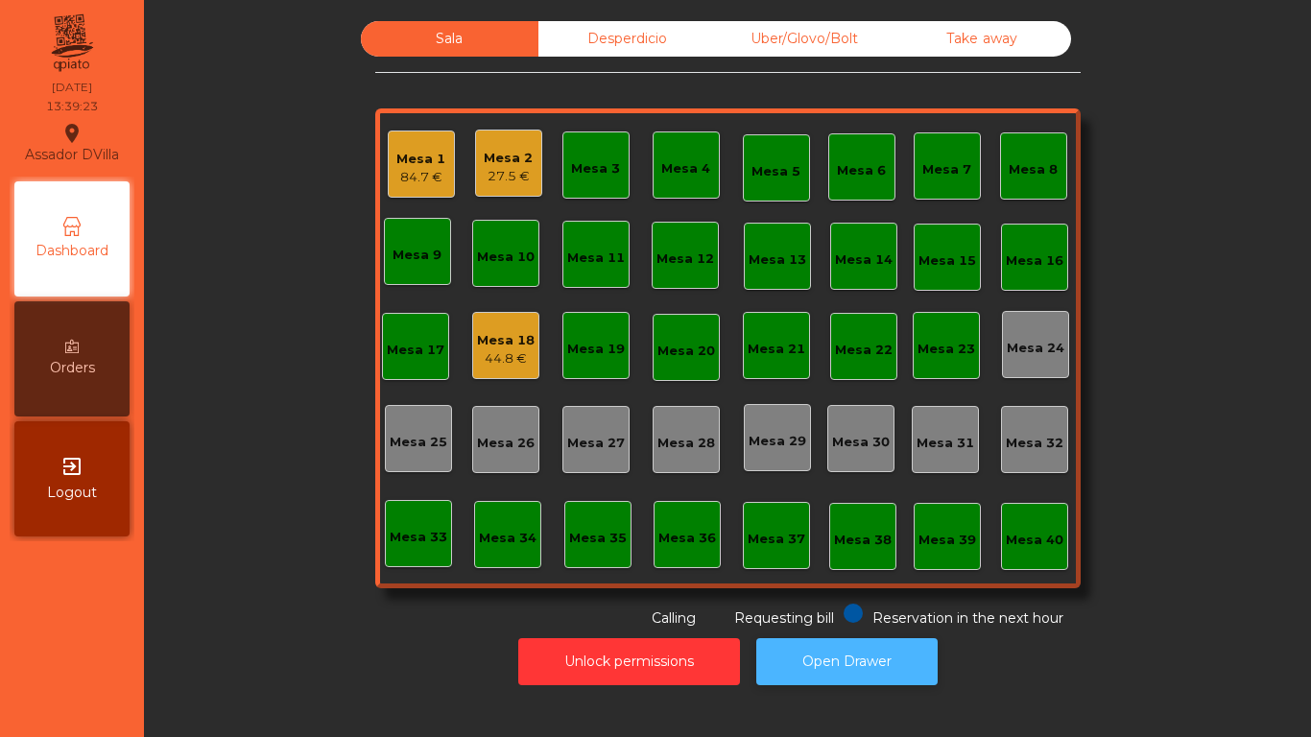
click at [823, 662] on button "Open Drawer" at bounding box center [846, 661] width 181 height 47
click at [853, 649] on button "Open Drawer" at bounding box center [846, 661] width 181 height 47
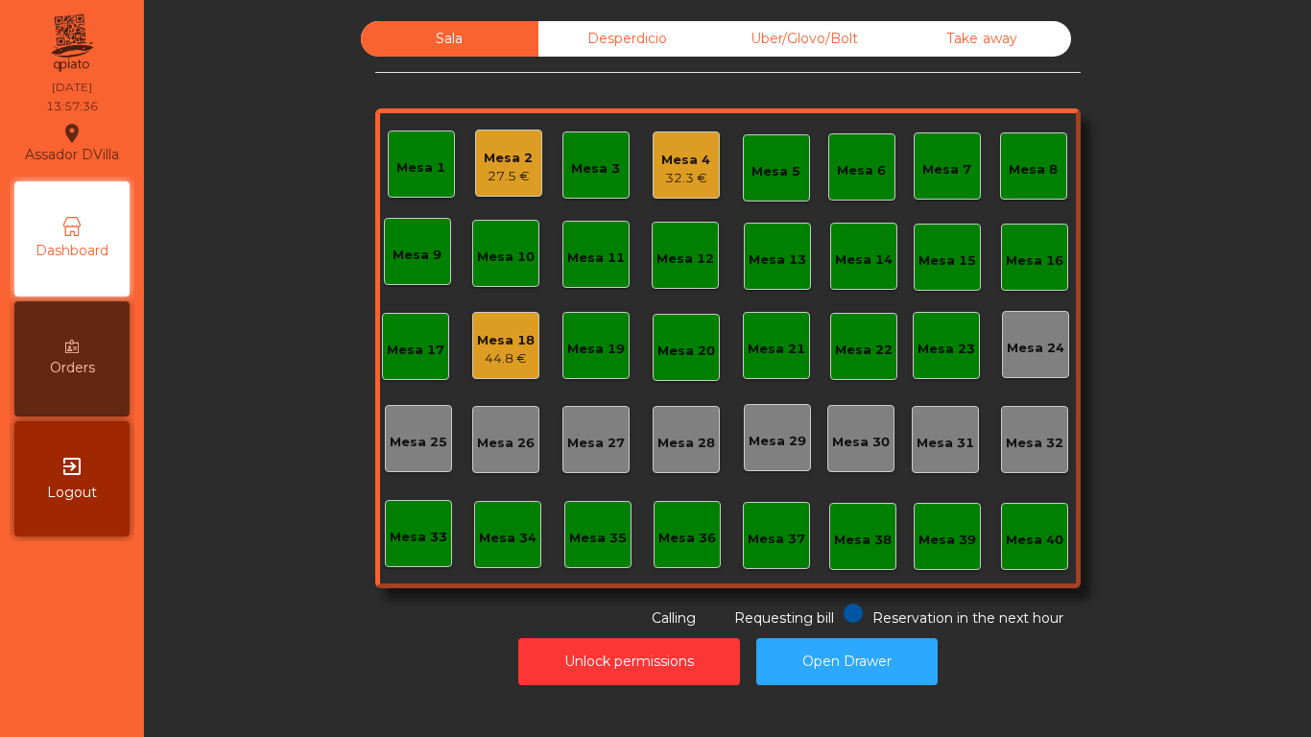
click at [671, 166] on div "Mesa 4" at bounding box center [685, 160] width 49 height 19
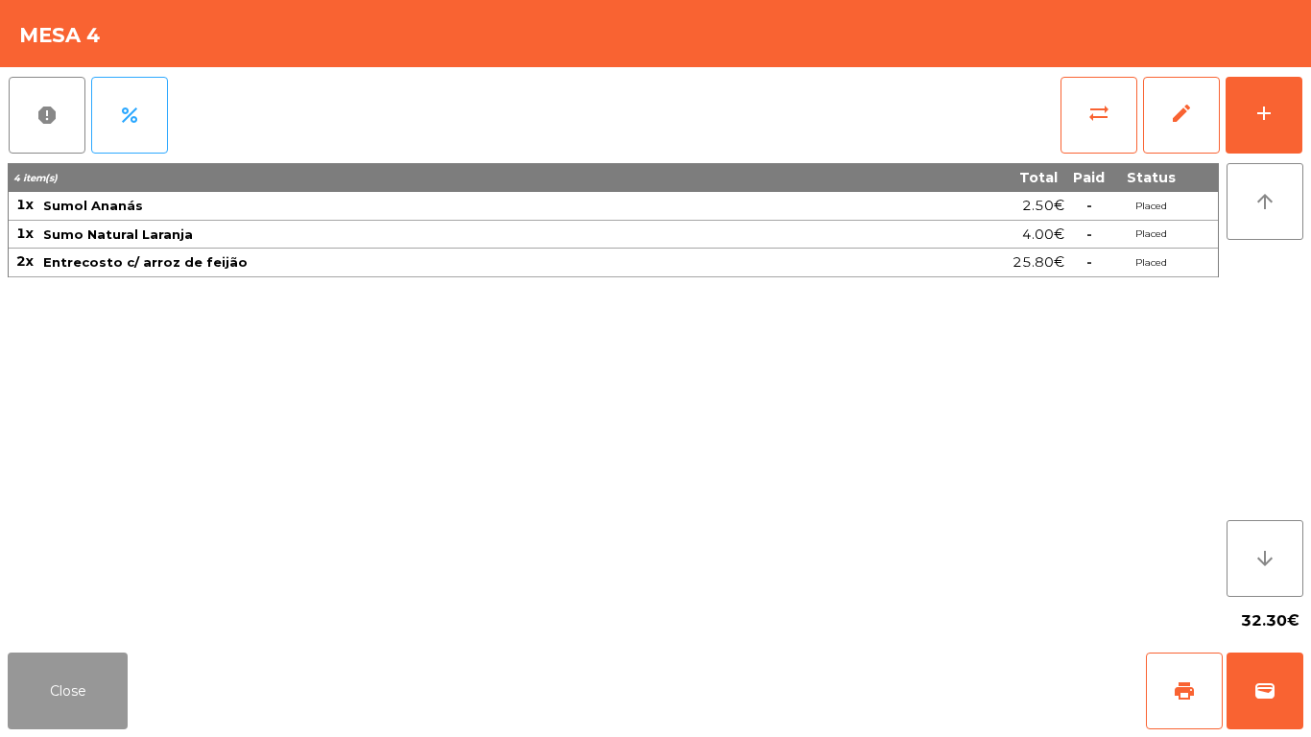
click at [13, 673] on button "Close" at bounding box center [68, 691] width 120 height 77
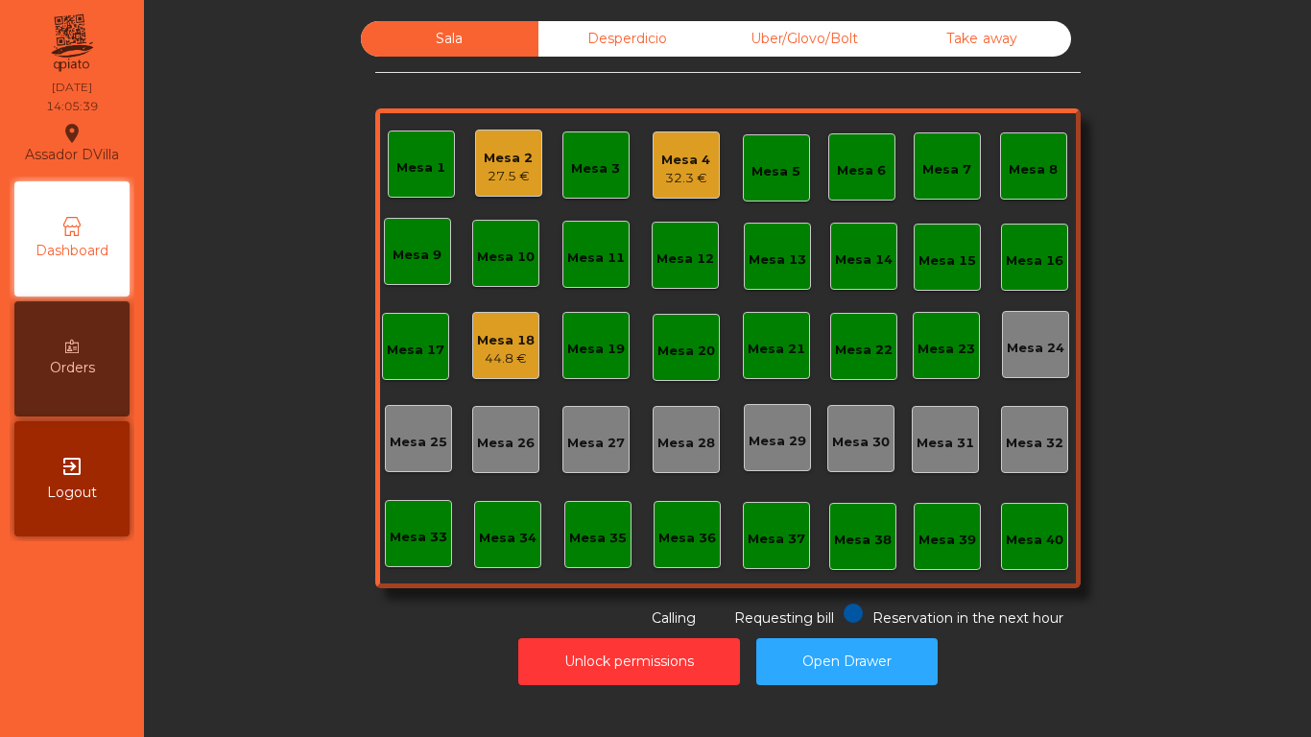
click at [462, 164] on div "Mesa 1 Mesa 2 27.5 € Mesa 3 Mesa 4 32.3 € Mesa 5 Mesa 6 Mesa 7 Mesa 8 Mesa 9 [G…" at bounding box center [728, 348] width 706 height 480
click at [496, 171] on div "27.5 €" at bounding box center [508, 176] width 49 height 19
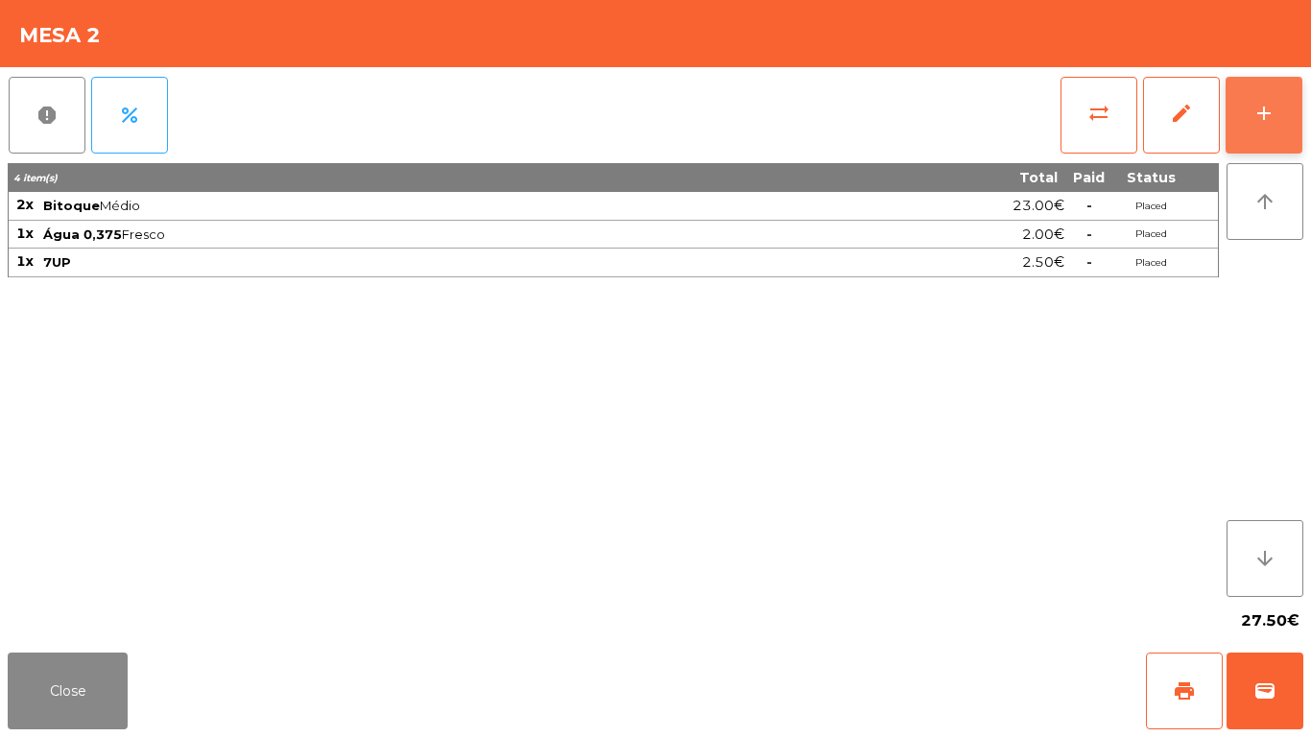
click at [1283, 108] on button "add" at bounding box center [1264, 115] width 77 height 77
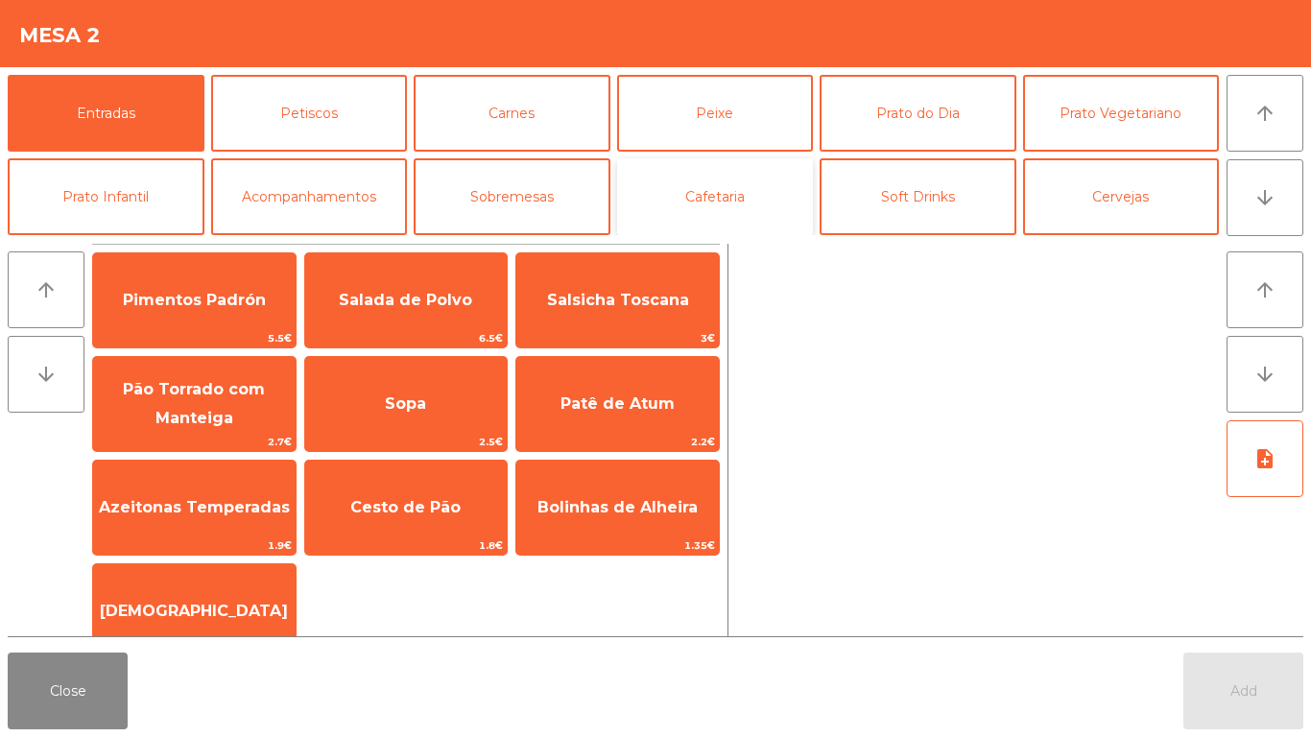
click at [727, 208] on button "Cafetaria" at bounding box center [715, 196] width 197 height 77
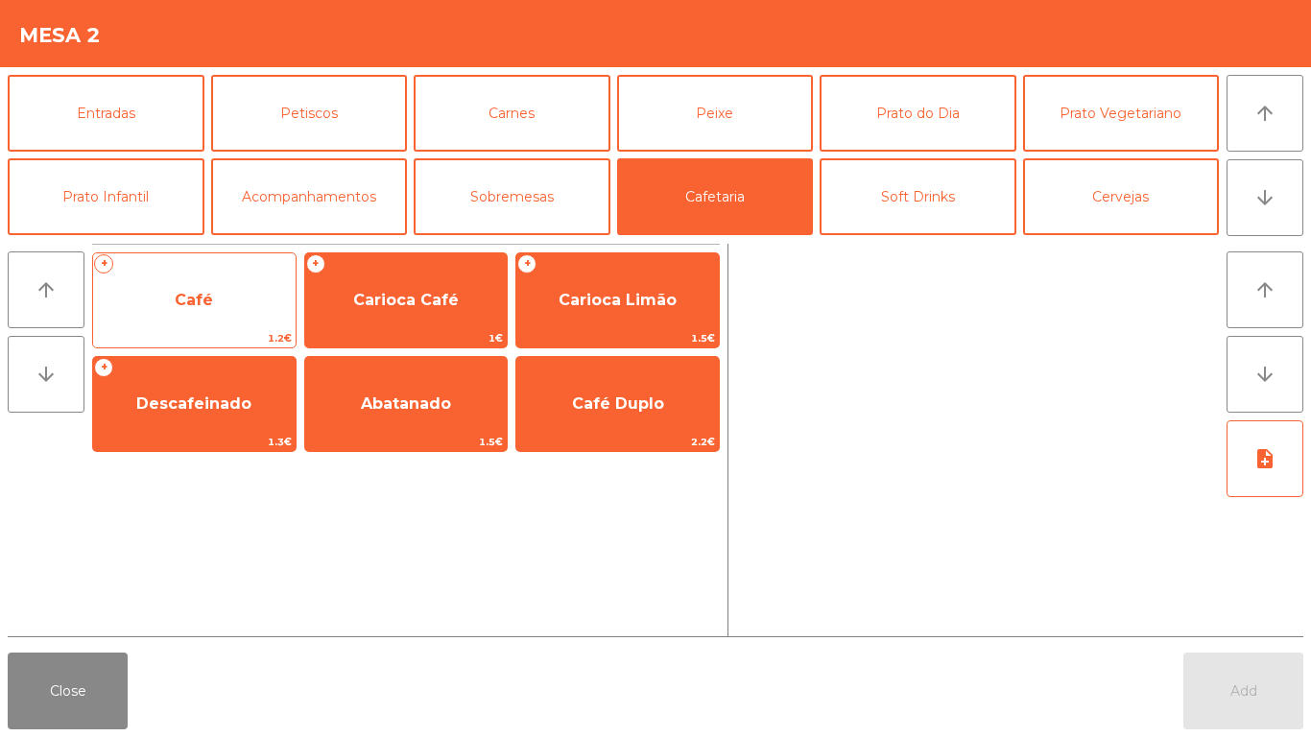
click at [169, 326] on span "Café" at bounding box center [194, 301] width 203 height 52
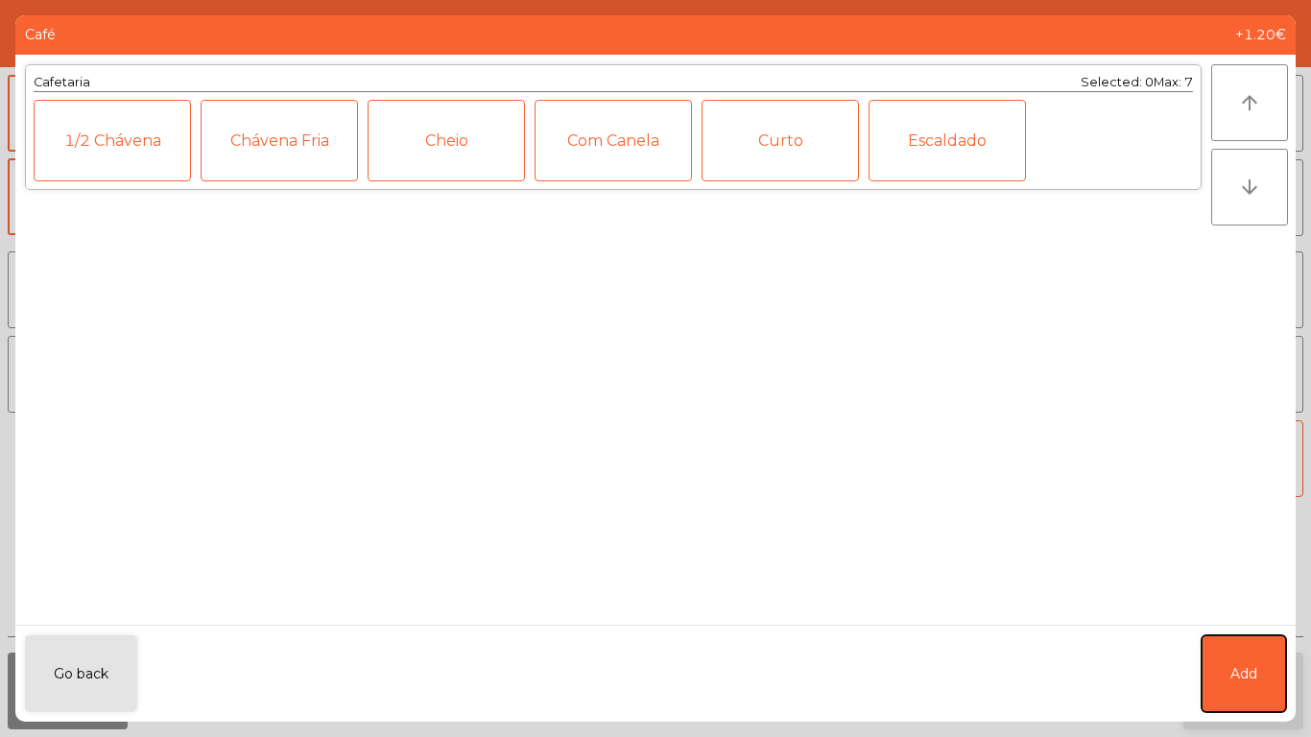
click at [1246, 680] on button "Add" at bounding box center [1244, 674] width 84 height 77
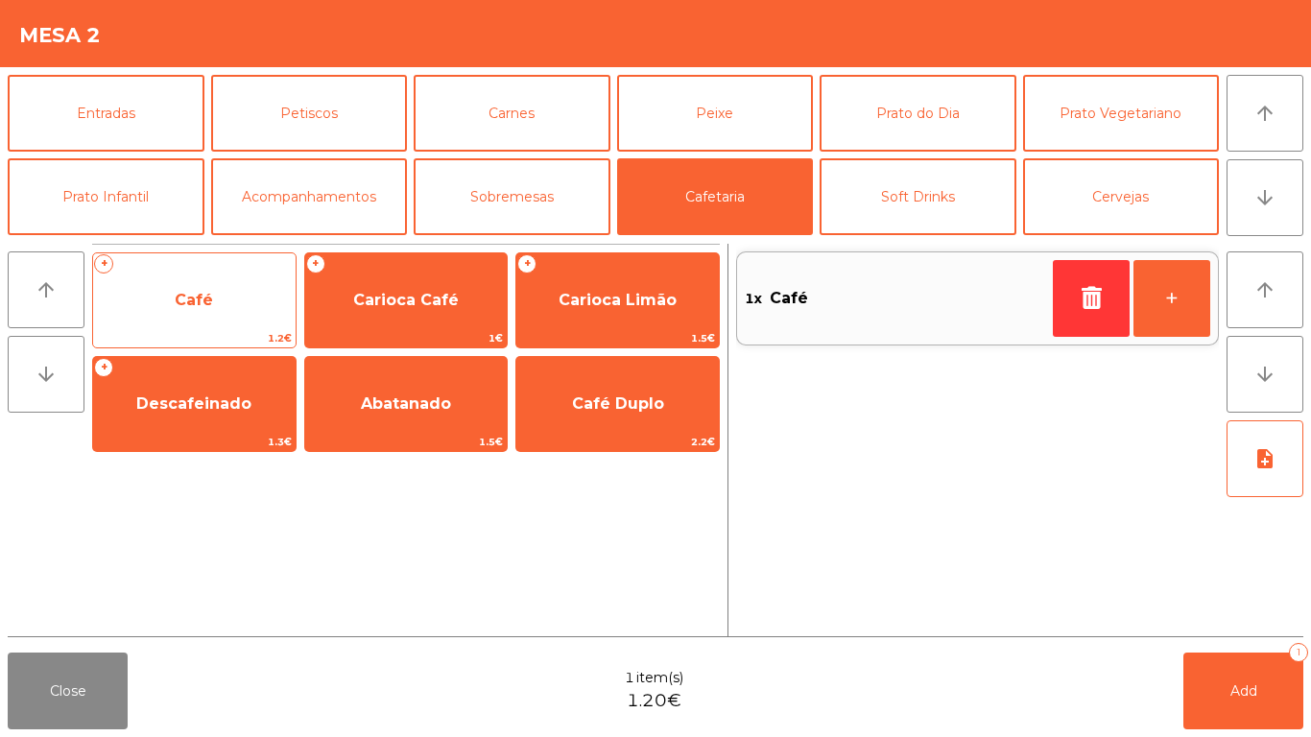
click at [168, 332] on span "1.2€" at bounding box center [194, 338] width 203 height 18
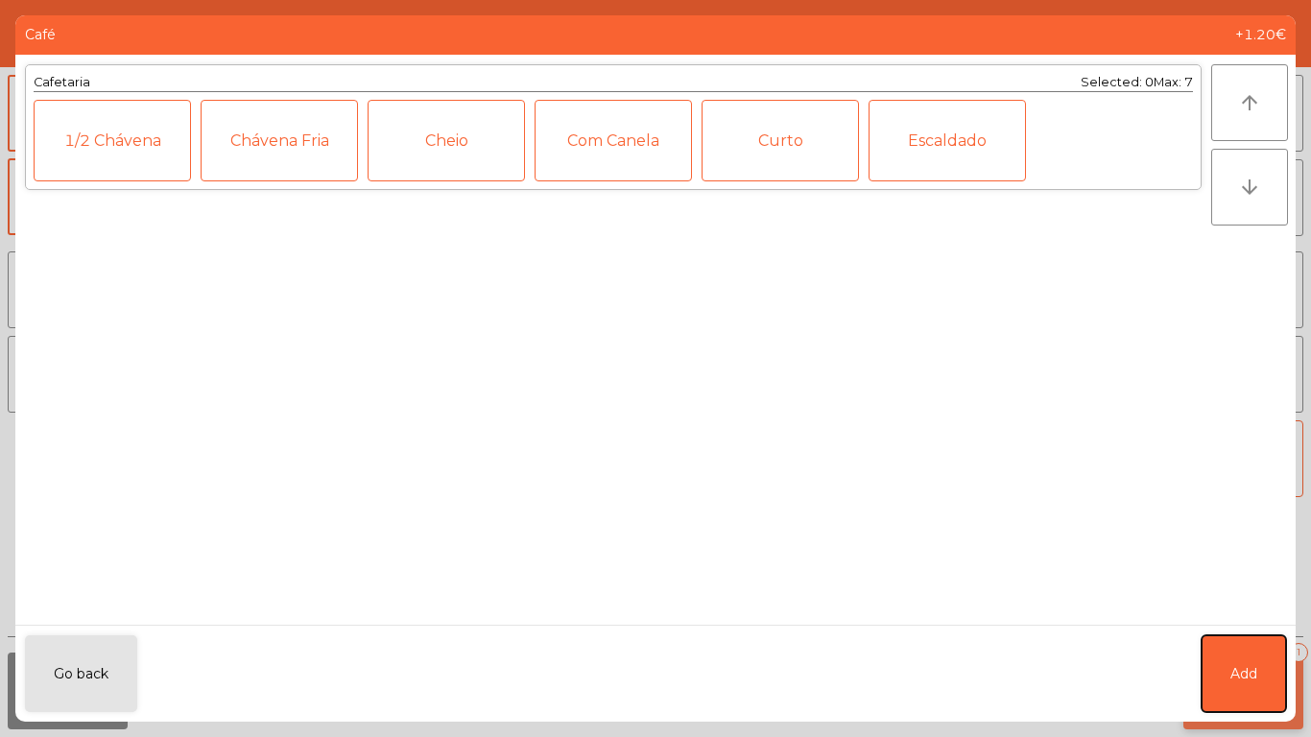
click at [1240, 673] on span "Add" at bounding box center [1244, 674] width 27 height 20
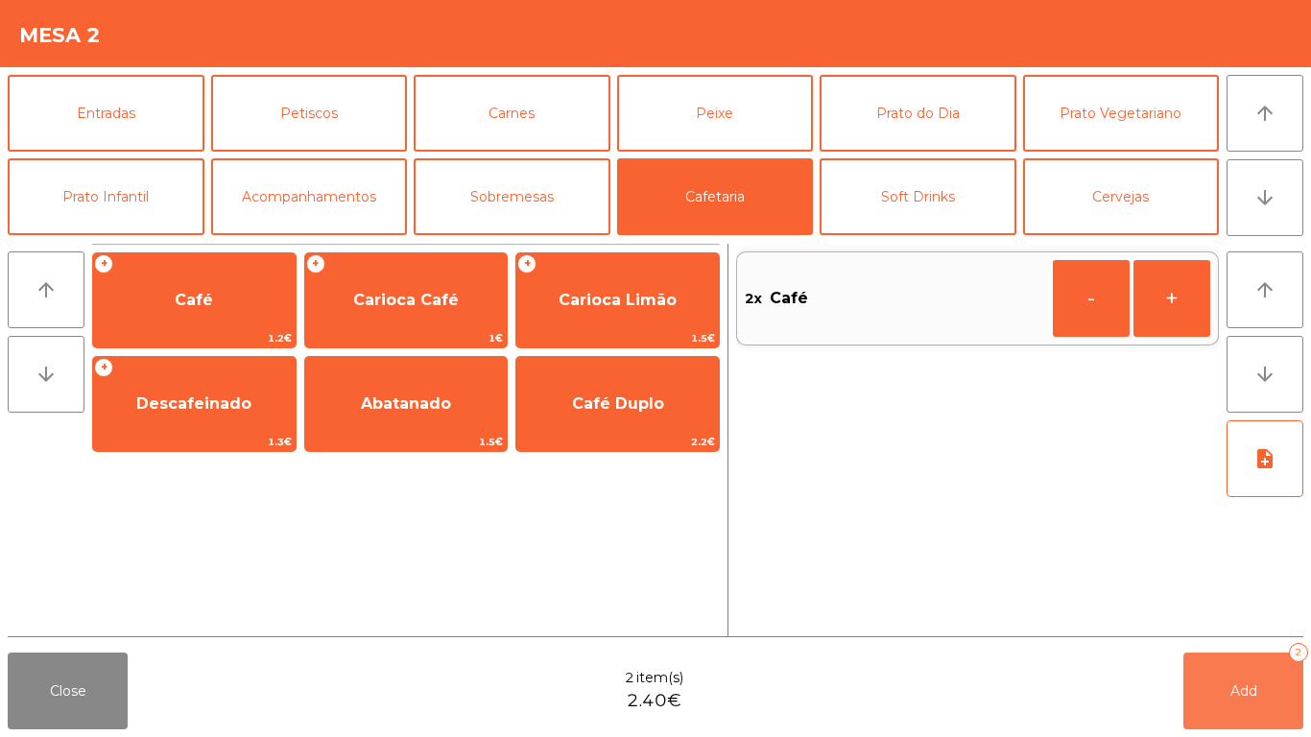
click at [1235, 706] on button "Add 2" at bounding box center [1244, 691] width 120 height 77
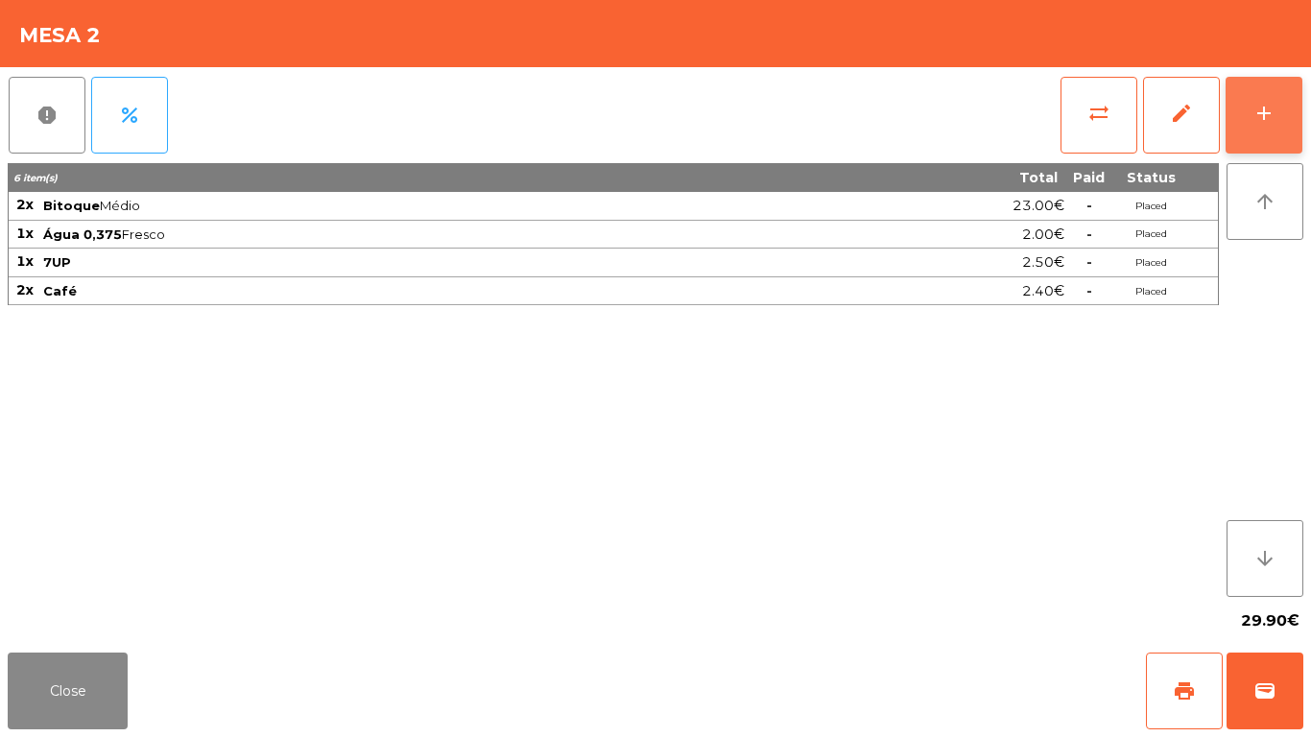
click at [1284, 98] on button "add" at bounding box center [1264, 115] width 77 height 77
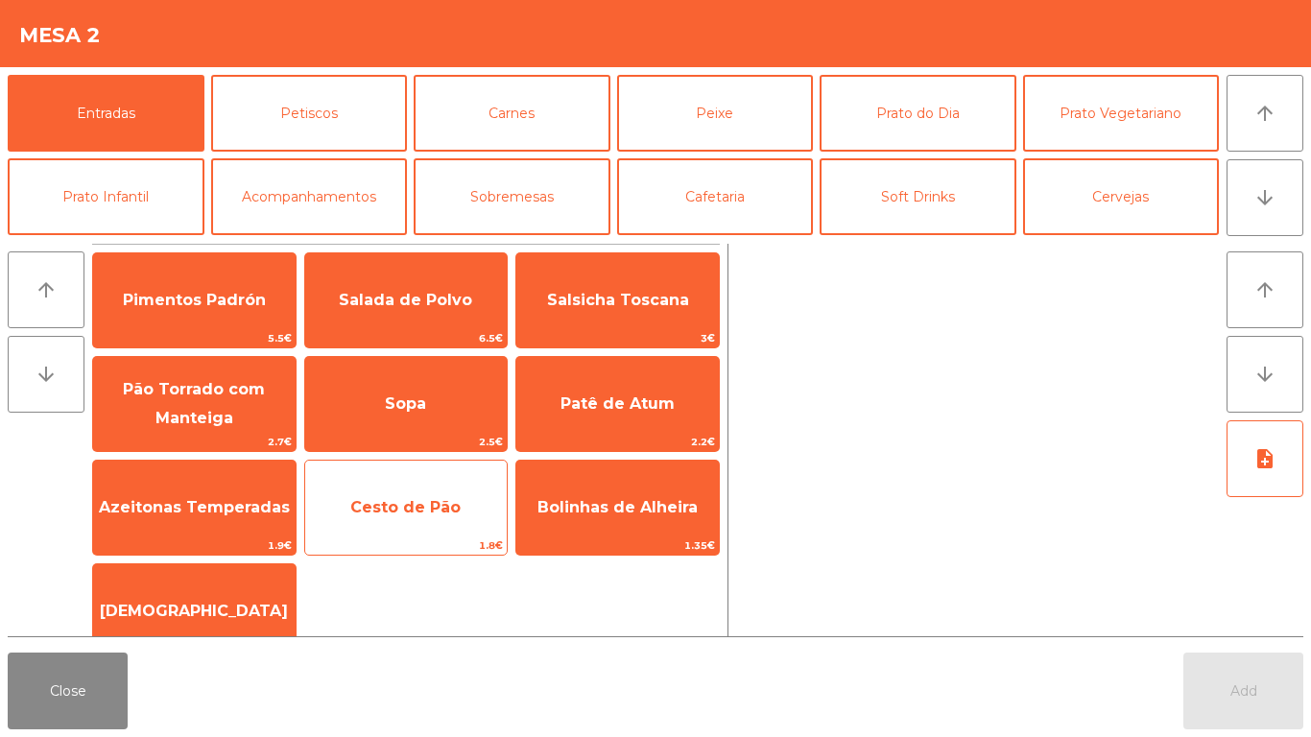
click at [422, 514] on span "Cesto de Pão" at bounding box center [405, 507] width 110 height 18
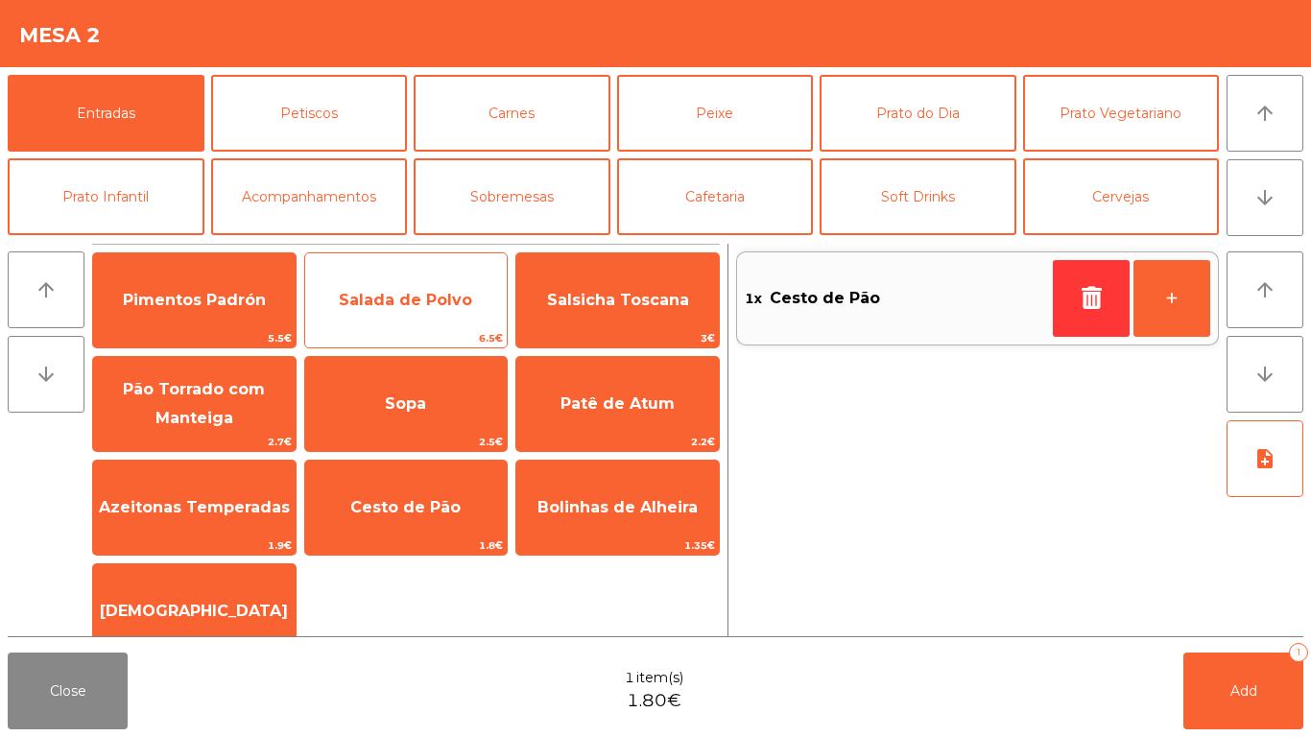
click at [409, 313] on span "Salada de Polvo" at bounding box center [406, 301] width 203 height 52
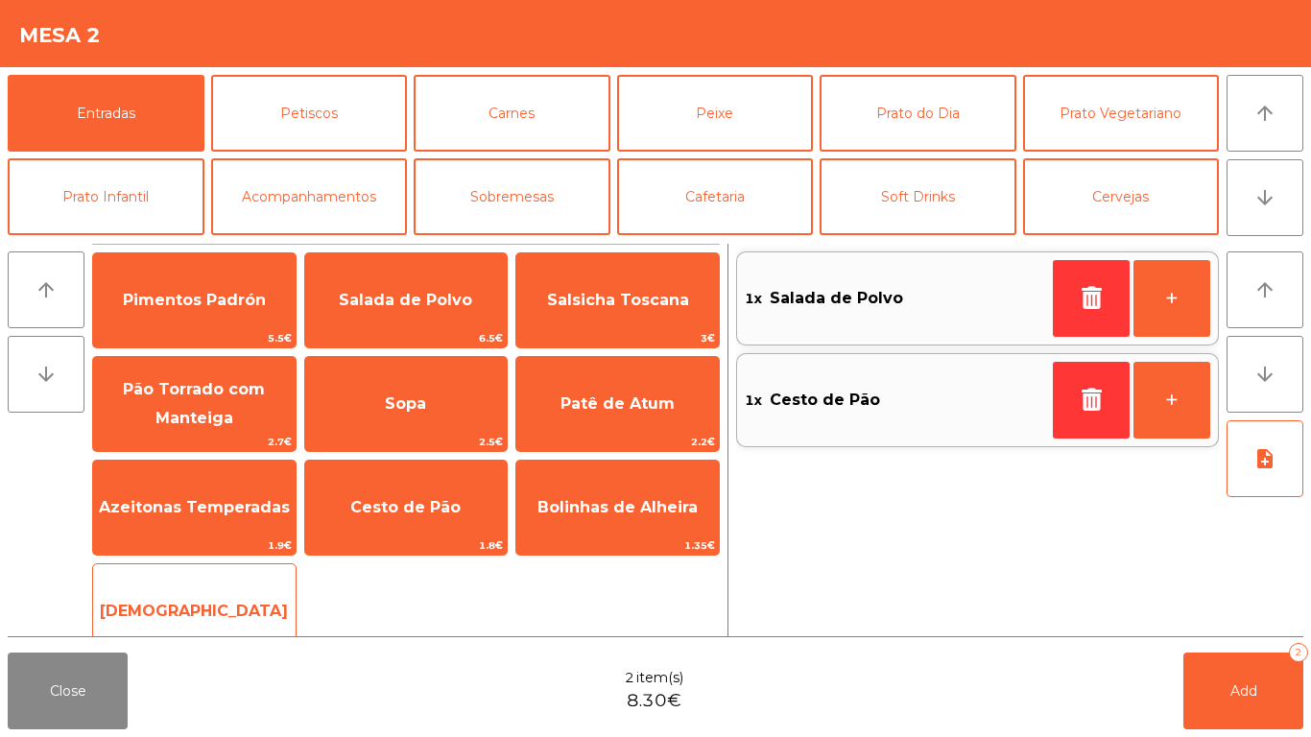
click at [158, 608] on span "[DEMOGRAPHIC_DATA]" at bounding box center [194, 611] width 188 height 18
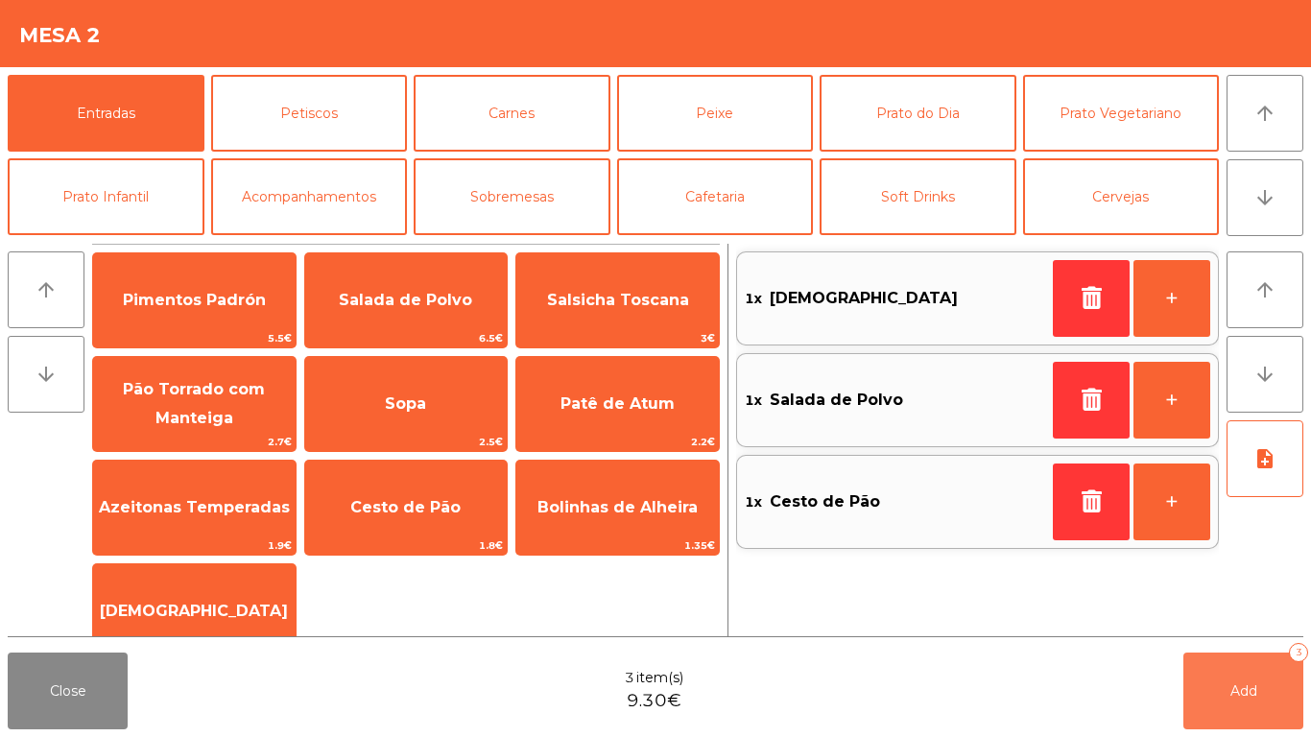
drag, startPoint x: 1213, startPoint y: 694, endPoint x: 1196, endPoint y: 703, distance: 19.3
click at [1204, 701] on button "Add 3" at bounding box center [1244, 691] width 120 height 77
click at [1197, 705] on button "print" at bounding box center [1184, 691] width 77 height 77
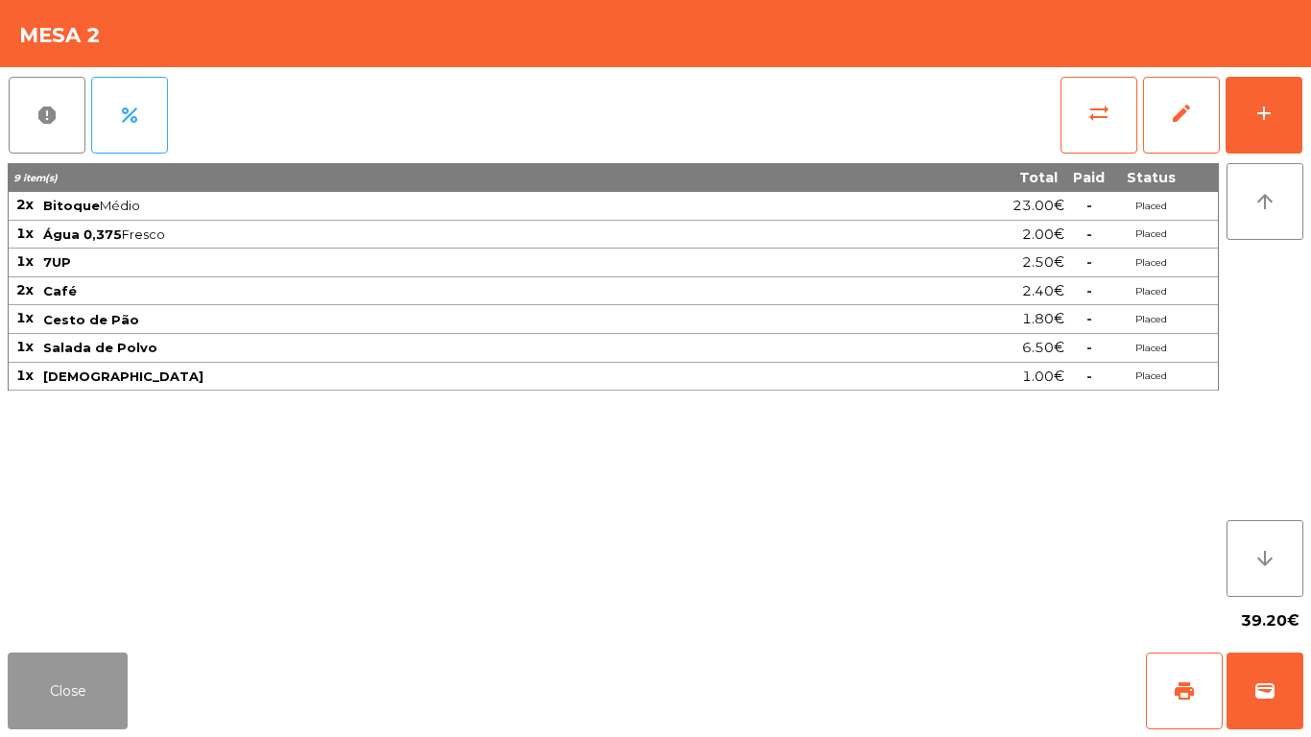
click at [54, 684] on button "Close" at bounding box center [68, 691] width 120 height 77
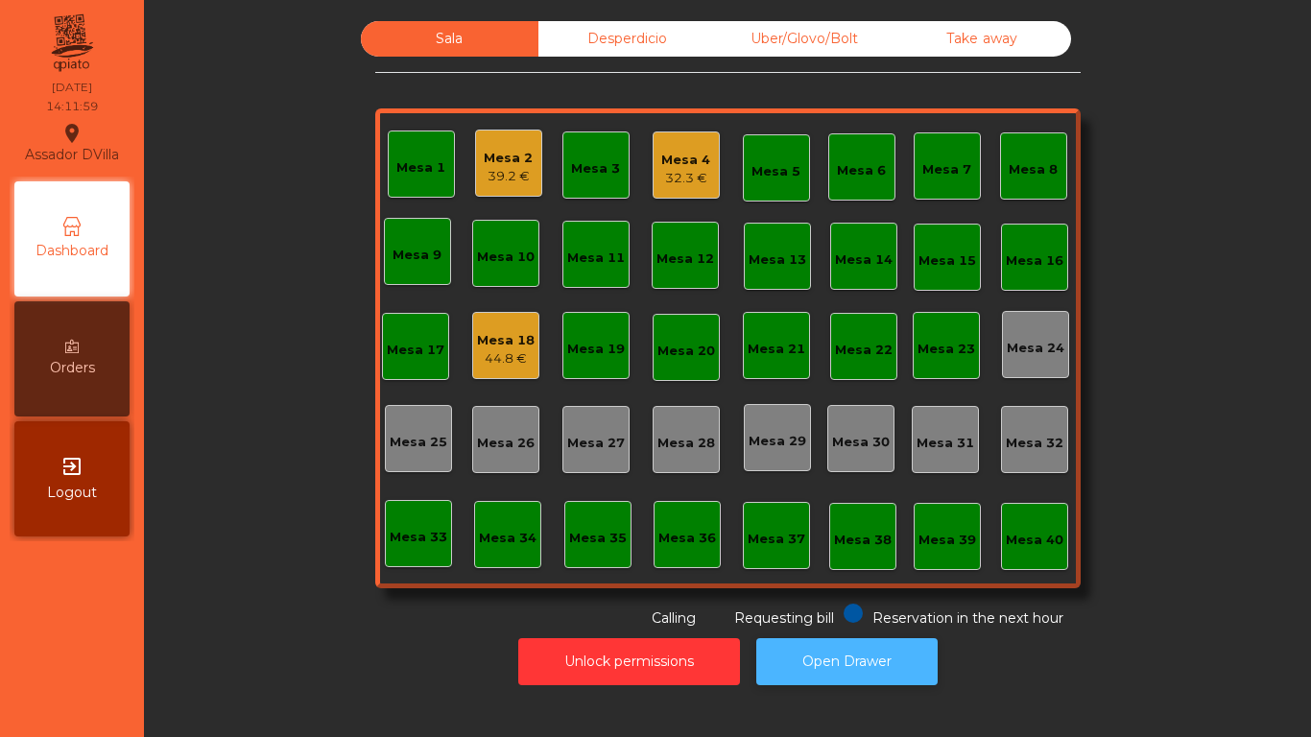
click at [863, 654] on button "Open Drawer" at bounding box center [846, 661] width 181 height 47
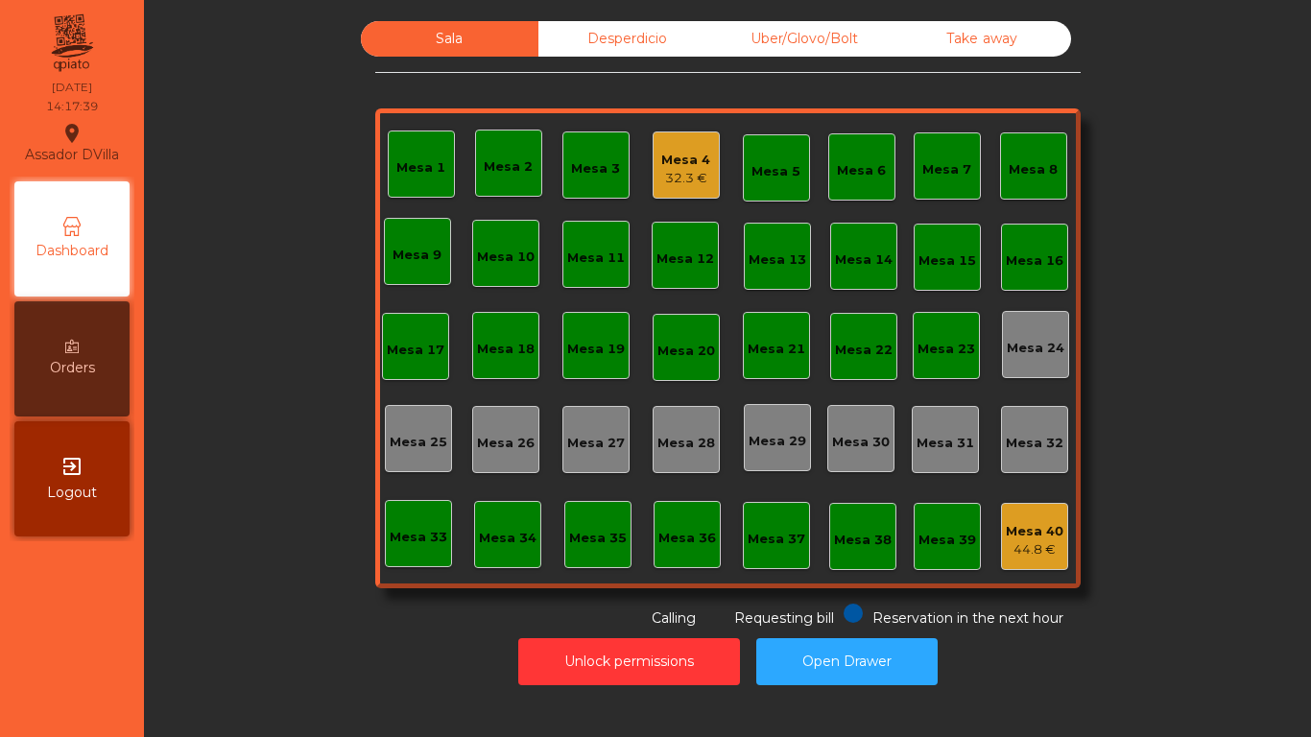
click at [701, 162] on div "Mesa 4" at bounding box center [685, 160] width 49 height 19
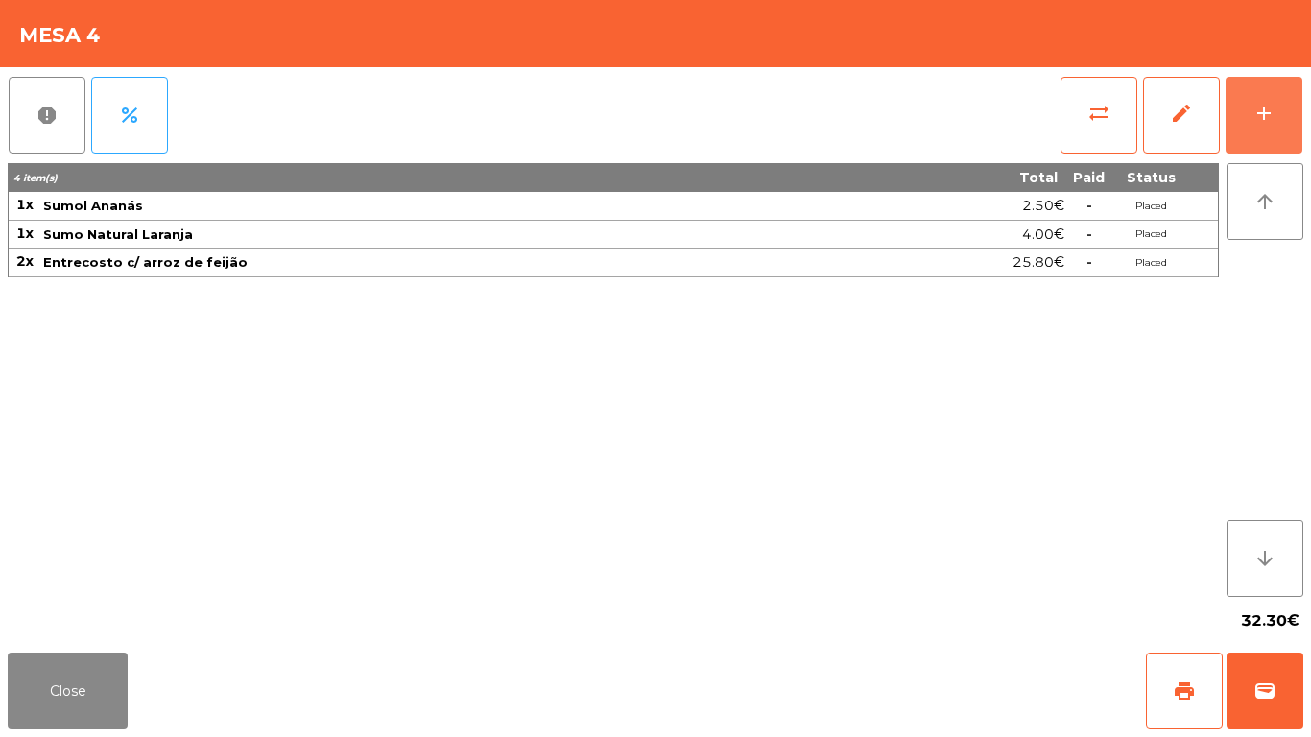
drag, startPoint x: 1276, startPoint y: 106, endPoint x: 665, endPoint y: 204, distance: 618.5
click at [1273, 106] on button "add" at bounding box center [1264, 115] width 77 height 77
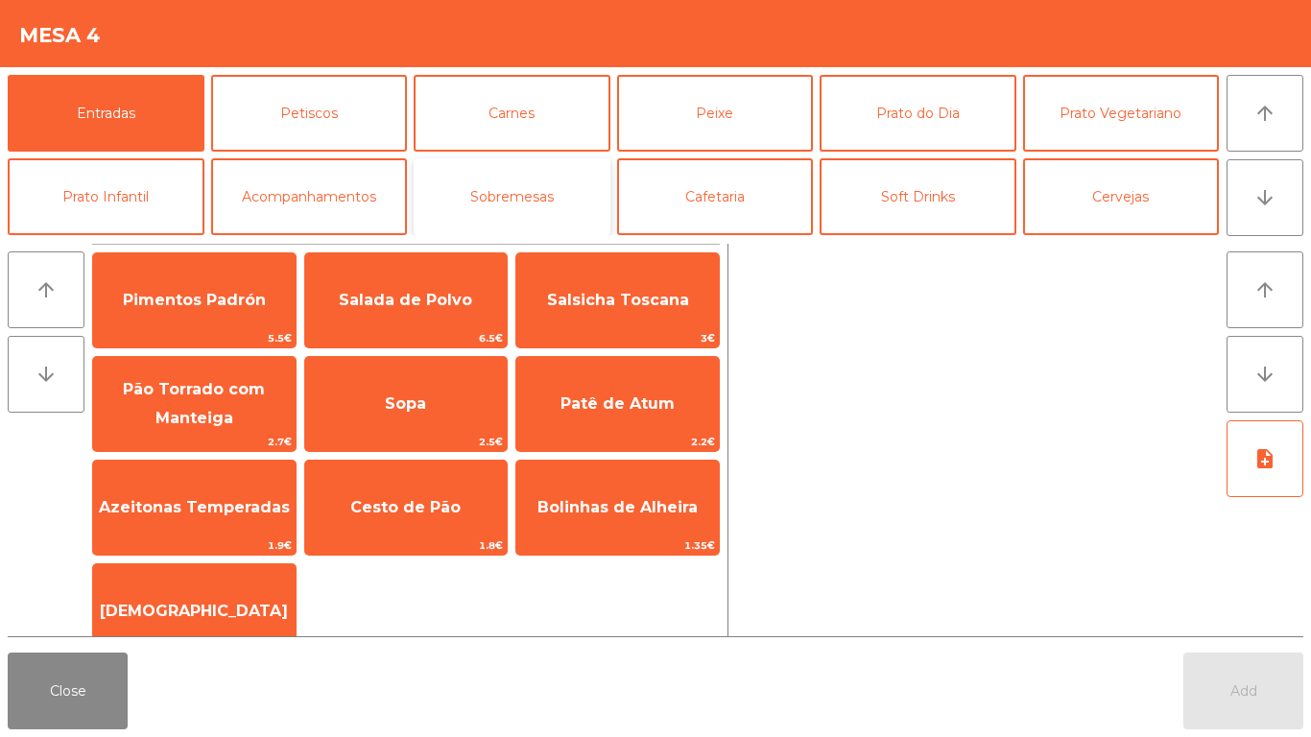
click at [558, 204] on button "Sobremesas" at bounding box center [512, 196] width 197 height 77
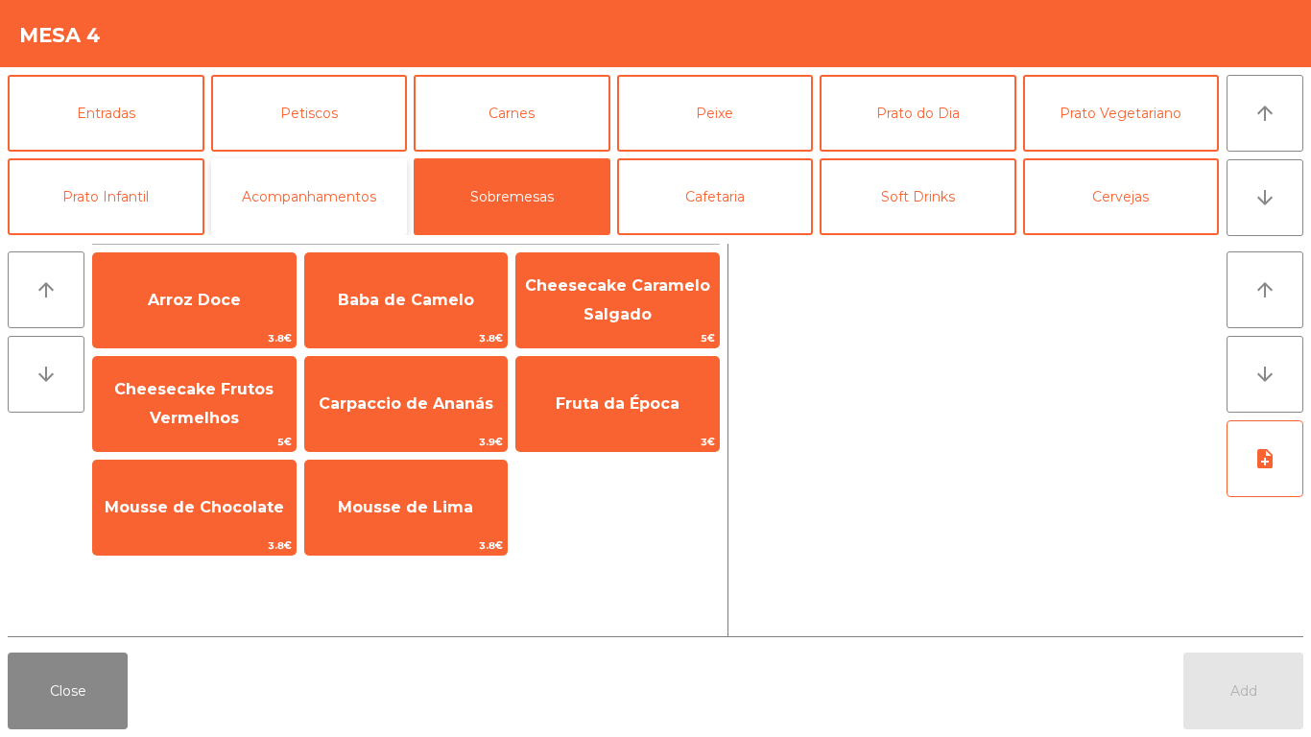
click at [374, 225] on button "Acompanhamentos" at bounding box center [309, 196] width 197 height 77
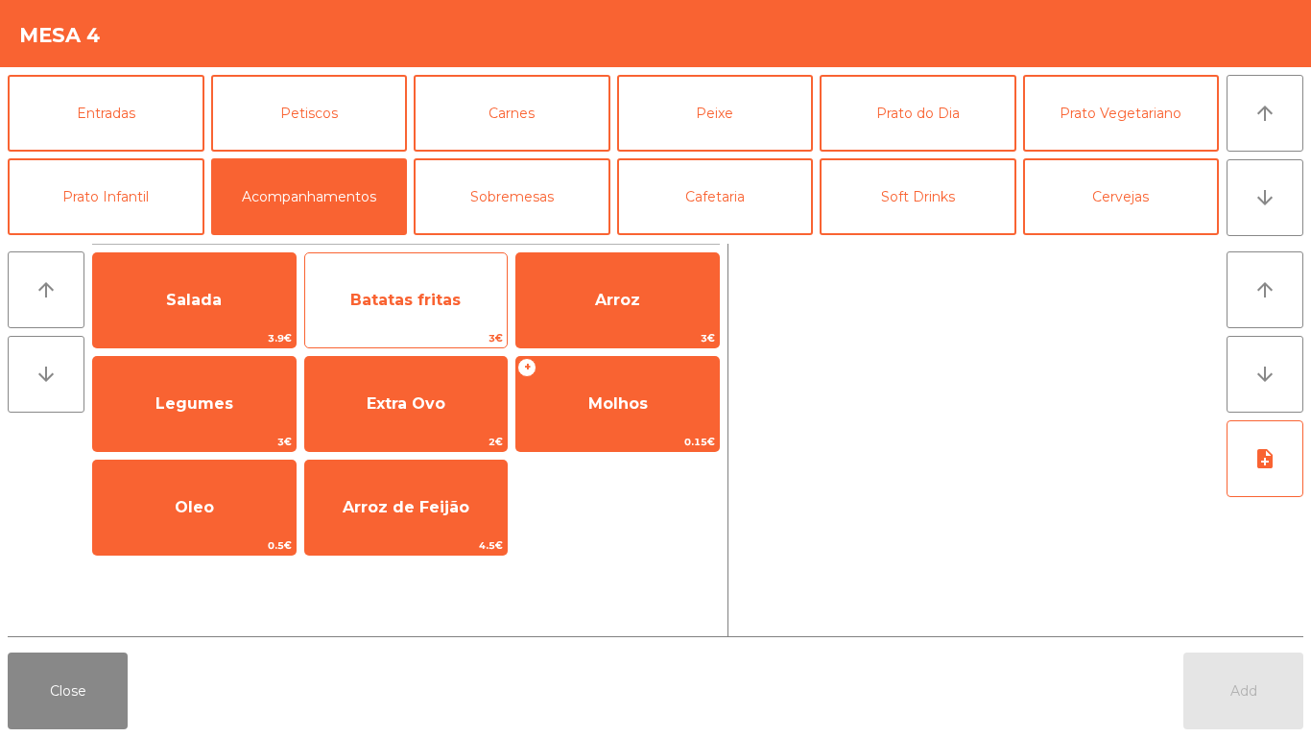
drag, startPoint x: 395, startPoint y: 308, endPoint x: 419, endPoint y: 329, distance: 32.0
click at [396, 308] on span "Batatas fritas" at bounding box center [405, 300] width 110 height 18
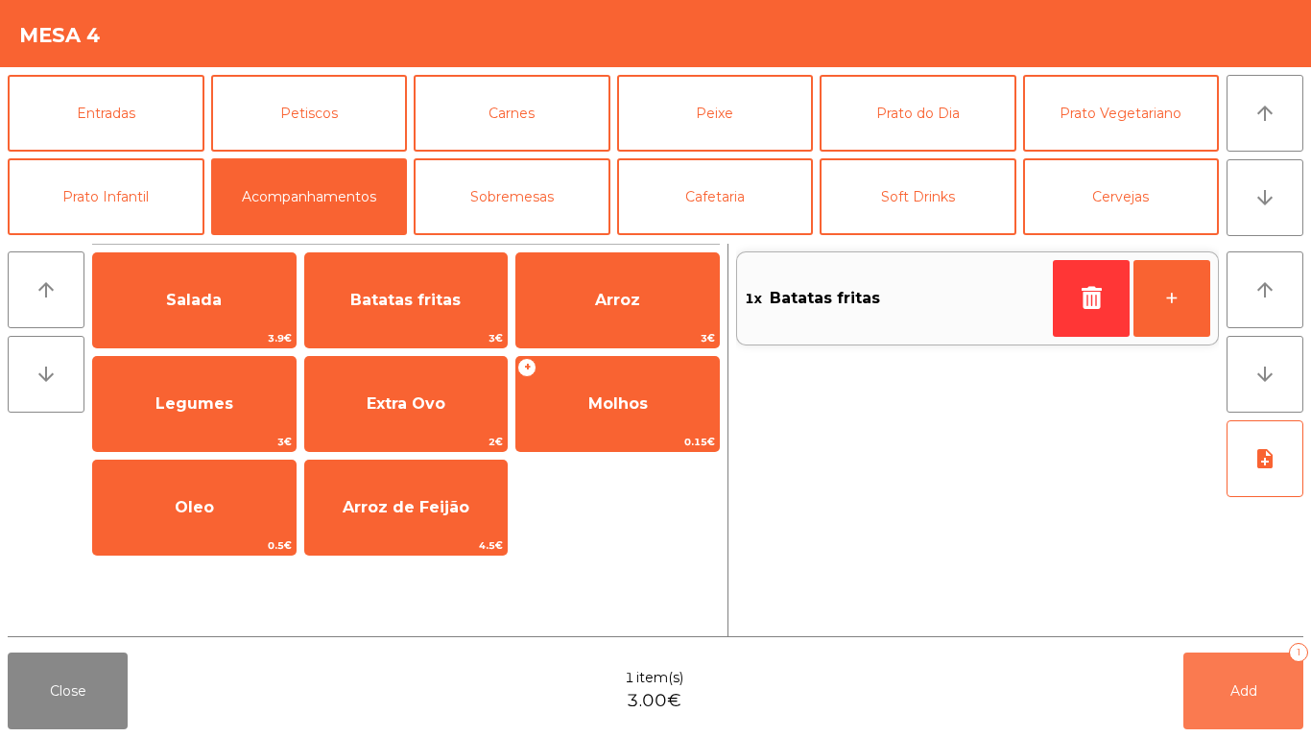
drag, startPoint x: 1258, startPoint y: 669, endPoint x: 624, endPoint y: 736, distance: 637.1
click at [1257, 669] on button "Add 1" at bounding box center [1244, 691] width 120 height 77
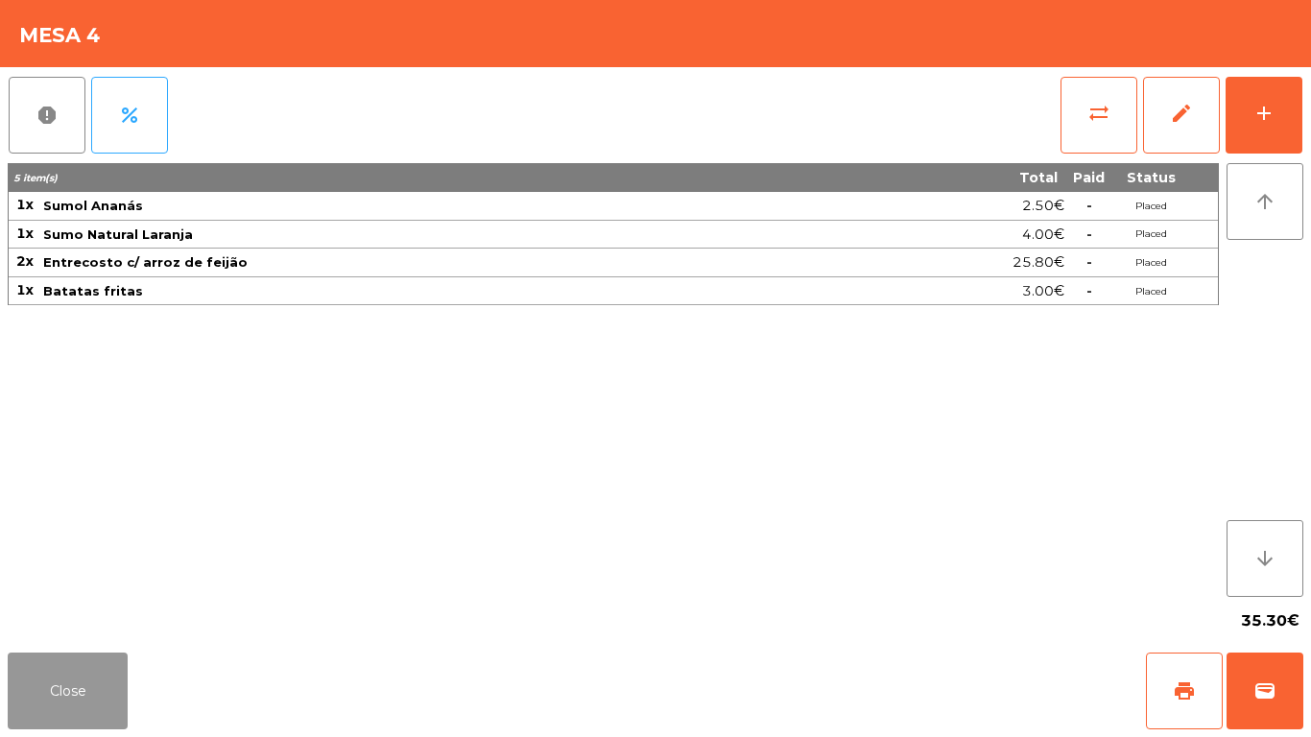
click at [63, 680] on button "Close" at bounding box center [68, 691] width 120 height 77
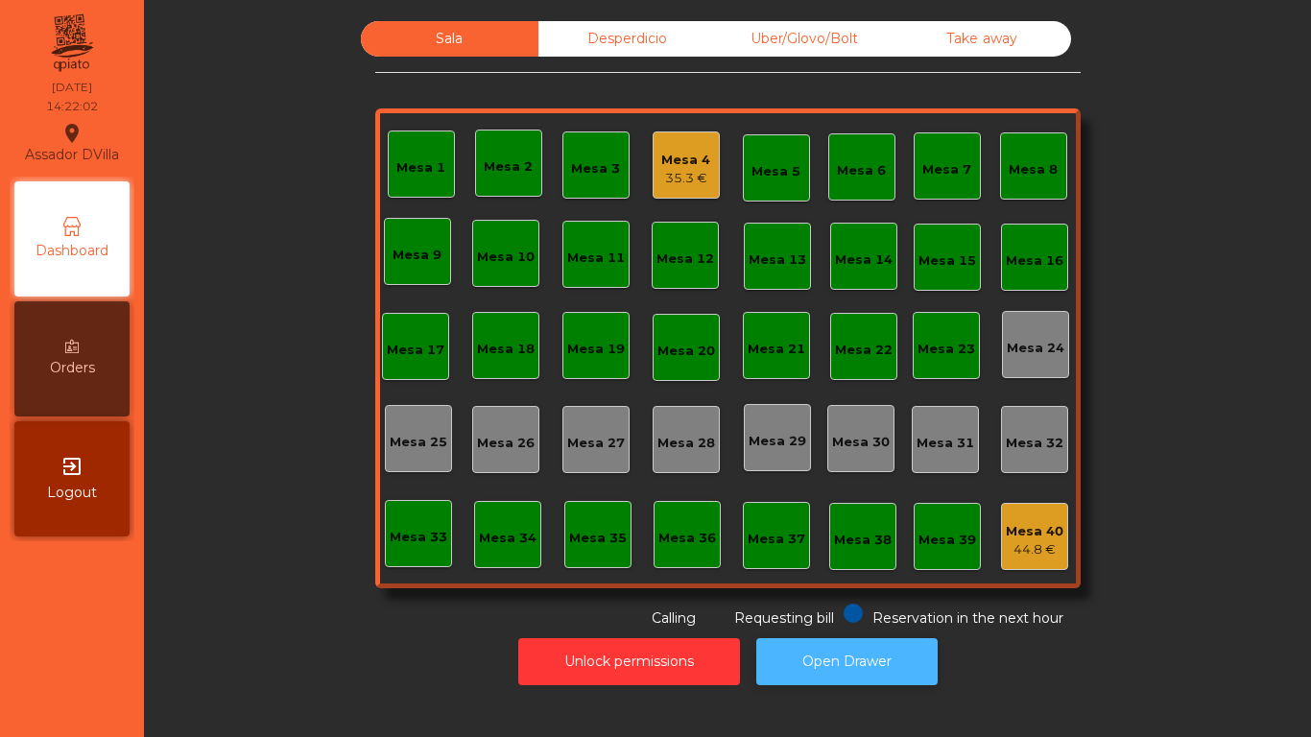
click at [848, 657] on button "Open Drawer" at bounding box center [846, 661] width 181 height 47
click at [674, 152] on div "Mesa 4" at bounding box center [685, 160] width 49 height 19
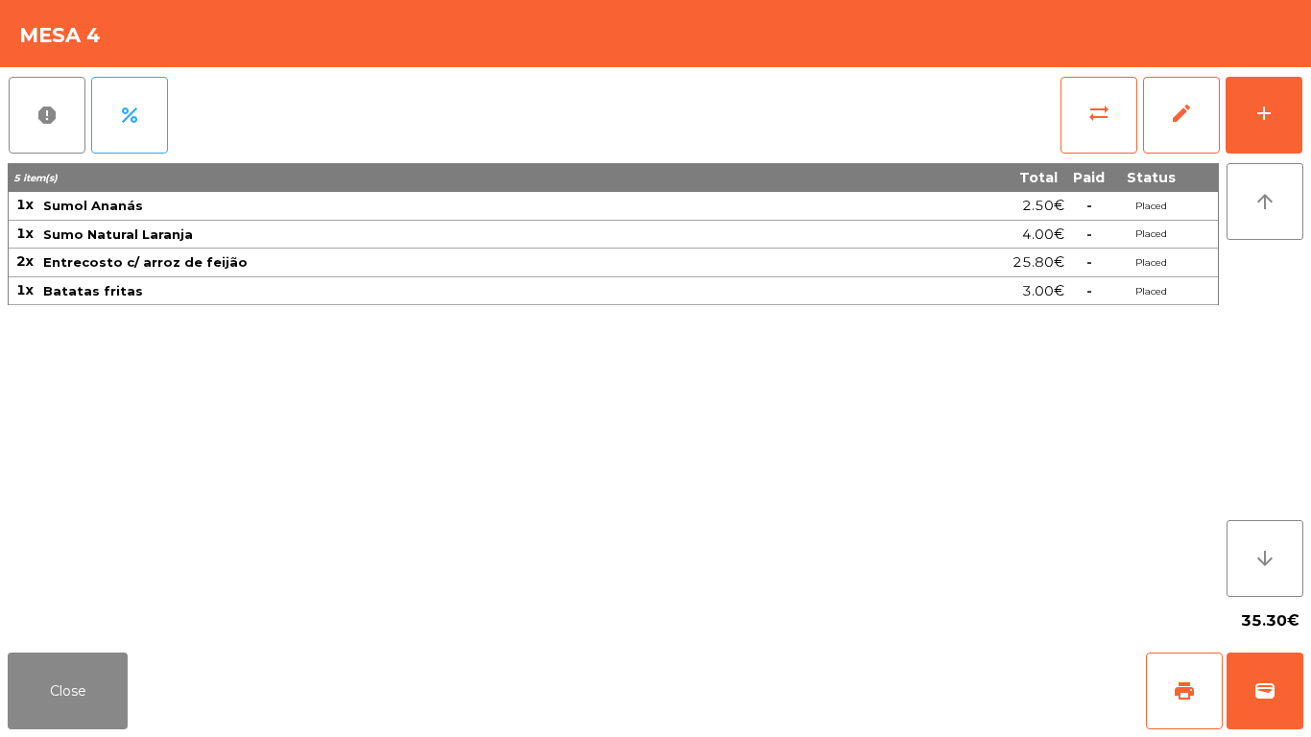
click at [1091, 66] on div "Mesa 4" at bounding box center [655, 33] width 1311 height 67
click at [1091, 95] on button "sync_alt" at bounding box center [1099, 115] width 77 height 77
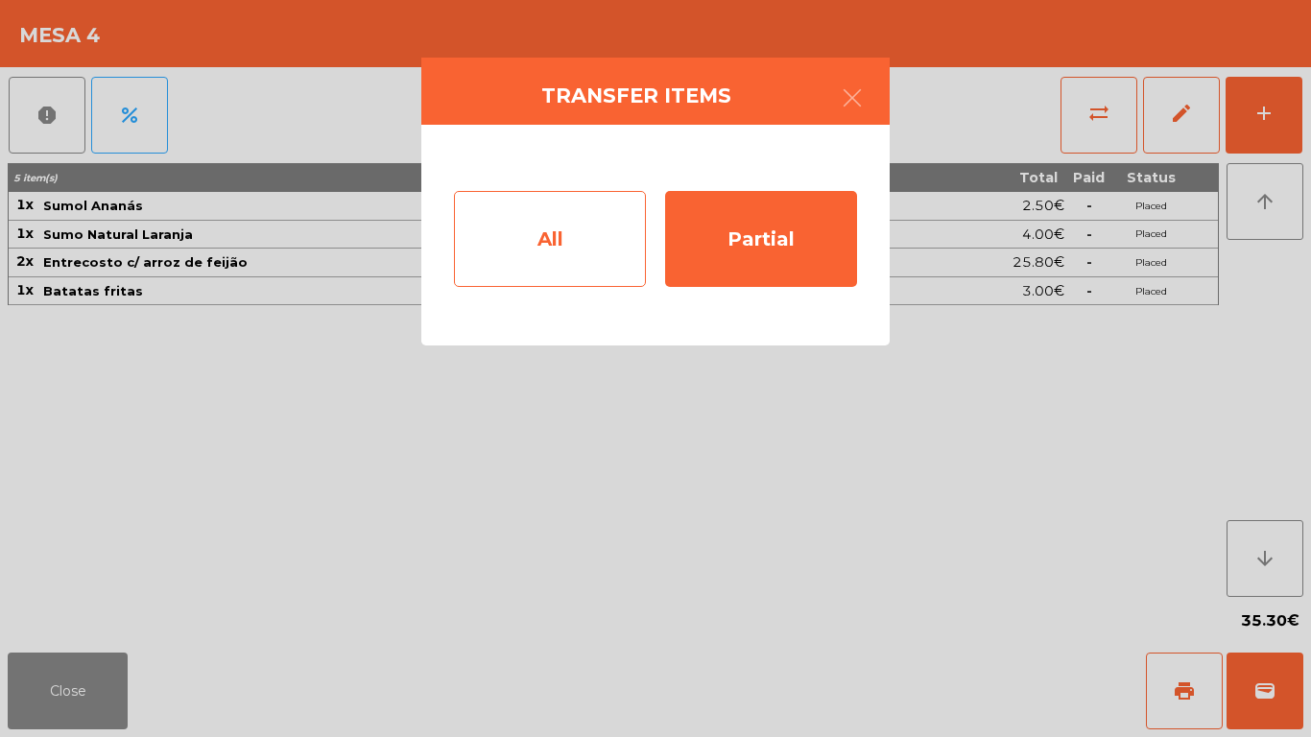
drag, startPoint x: 506, startPoint y: 276, endPoint x: 545, endPoint y: 276, distance: 39.4
click at [545, 276] on div "All" at bounding box center [550, 239] width 192 height 96
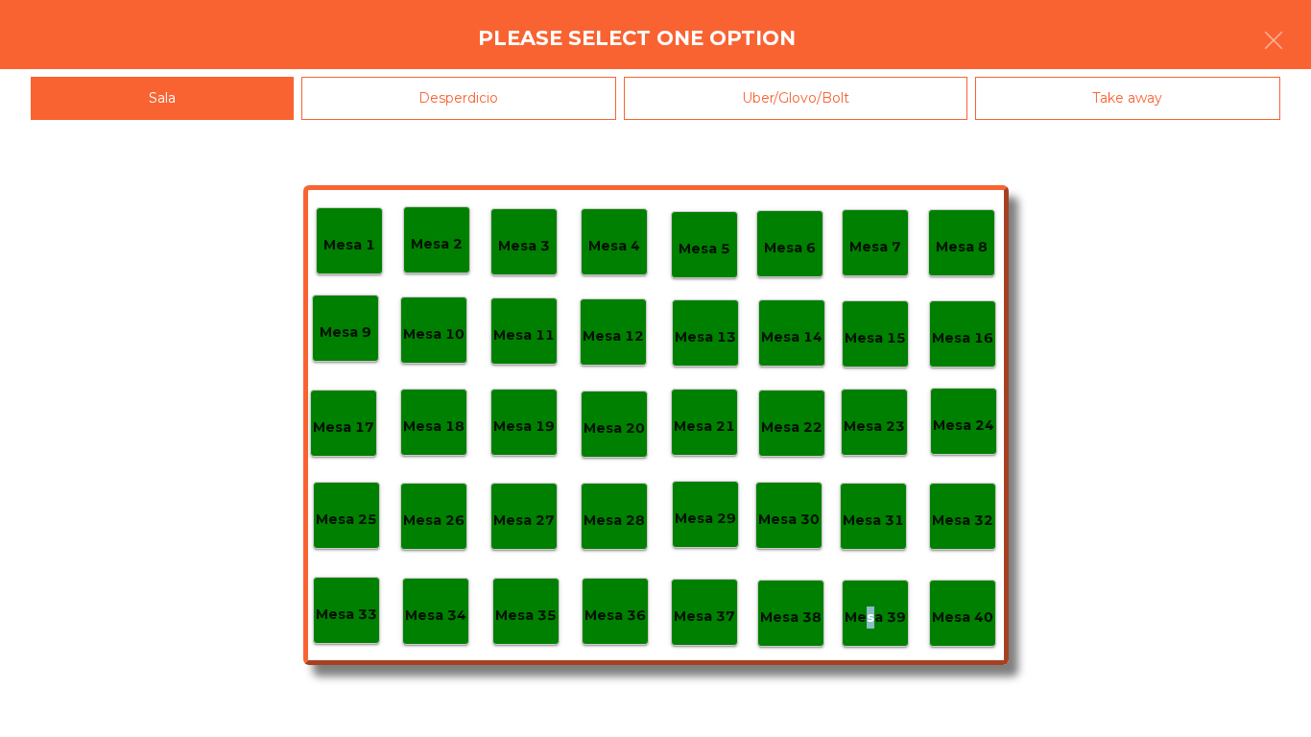
click at [869, 597] on div "Mesa 39" at bounding box center [875, 613] width 67 height 67
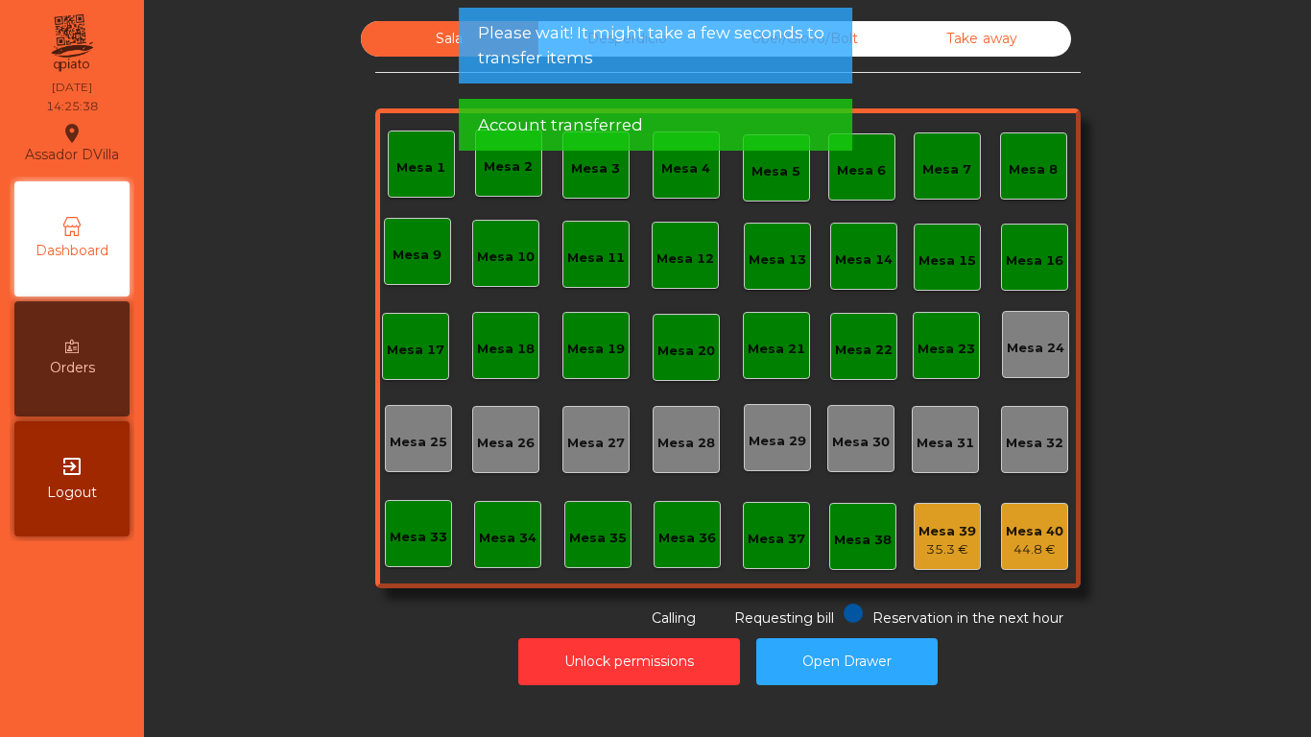
click at [636, 125] on span "Account transferred" at bounding box center [560, 125] width 165 height 24
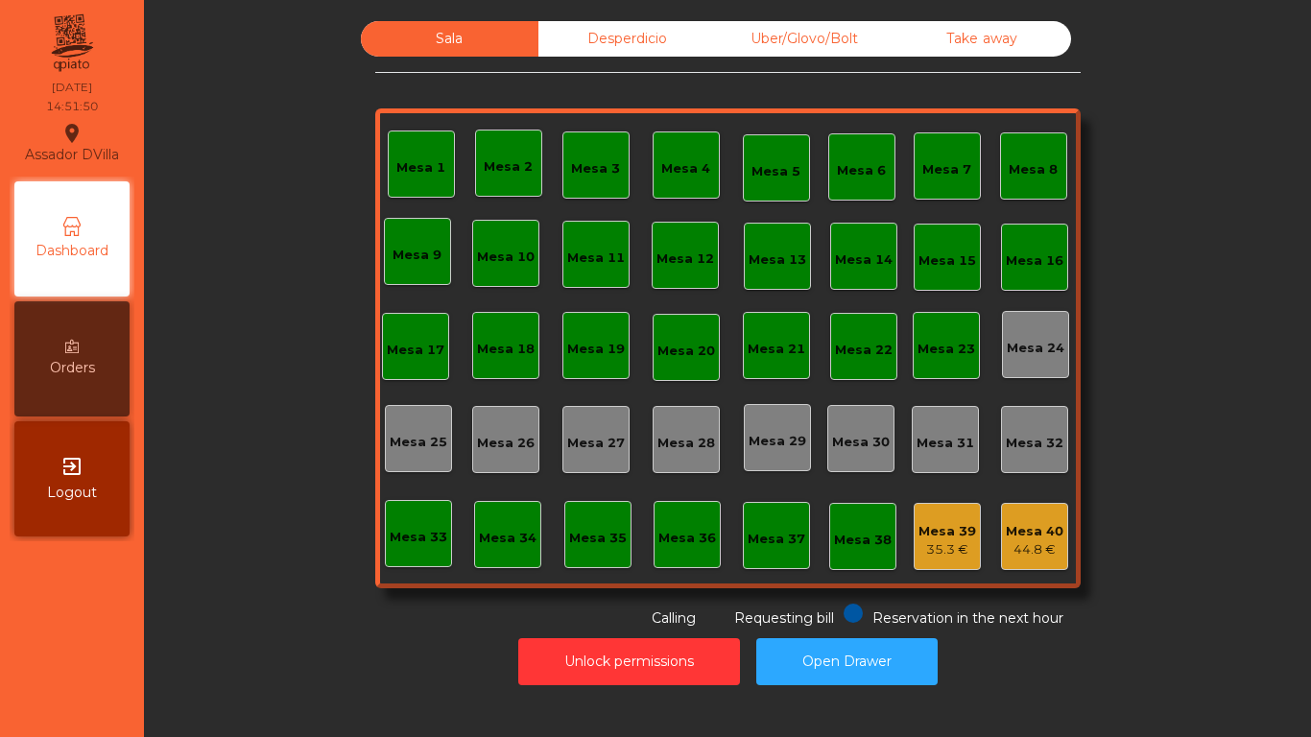
click at [847, 695] on div "Sala Desperdicio Uber/Glovo/Bolt Take away Mesa 1 Mesa 2 [GEOGRAPHIC_DATA] 4 Me…" at bounding box center [727, 368] width 1167 height 737
click at [851, 657] on button "Open Drawer" at bounding box center [846, 661] width 181 height 47
